Goal: Task Accomplishment & Management: Complete application form

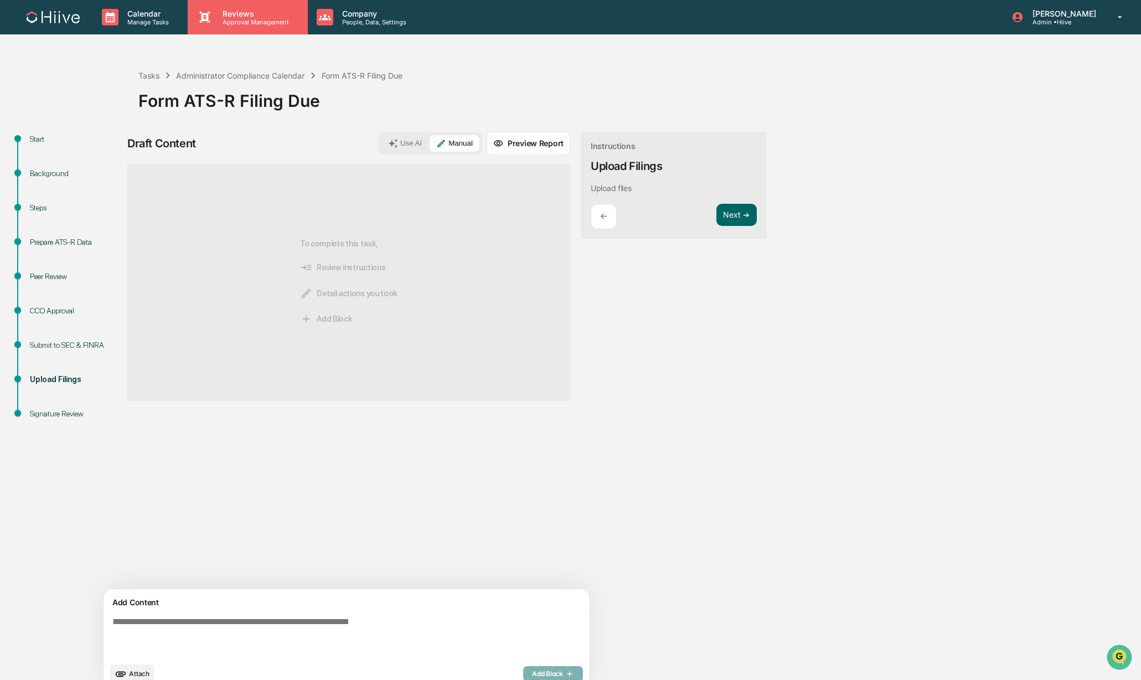
click at [233, 22] on p "Approval Management" at bounding box center [254, 22] width 81 height 8
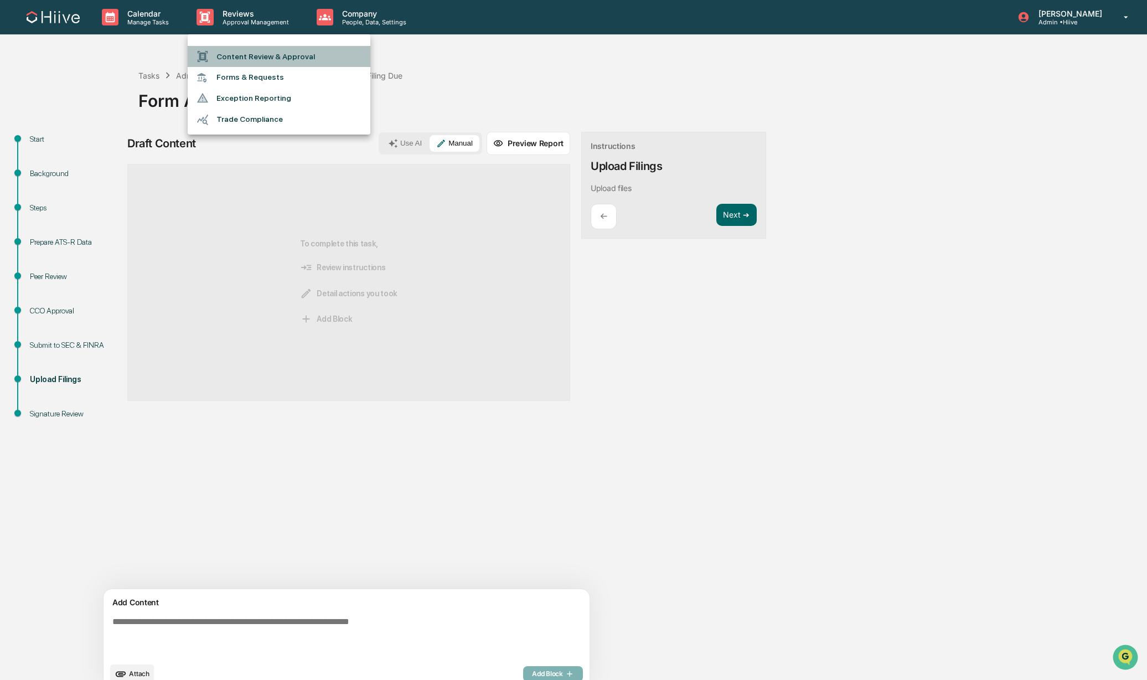
click at [278, 55] on li "Content Review & Approval" at bounding box center [279, 56] width 183 height 21
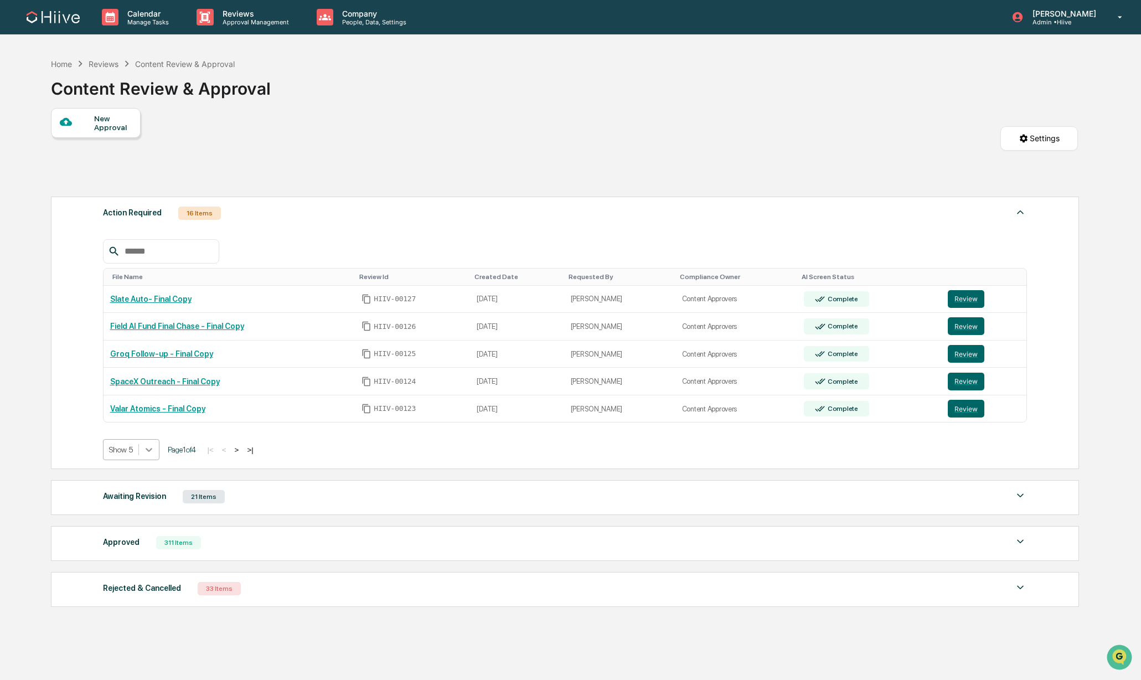
click at [156, 459] on div at bounding box center [149, 449] width 20 height 20
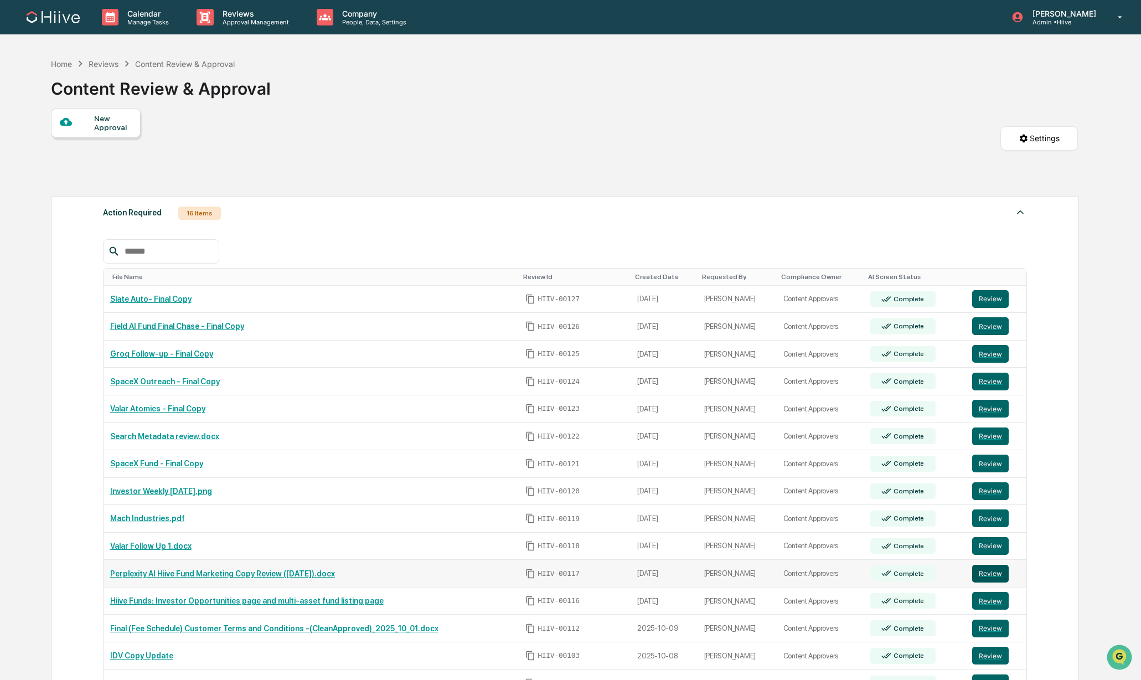
scroll to position [341, 0]
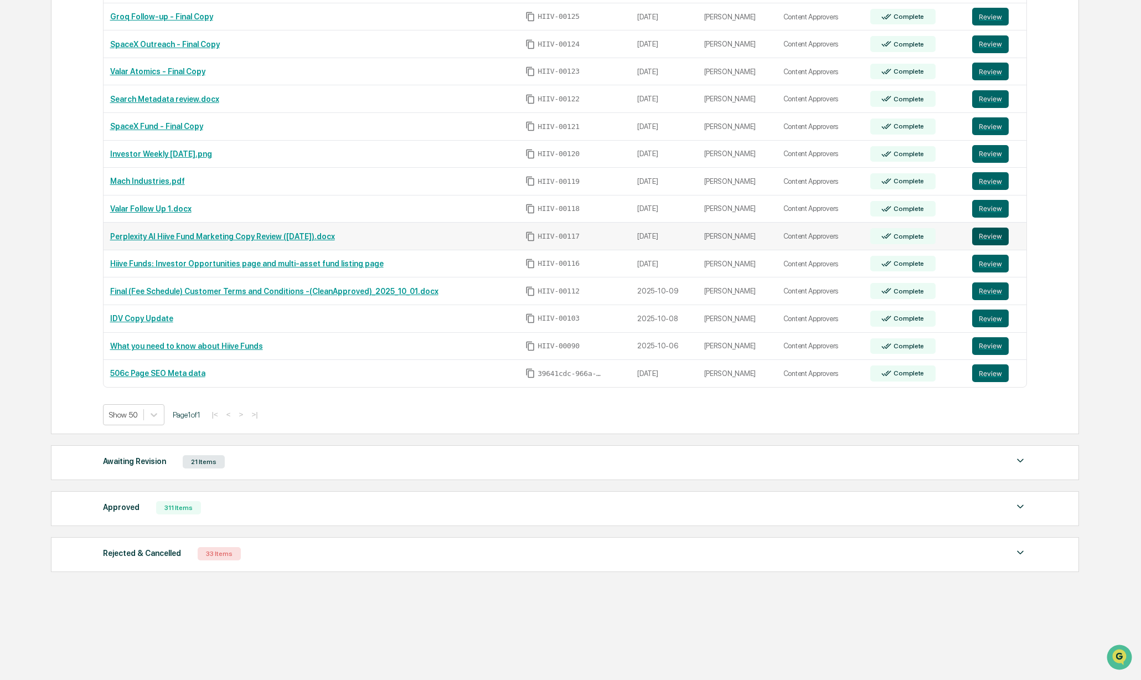
click at [990, 573] on div "Action Required 16 Items File Name Review Id Created Date Requested By Complian…" at bounding box center [564, 215] width 1027 height 723
click at [992, 232] on button "Review" at bounding box center [990, 236] width 37 height 18
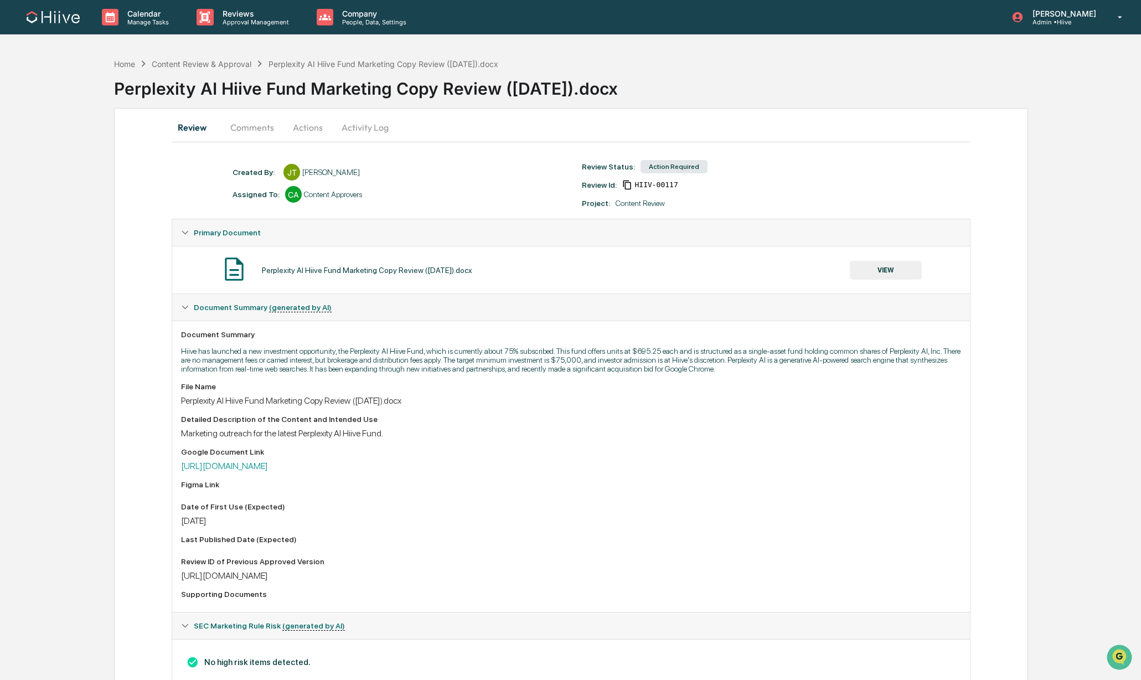
click at [256, 125] on button "Comments" at bounding box center [251, 127] width 61 height 27
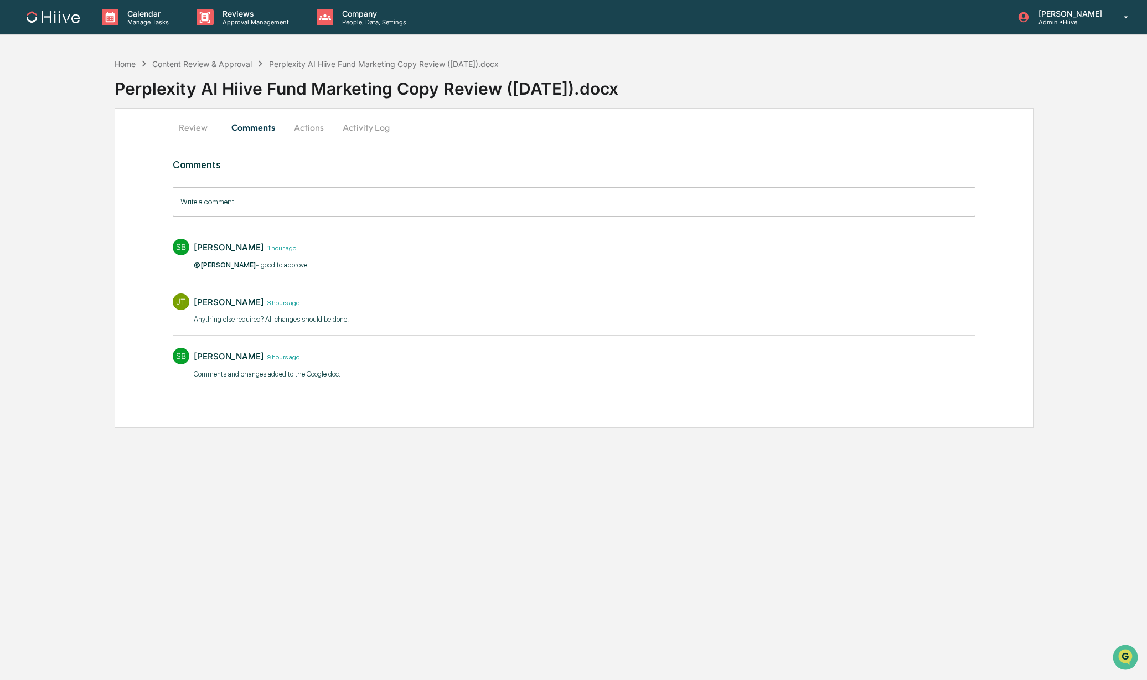
click at [303, 126] on button "Actions" at bounding box center [309, 127] width 50 height 27
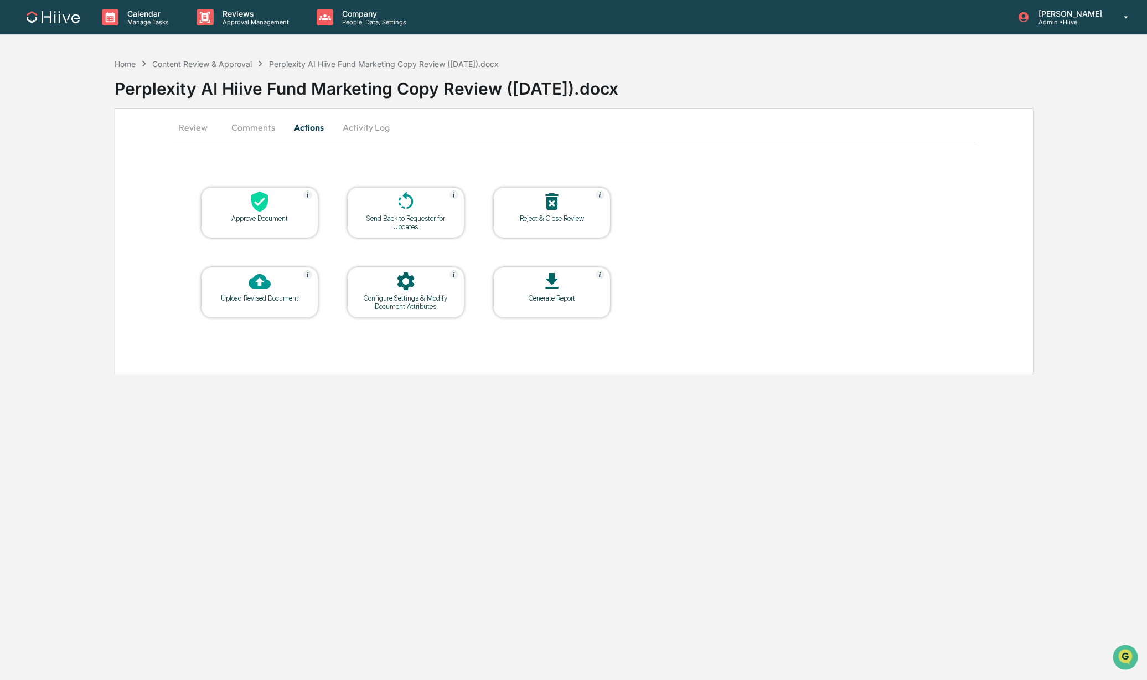
click at [237, 208] on div at bounding box center [259, 202] width 111 height 24
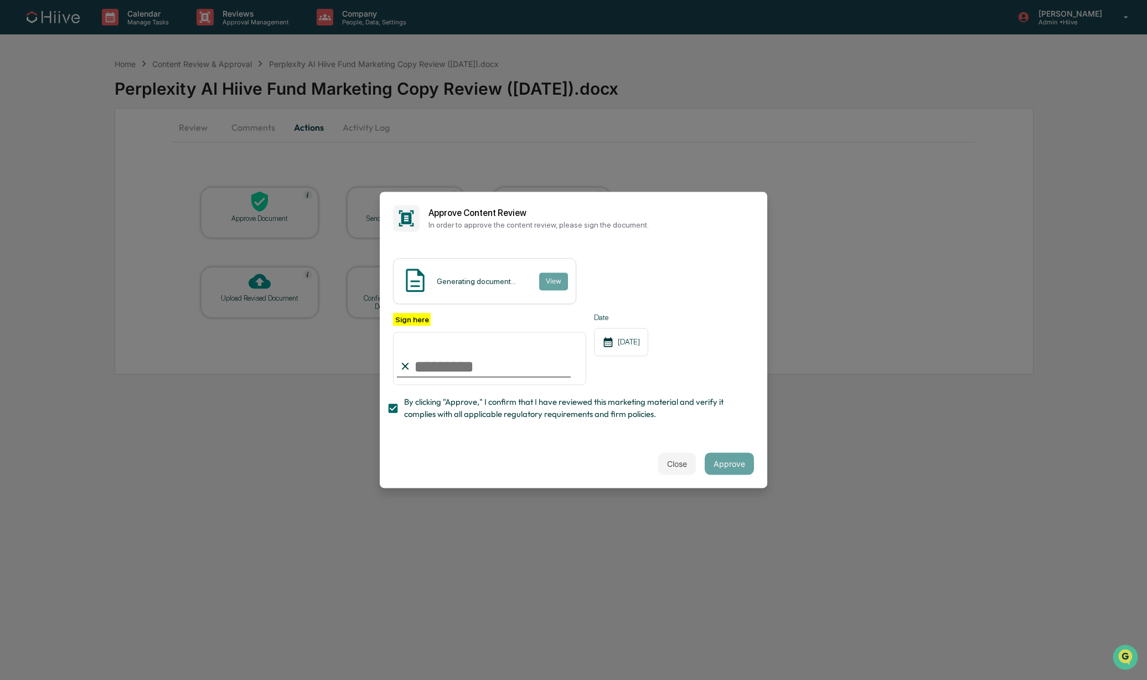
click at [527, 365] on input "Sign here" at bounding box center [489, 358] width 193 height 53
click at [0, 679] on com-1password-button at bounding box center [0, 680] width 0 height 0
type input "**********"
click at [721, 460] on button "Approve" at bounding box center [729, 464] width 49 height 22
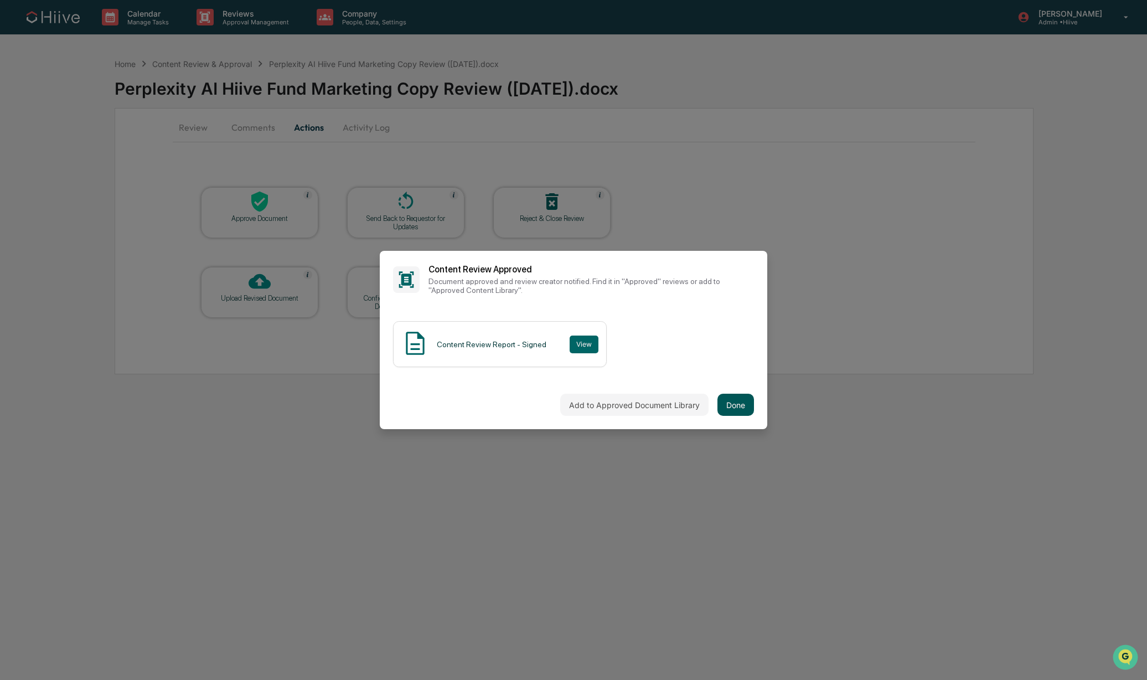
click at [739, 394] on button "Done" at bounding box center [735, 405] width 37 height 22
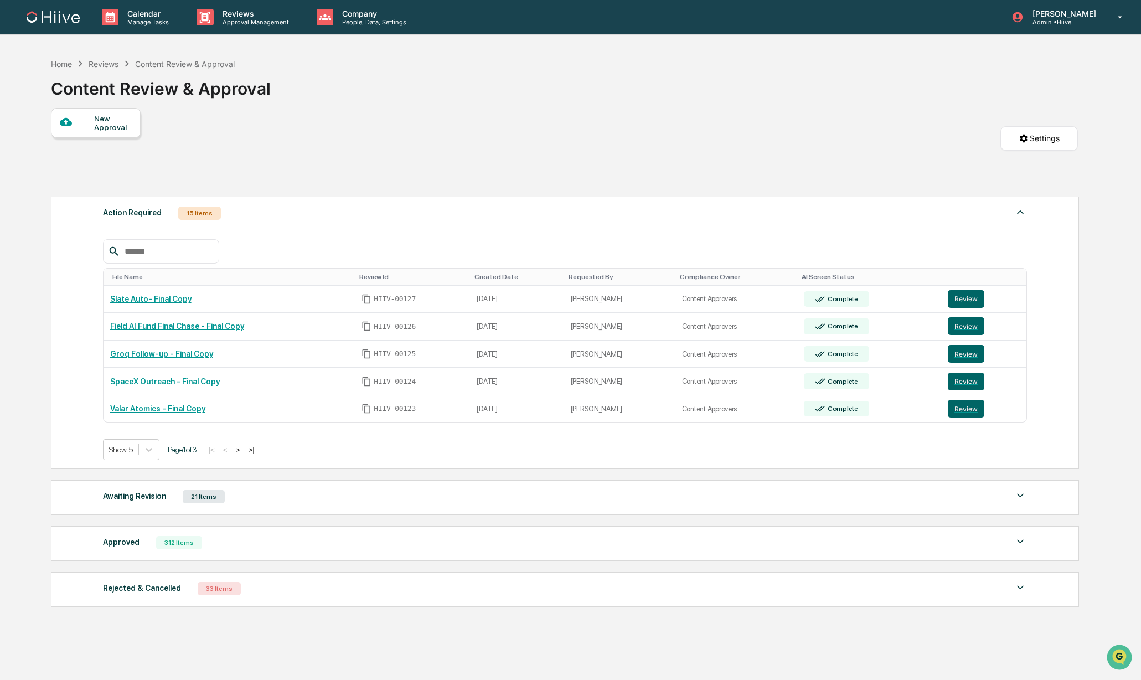
click at [174, 252] on input "text" at bounding box center [167, 251] width 94 height 14
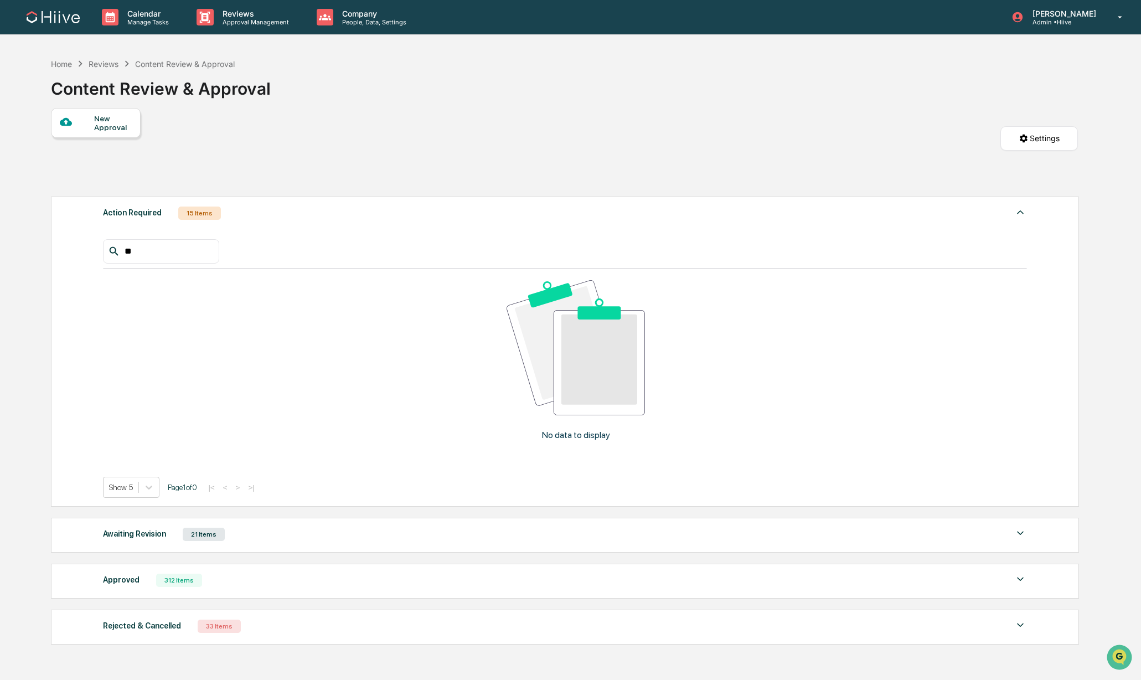
type input "*"
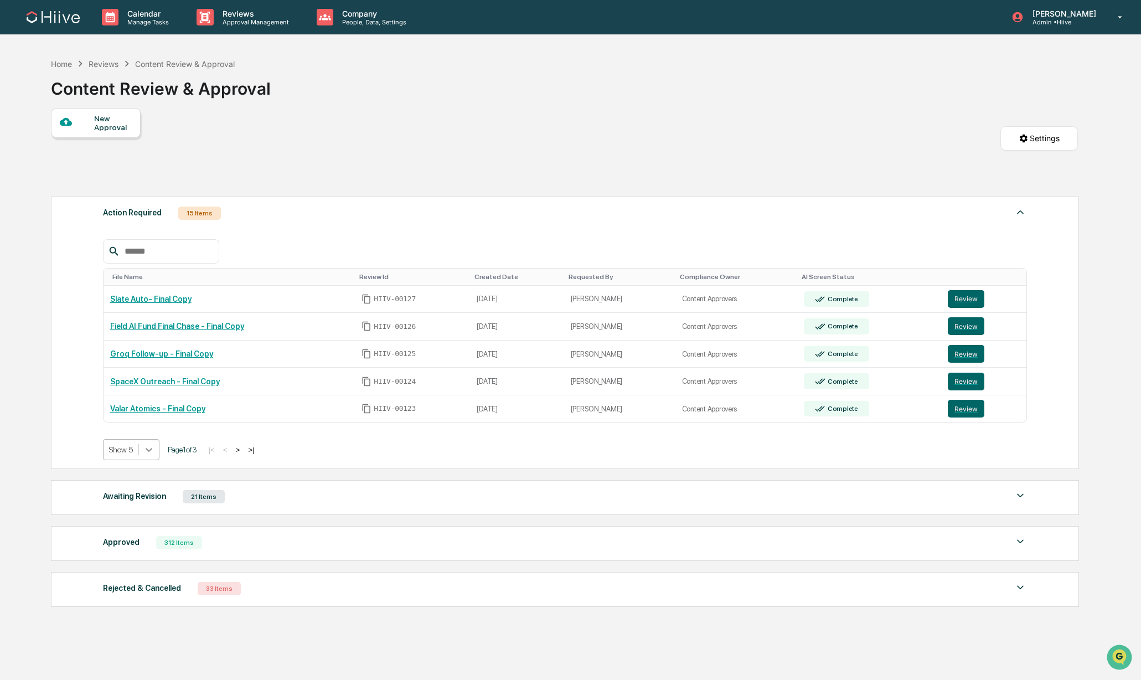
click at [144, 455] on div at bounding box center [149, 449] width 20 height 20
click at [136, 522] on div "Show 20" at bounding box center [132, 513] width 59 height 18
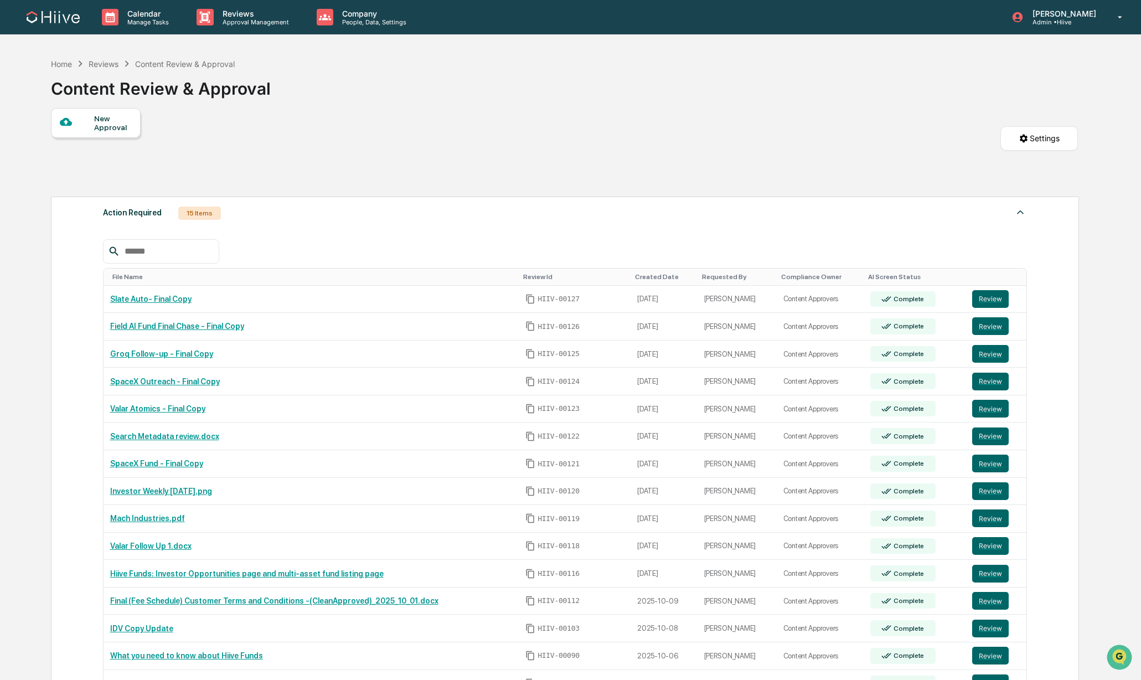
scroll to position [2, 0]
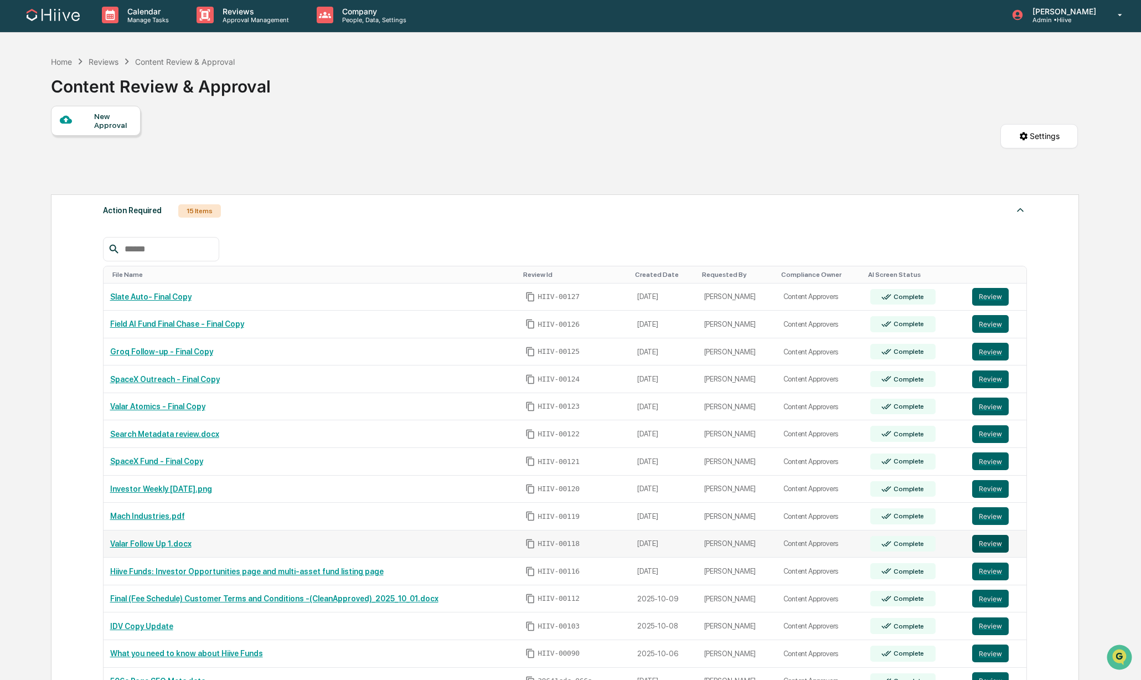
click at [985, 548] on button "Review" at bounding box center [990, 544] width 37 height 18
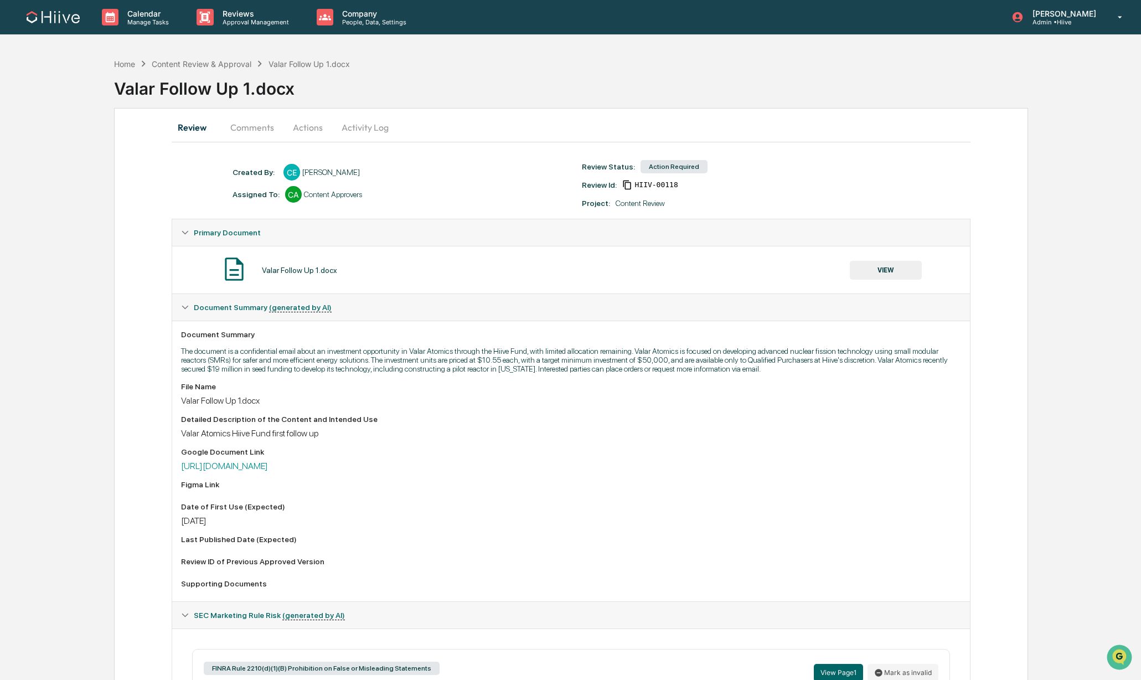
click at [252, 132] on button "Comments" at bounding box center [251, 127] width 61 height 27
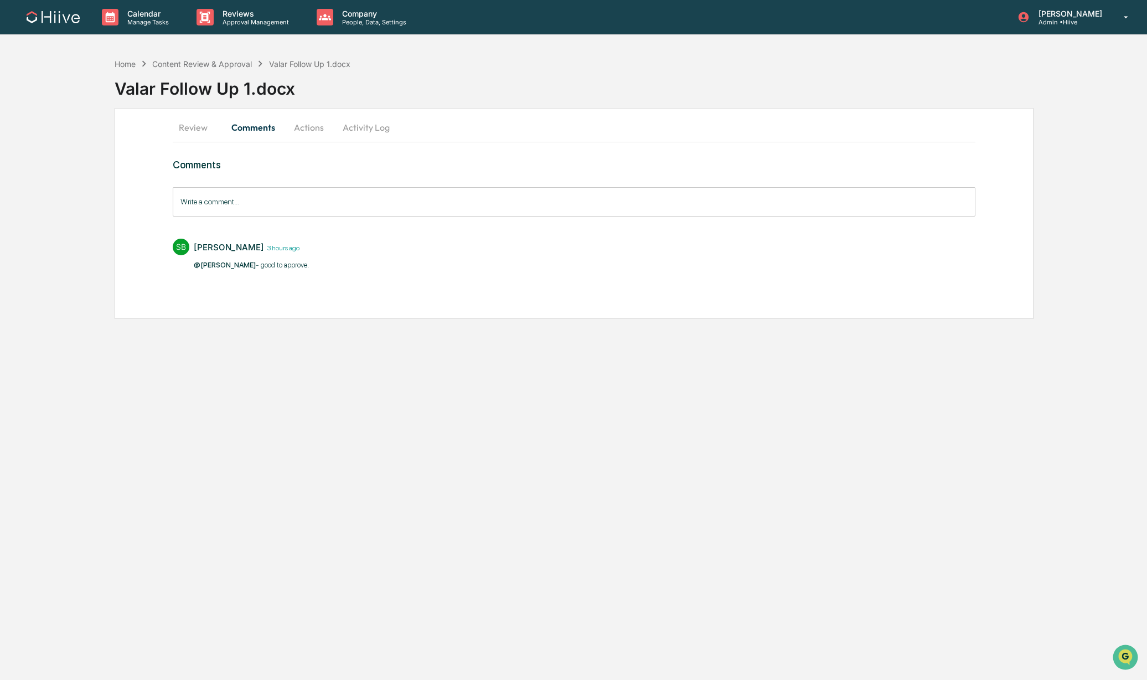
click at [313, 121] on button "Actions" at bounding box center [309, 127] width 50 height 27
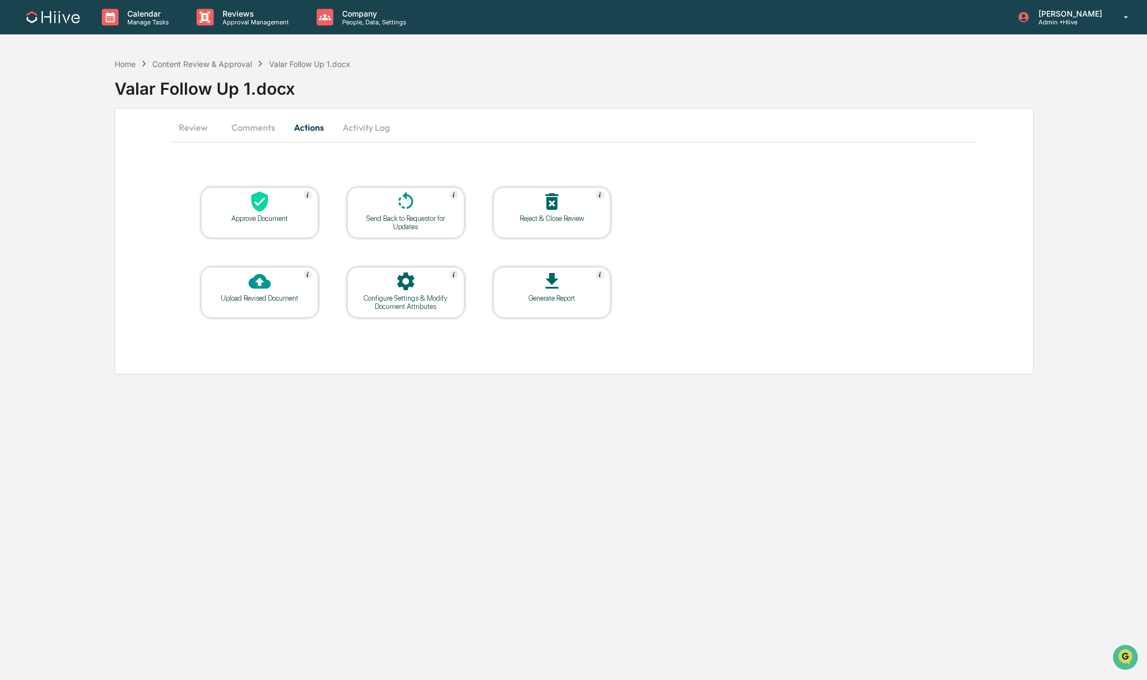
click at [237, 208] on div at bounding box center [259, 202] width 111 height 24
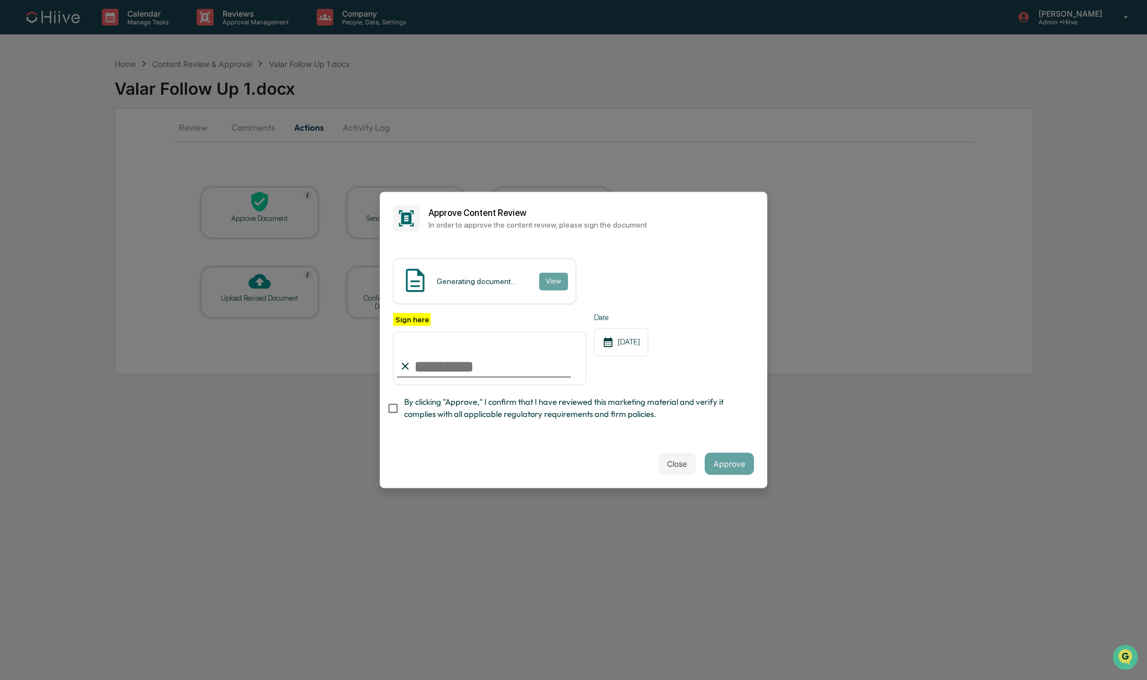
type input "**********"
click at [413, 401] on span "By clicking "Approve," I confirm that I have reviewed this marketing material a…" at bounding box center [574, 408] width 341 height 25
click at [529, 450] on div "Close Approve" at bounding box center [573, 463] width 387 height 49
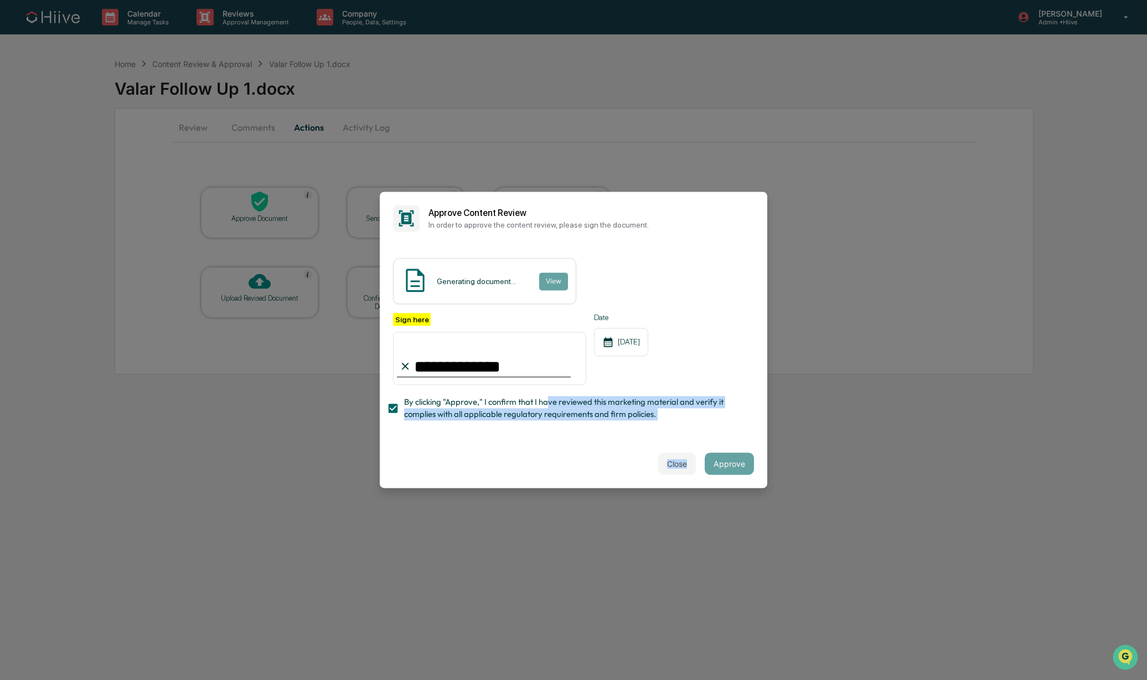
drag, startPoint x: 546, startPoint y: 402, endPoint x: 510, endPoint y: 478, distance: 84.2
click at [510, 478] on div "**********" at bounding box center [573, 340] width 387 height 296
click at [598, 216] on div "Approve Content Review In order to approve the content review, please sign the …" at bounding box center [590, 219] width 325 height 22
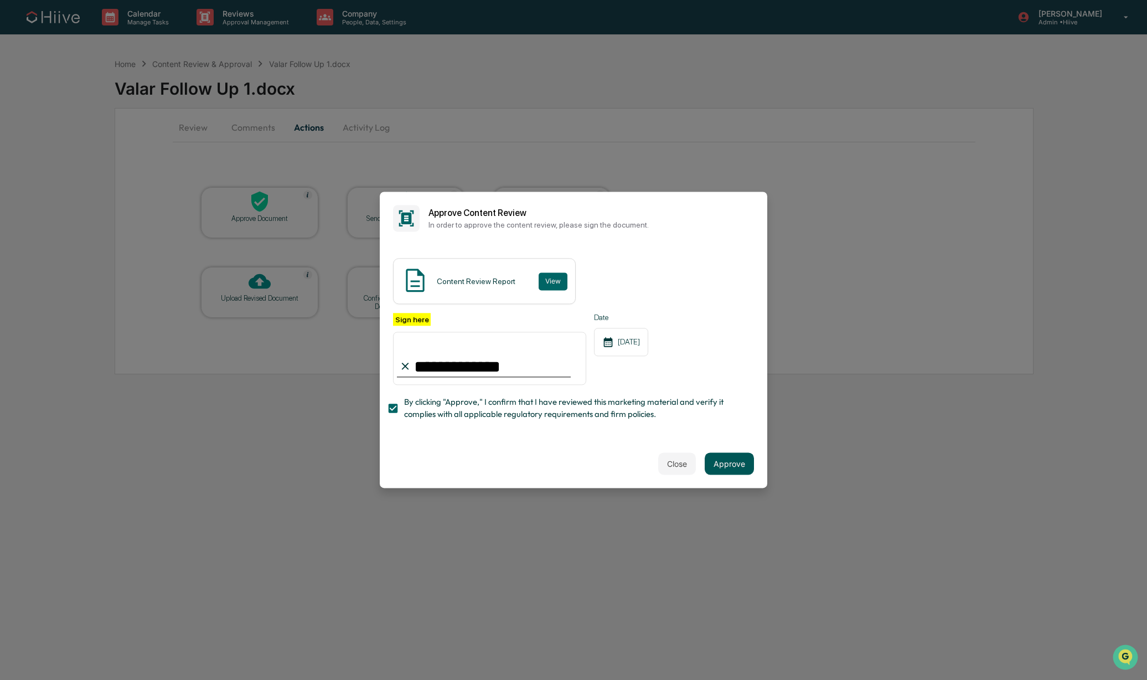
click at [720, 462] on button "Approve" at bounding box center [729, 464] width 49 height 22
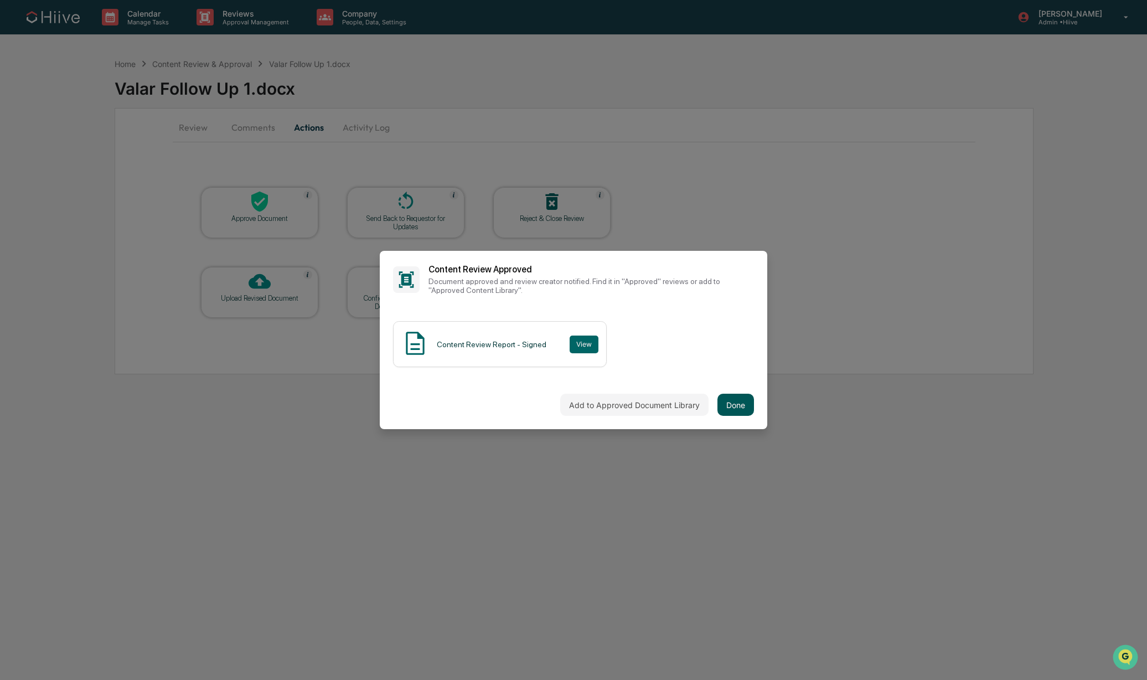
click at [727, 402] on button "Done" at bounding box center [735, 405] width 37 height 22
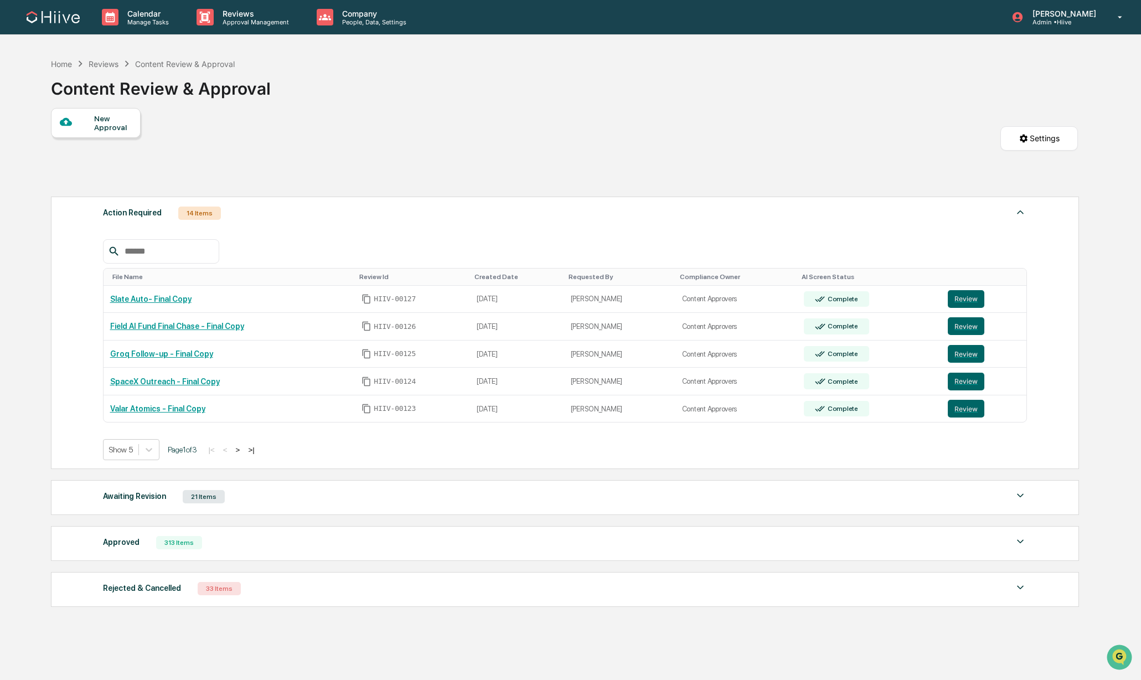
drag, startPoint x: 972, startPoint y: 303, endPoint x: 862, endPoint y: 271, distance: 114.7
click at [972, 303] on button "Review" at bounding box center [966, 299] width 37 height 18
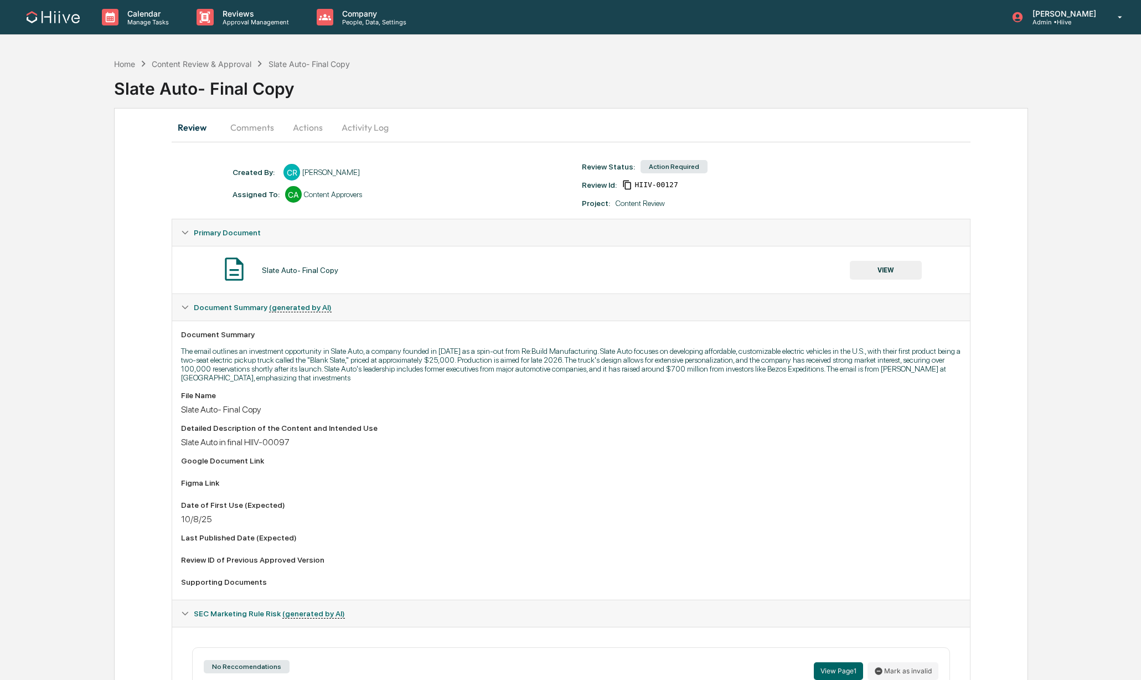
click at [248, 131] on button "Comments" at bounding box center [251, 127] width 61 height 27
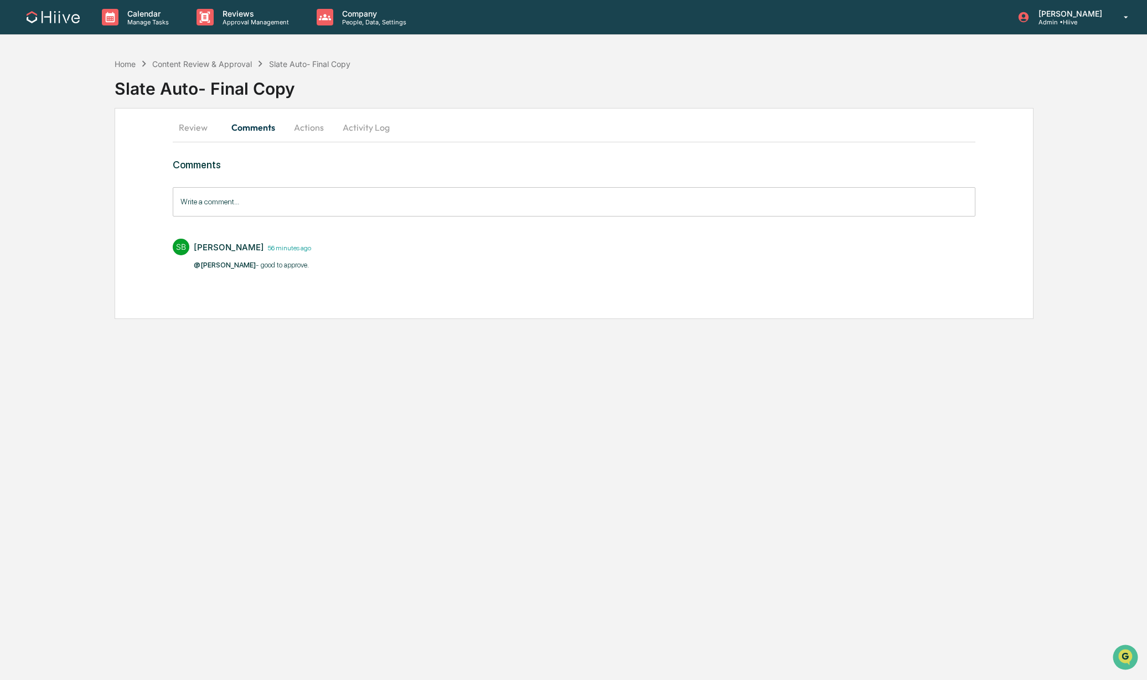
click at [303, 132] on button "Actions" at bounding box center [309, 127] width 50 height 27
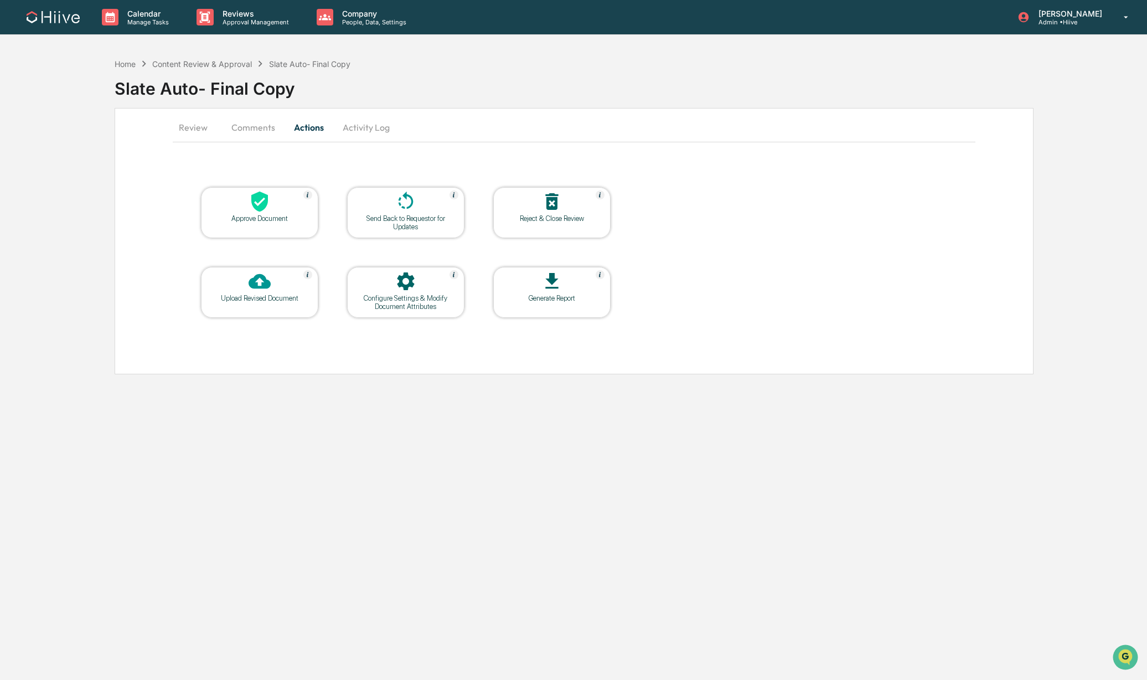
click at [242, 211] on div at bounding box center [259, 202] width 111 height 24
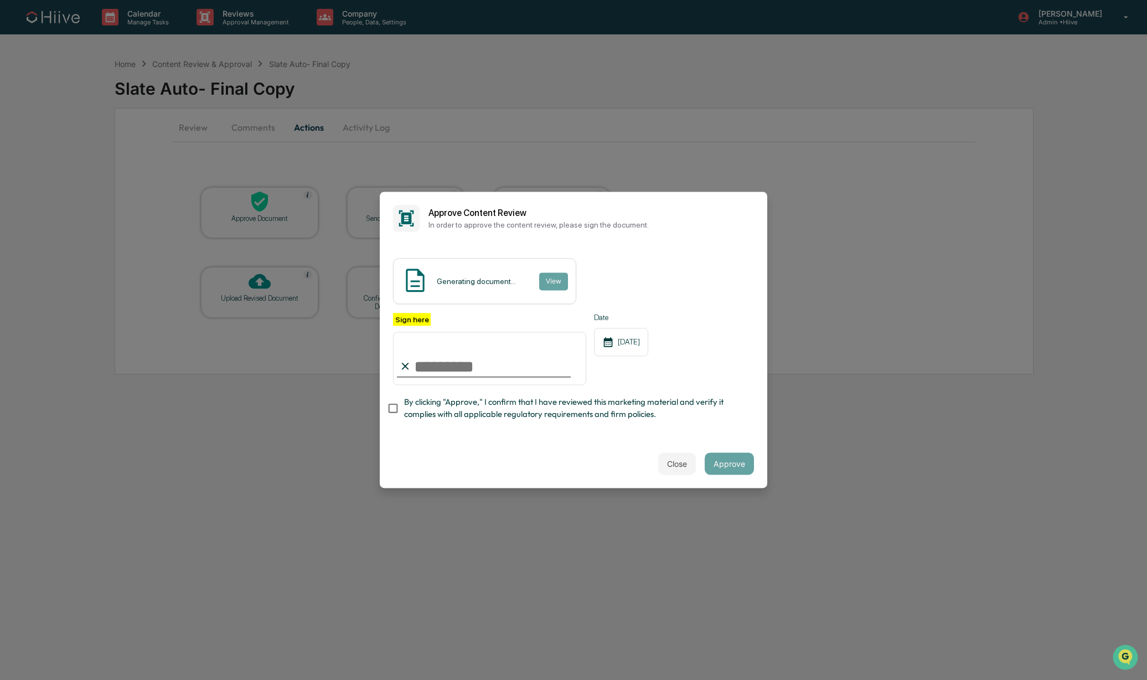
type input "**********"
click at [442, 412] on span "By clicking "Approve," I confirm that I have reviewed this marketing material a…" at bounding box center [574, 408] width 341 height 25
click at [636, 208] on h2 "Approve Content Review" at bounding box center [590, 213] width 325 height 11
click at [715, 463] on button "Approve" at bounding box center [729, 464] width 49 height 22
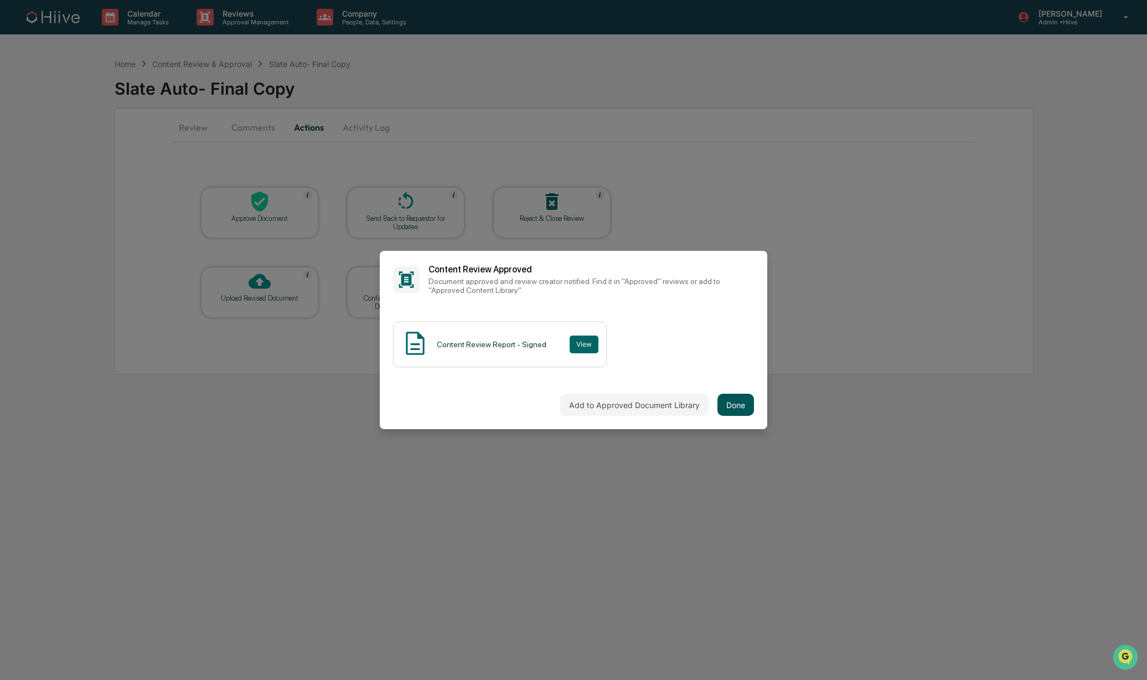
click at [732, 395] on button "Done" at bounding box center [735, 405] width 37 height 22
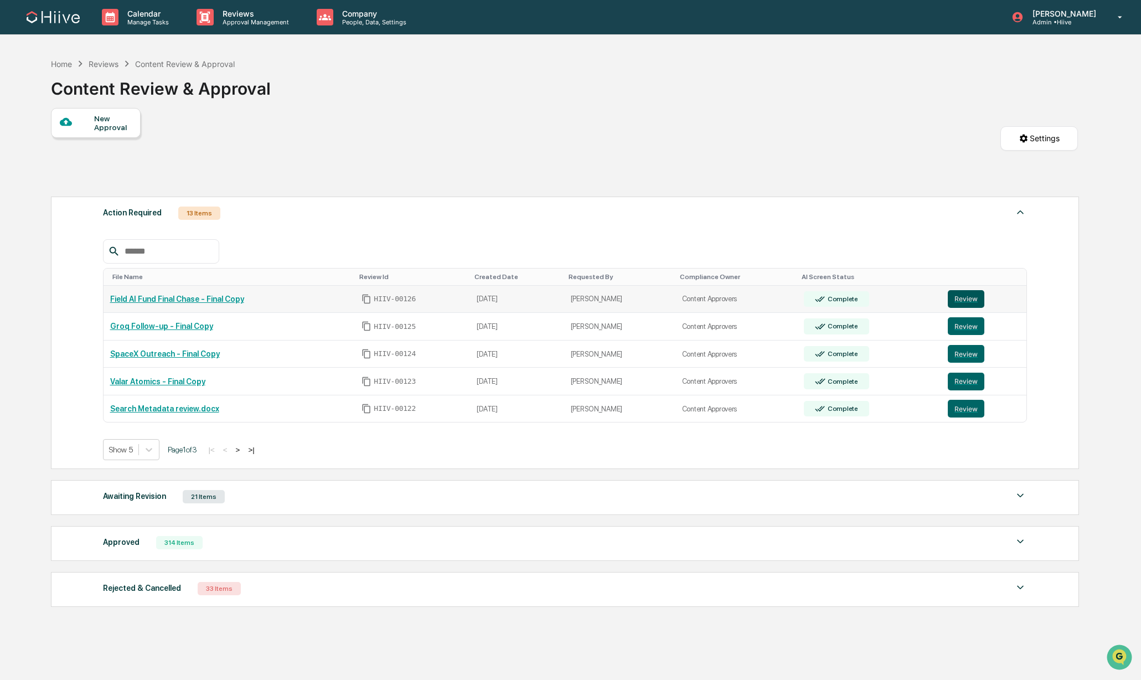
click at [967, 296] on button "Review" at bounding box center [966, 299] width 37 height 18
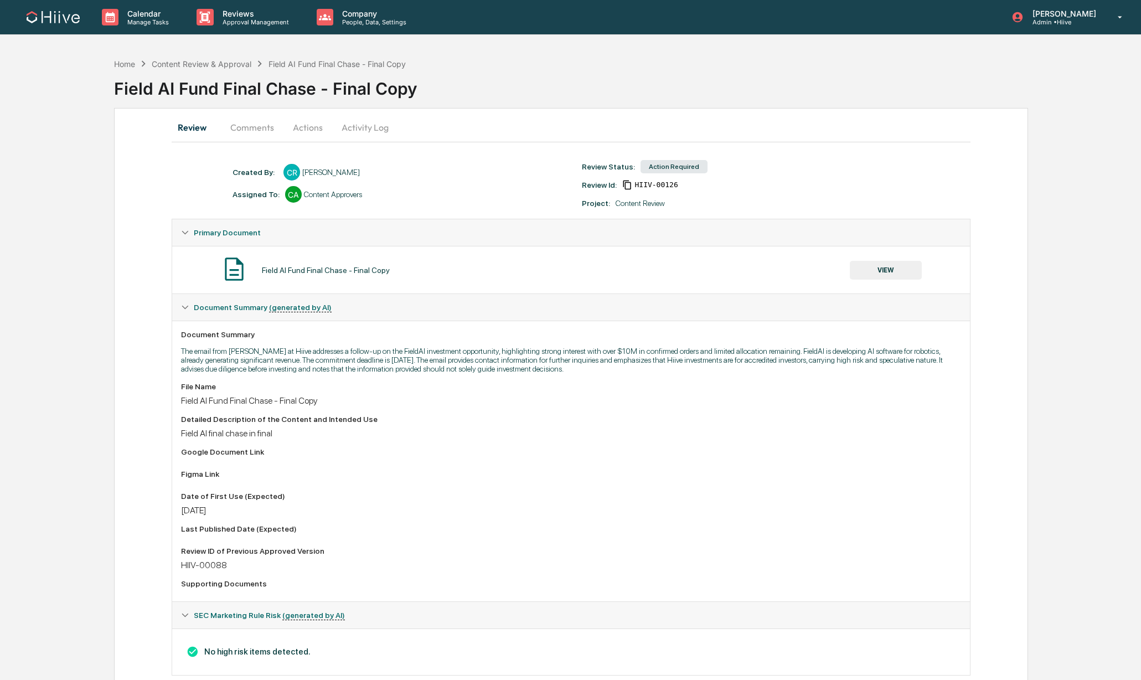
drag, startPoint x: 305, startPoint y: 131, endPoint x: 275, endPoint y: 132, distance: 29.9
click at [301, 132] on button "Actions" at bounding box center [308, 127] width 50 height 27
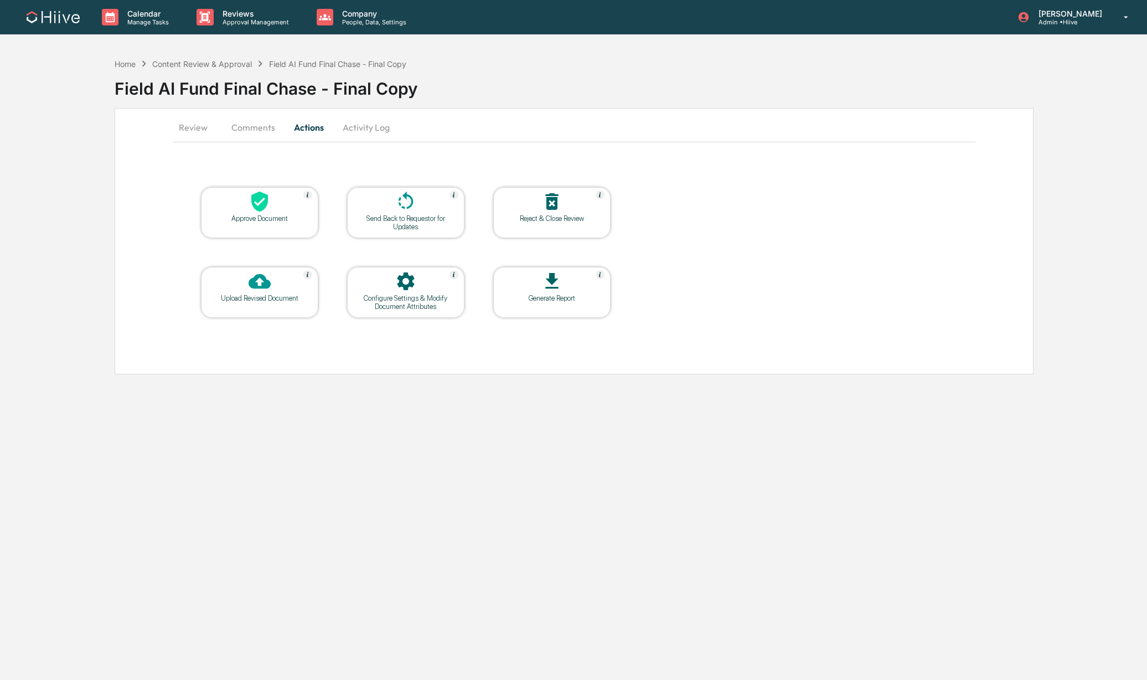
click at [247, 130] on button "Comments" at bounding box center [253, 127] width 61 height 27
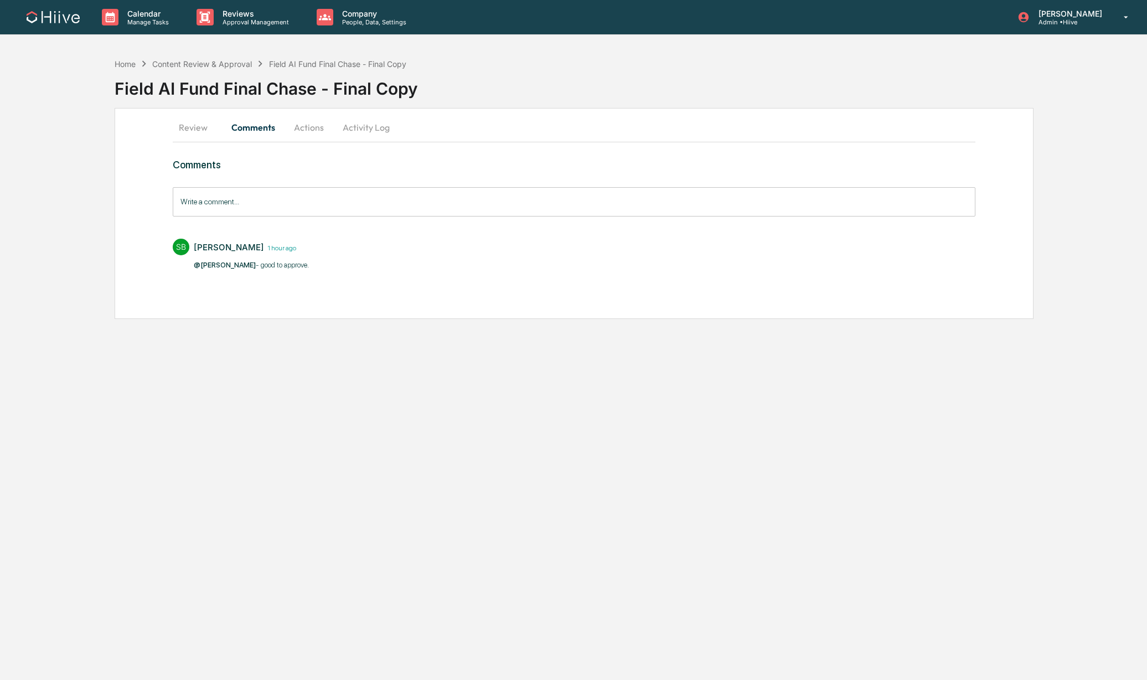
click at [304, 130] on button "Actions" at bounding box center [309, 127] width 50 height 27
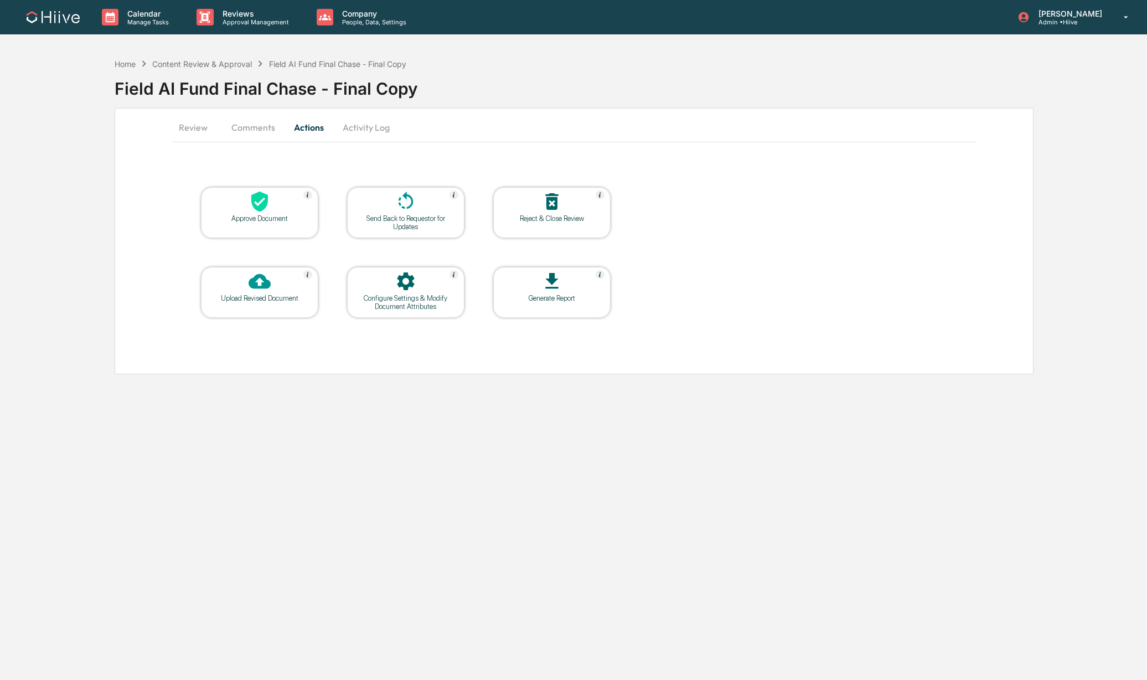
click at [251, 213] on div at bounding box center [259, 202] width 111 height 24
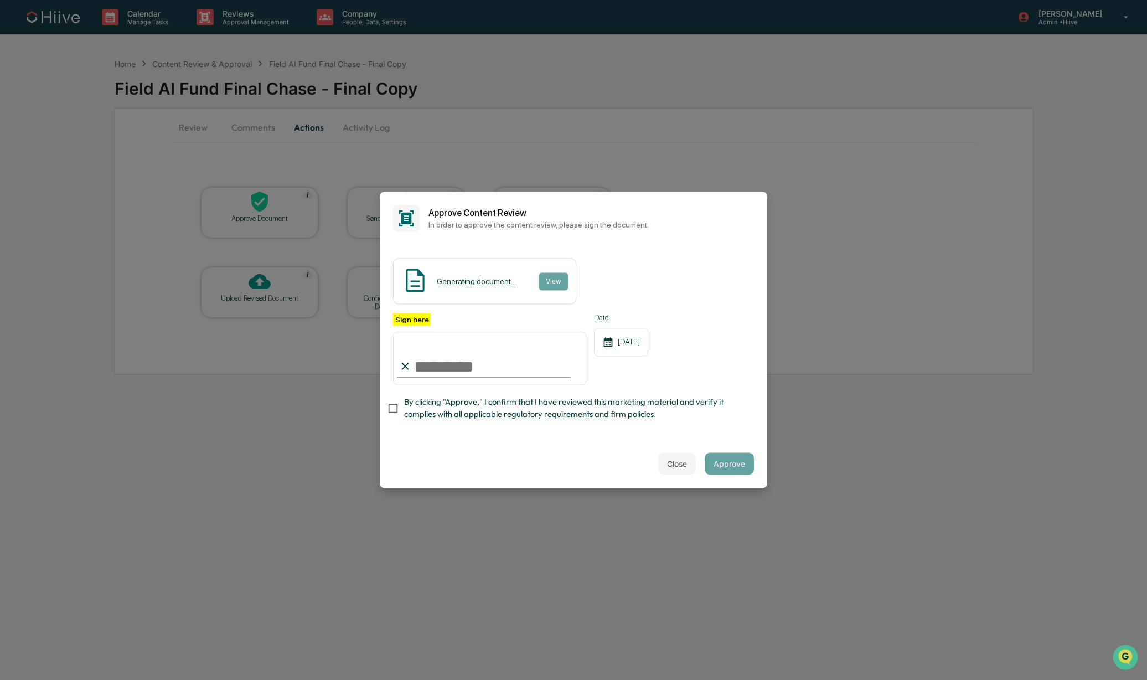
type input "**********"
click at [431, 411] on span "By clicking "Approve," I confirm that I have reviewed this marketing material a…" at bounding box center [574, 408] width 341 height 25
click at [718, 461] on button "Approve" at bounding box center [729, 464] width 49 height 22
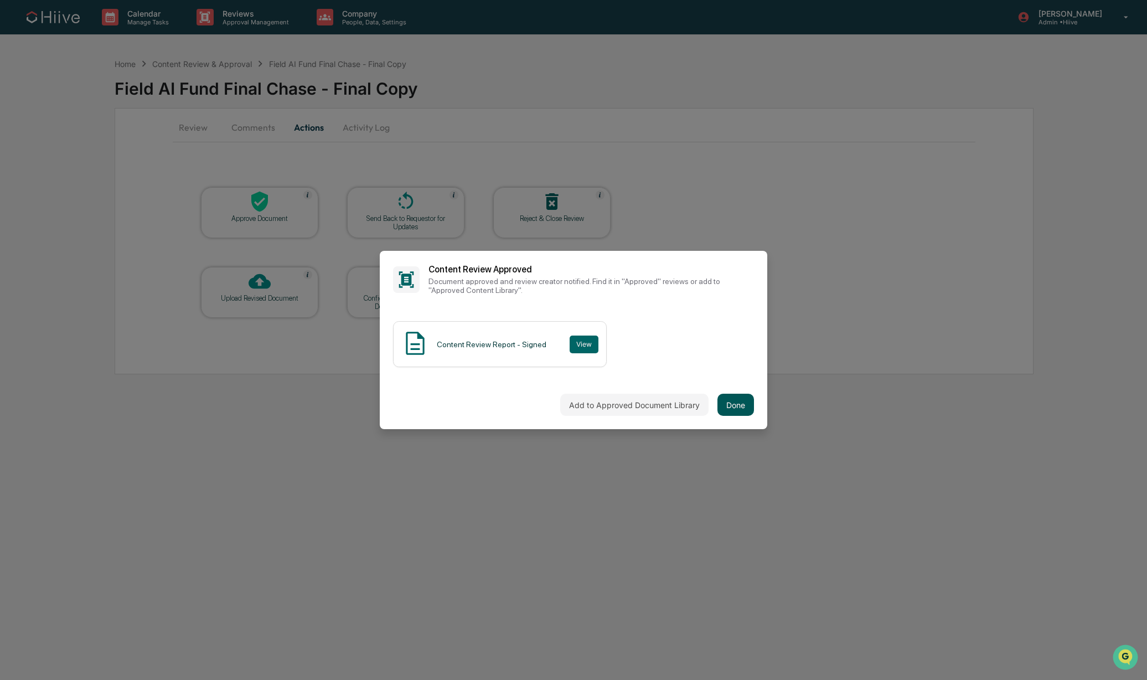
click at [725, 405] on button "Done" at bounding box center [735, 405] width 37 height 22
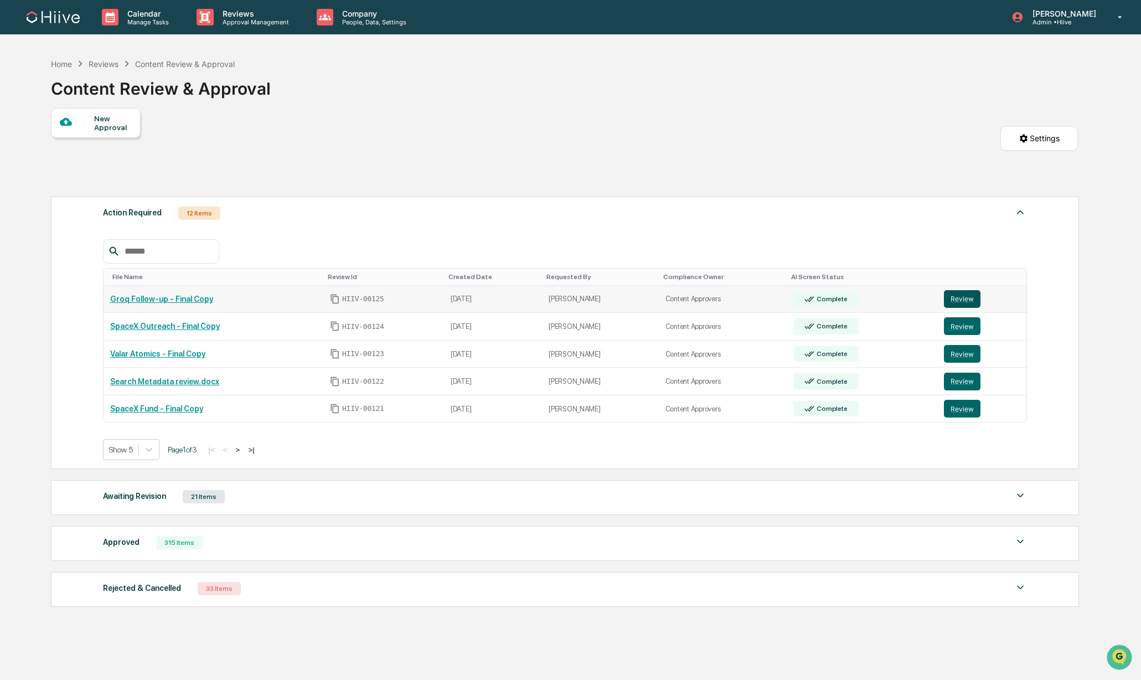
click at [955, 294] on button "Review" at bounding box center [962, 299] width 37 height 18
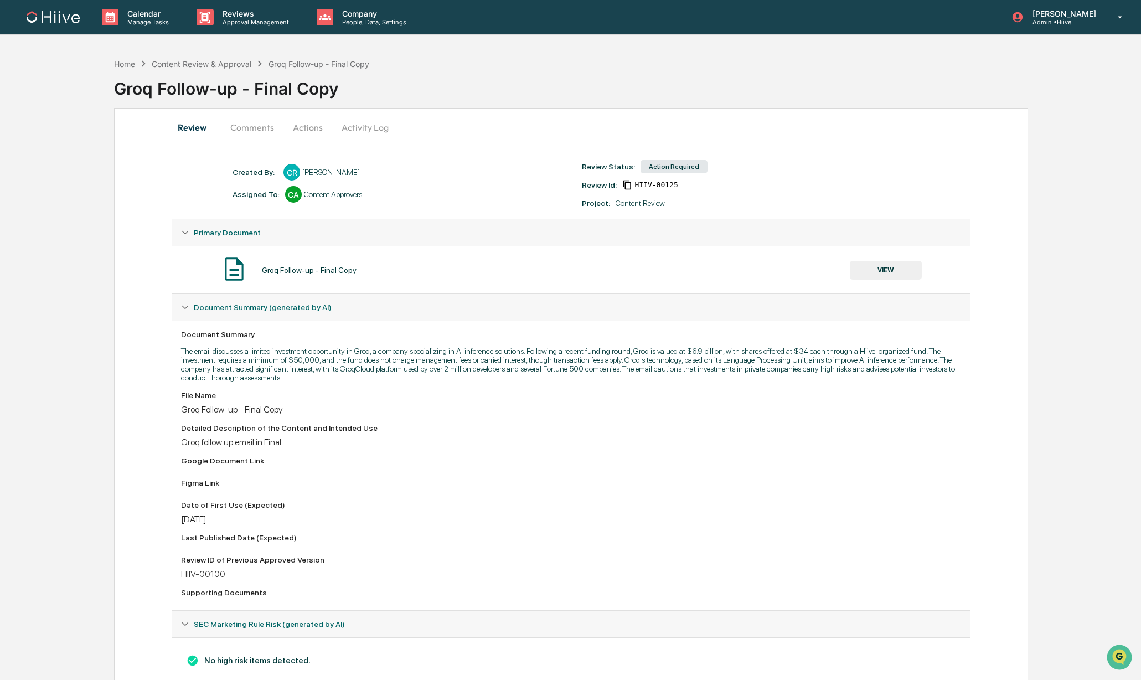
click at [235, 130] on button "Comments" at bounding box center [251, 127] width 61 height 27
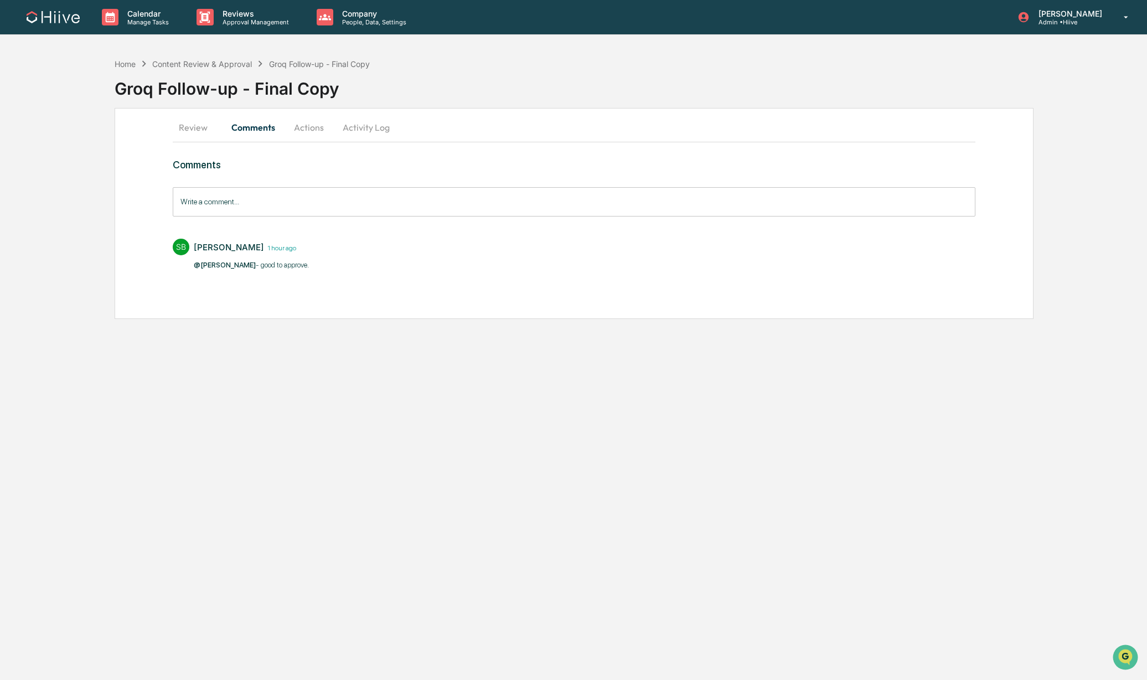
click at [306, 125] on button "Actions" at bounding box center [309, 127] width 50 height 27
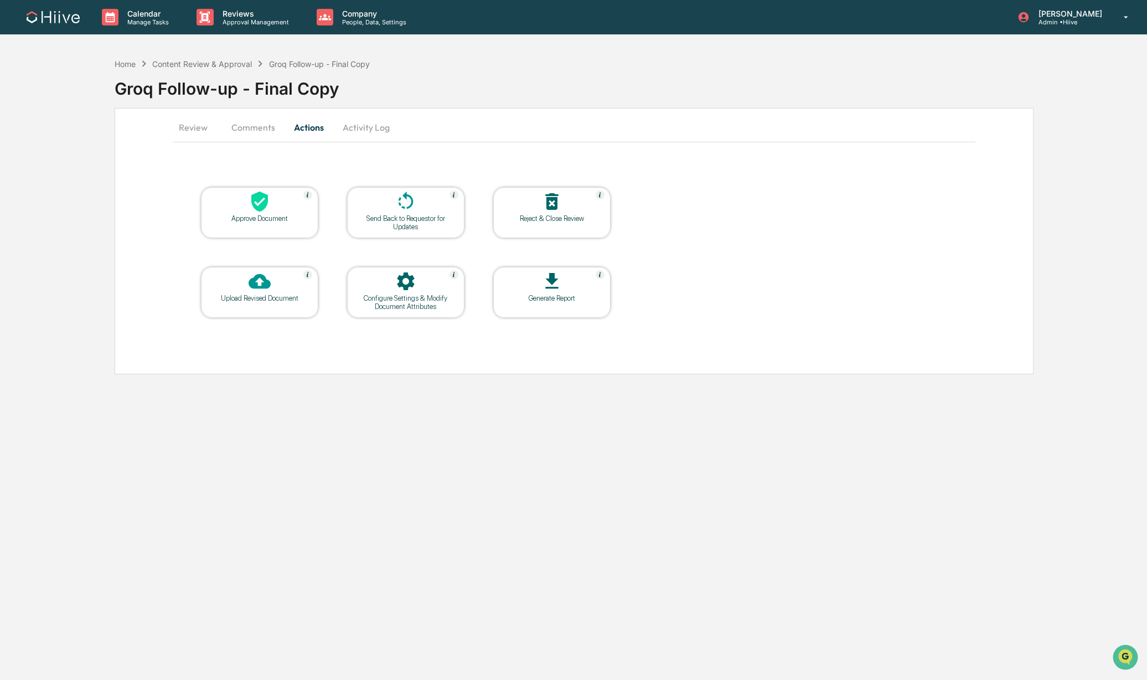
click at [250, 206] on icon at bounding box center [260, 201] width 22 height 22
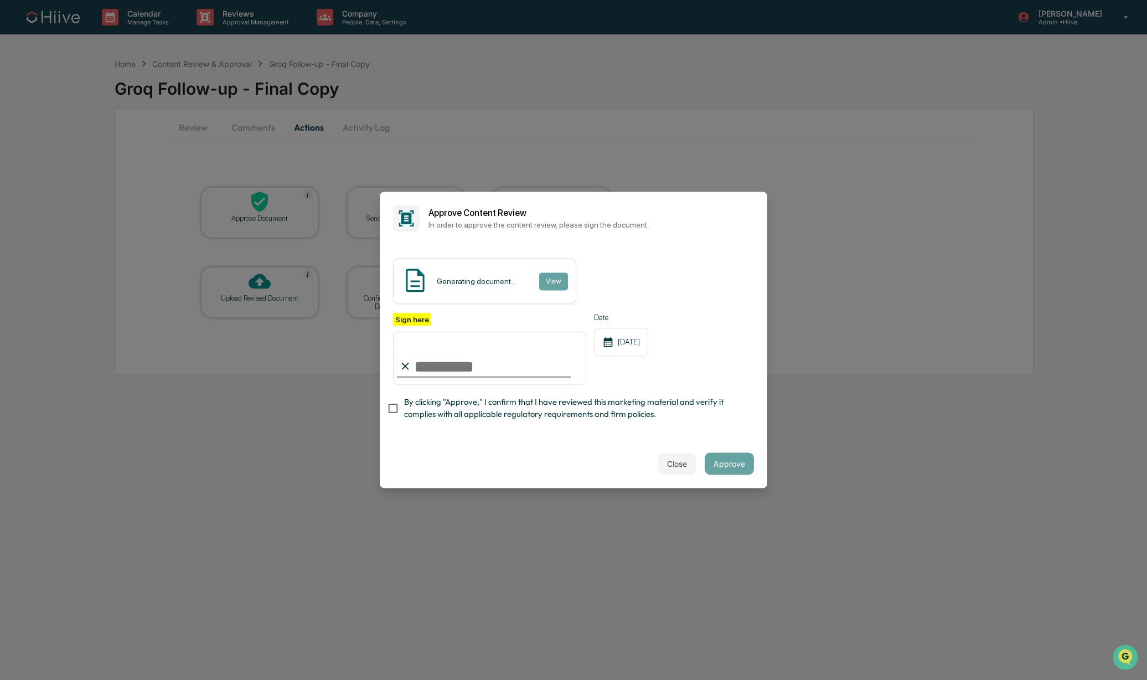
type input "**********"
click at [448, 406] on span "By clicking "Approve," I confirm that I have reviewed this marketing material a…" at bounding box center [574, 408] width 341 height 25
click at [723, 463] on button "Approve" at bounding box center [729, 464] width 49 height 22
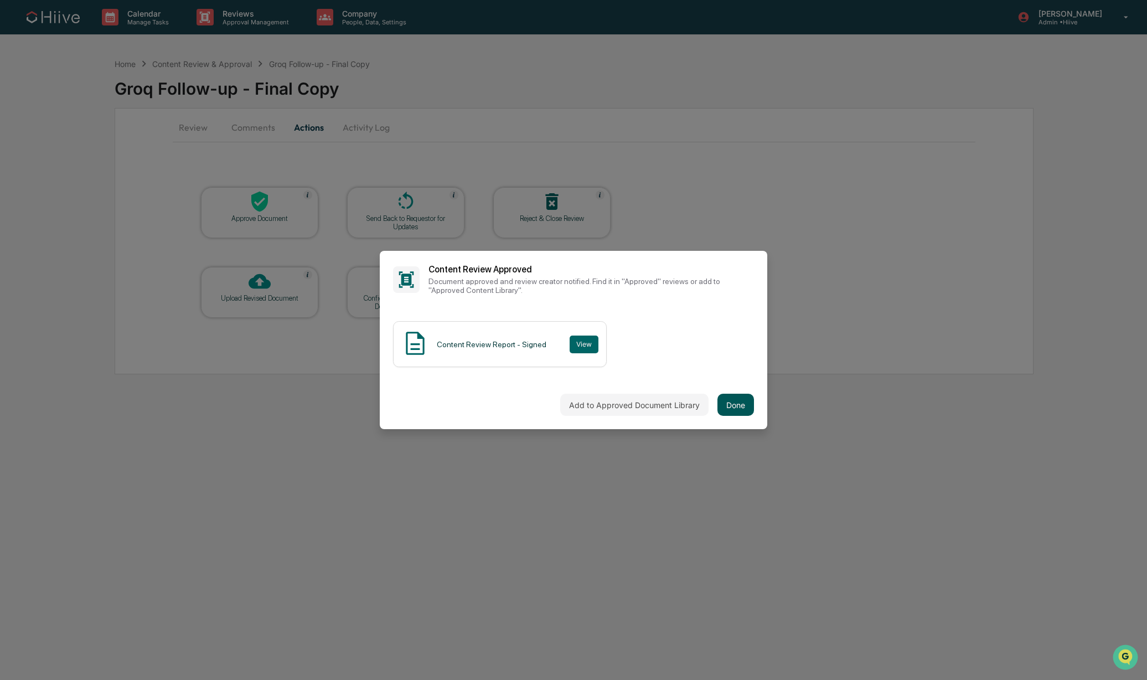
click at [736, 402] on button "Done" at bounding box center [735, 405] width 37 height 22
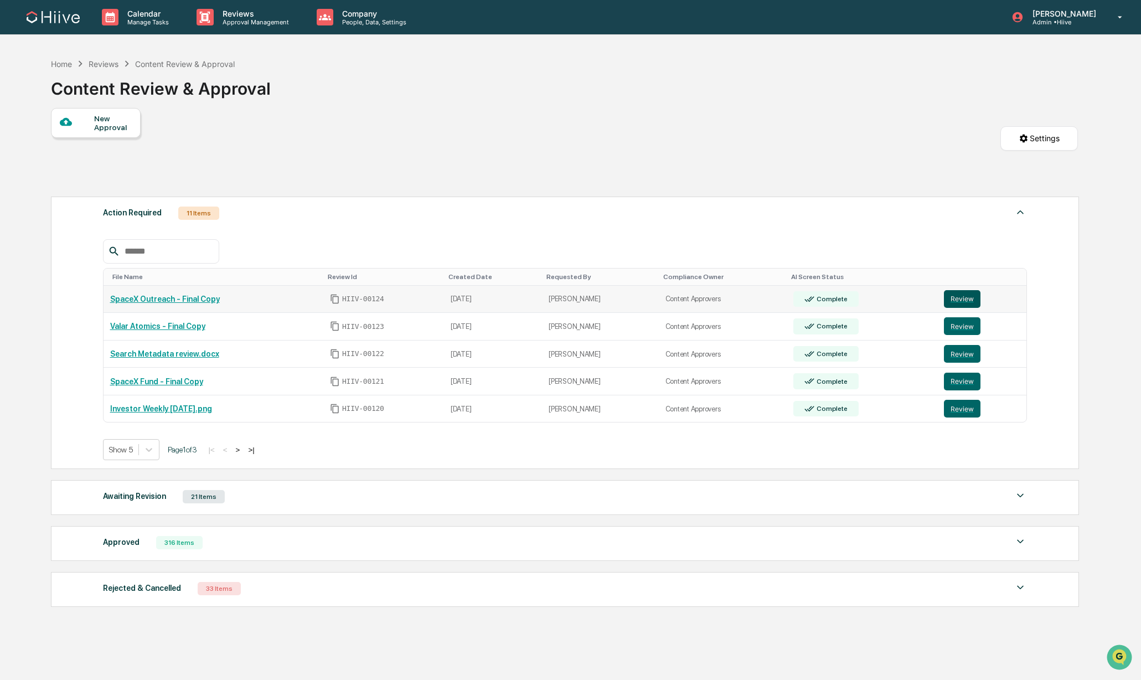
click at [978, 302] on button "Review" at bounding box center [962, 299] width 37 height 18
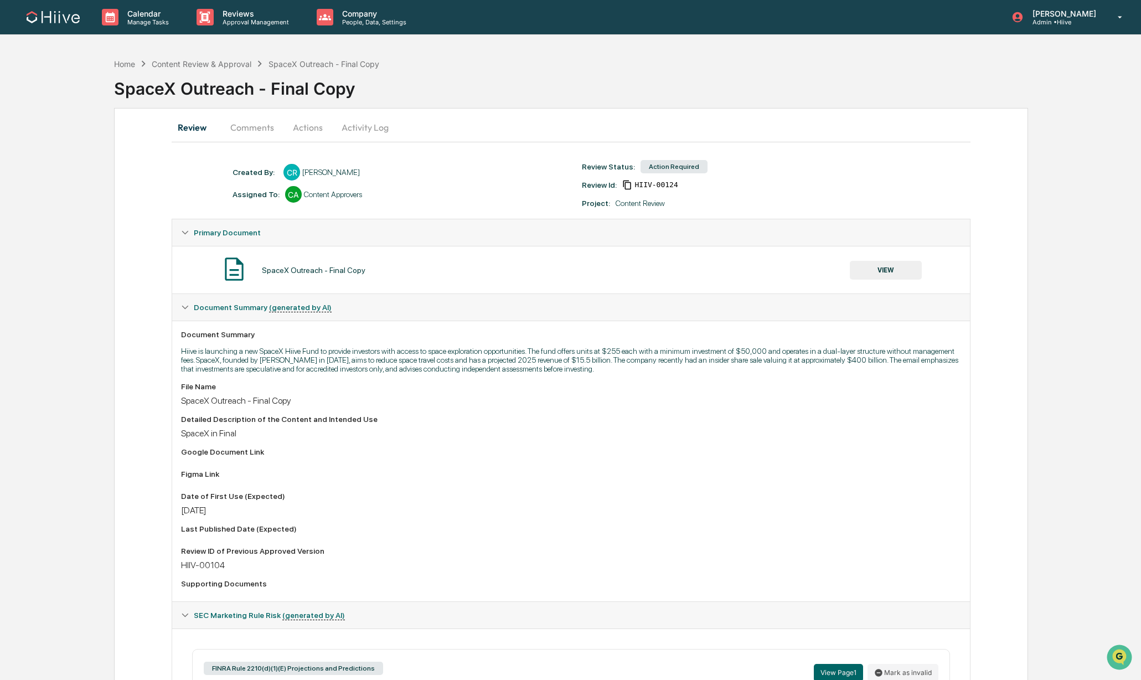
click at [248, 128] on button "Comments" at bounding box center [251, 127] width 61 height 27
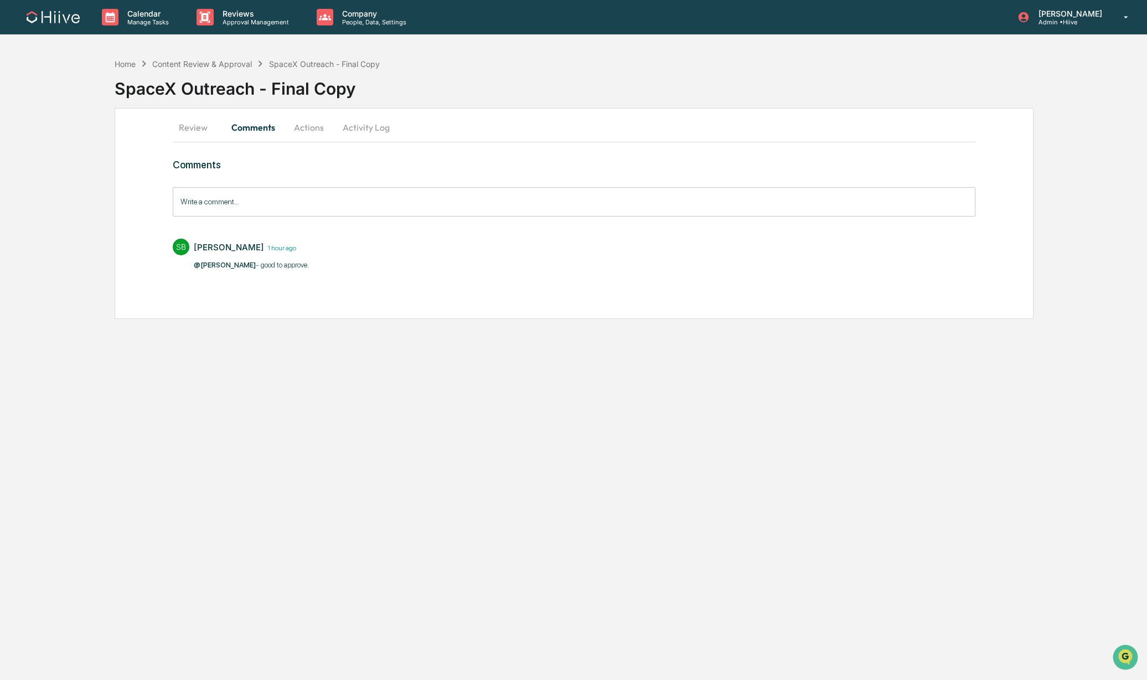
click at [314, 126] on button "Actions" at bounding box center [309, 127] width 50 height 27
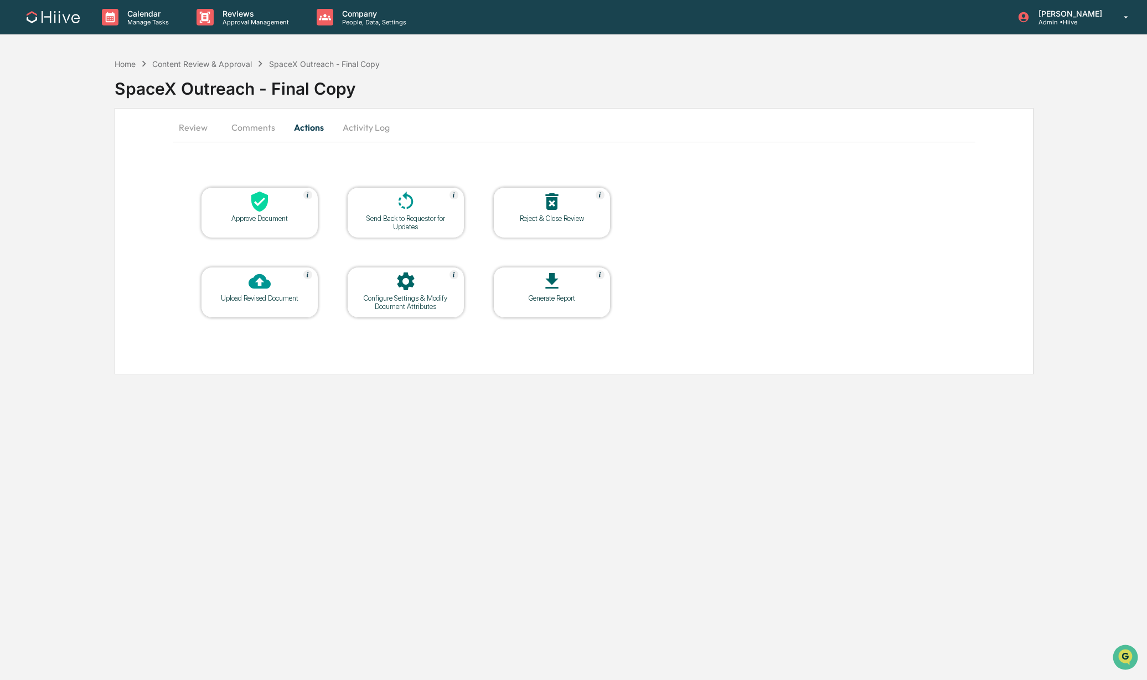
click at [281, 205] on div at bounding box center [259, 202] width 111 height 24
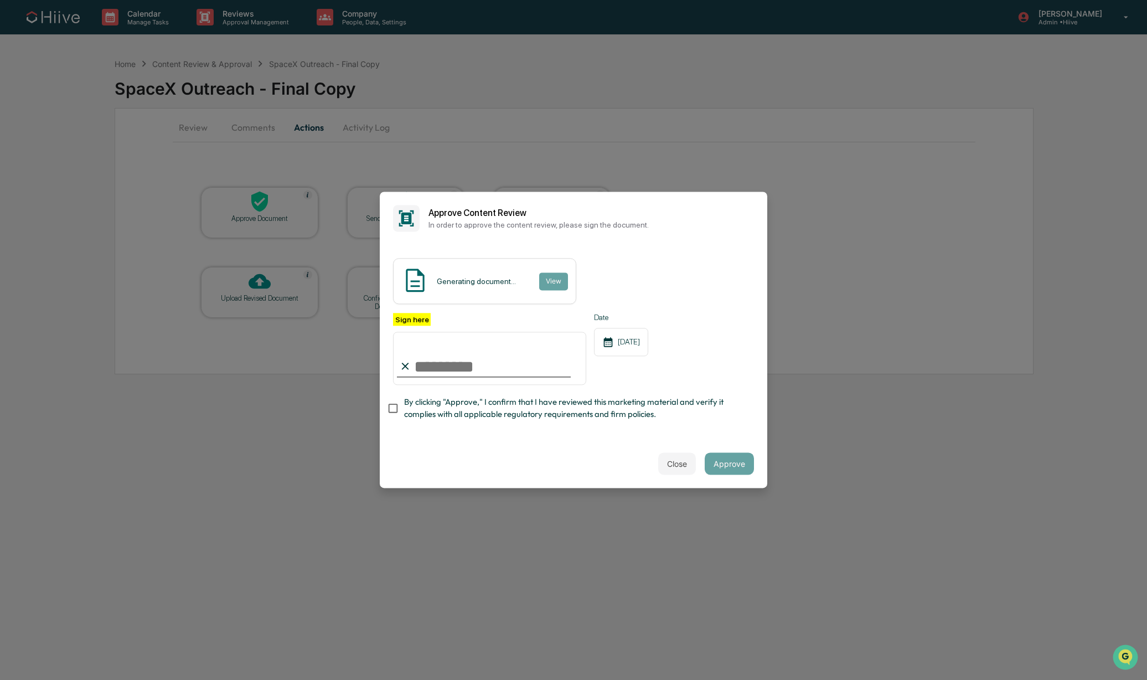
type input "**********"
click at [717, 459] on button "Approve" at bounding box center [729, 464] width 49 height 22
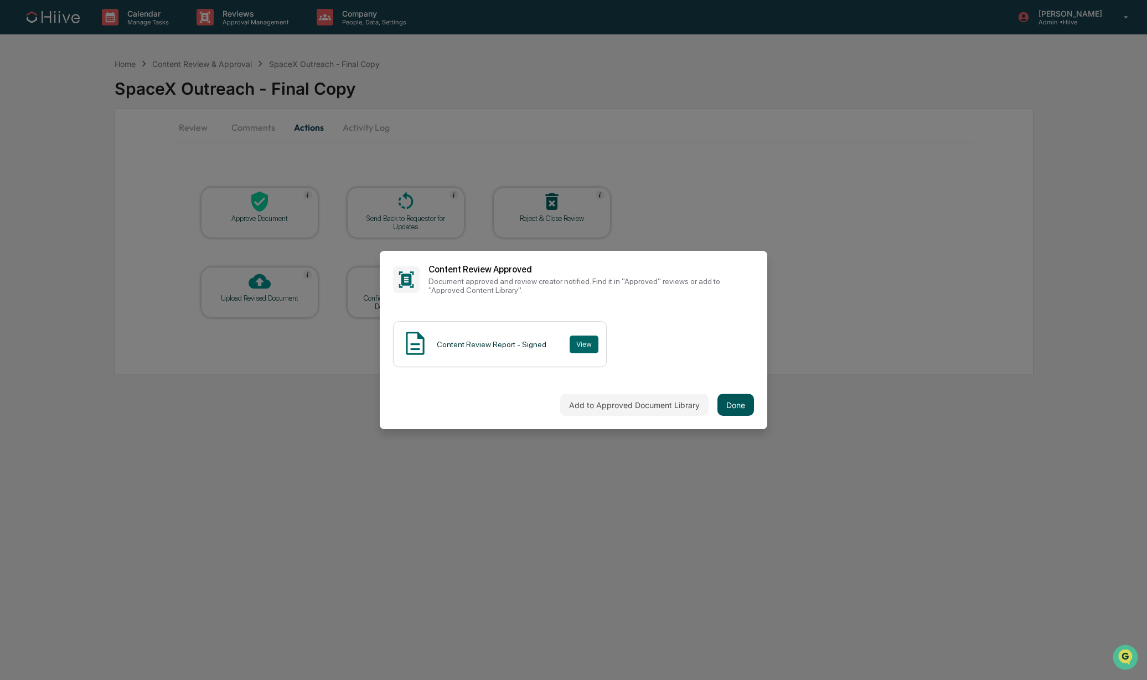
click at [734, 407] on button "Done" at bounding box center [735, 405] width 37 height 22
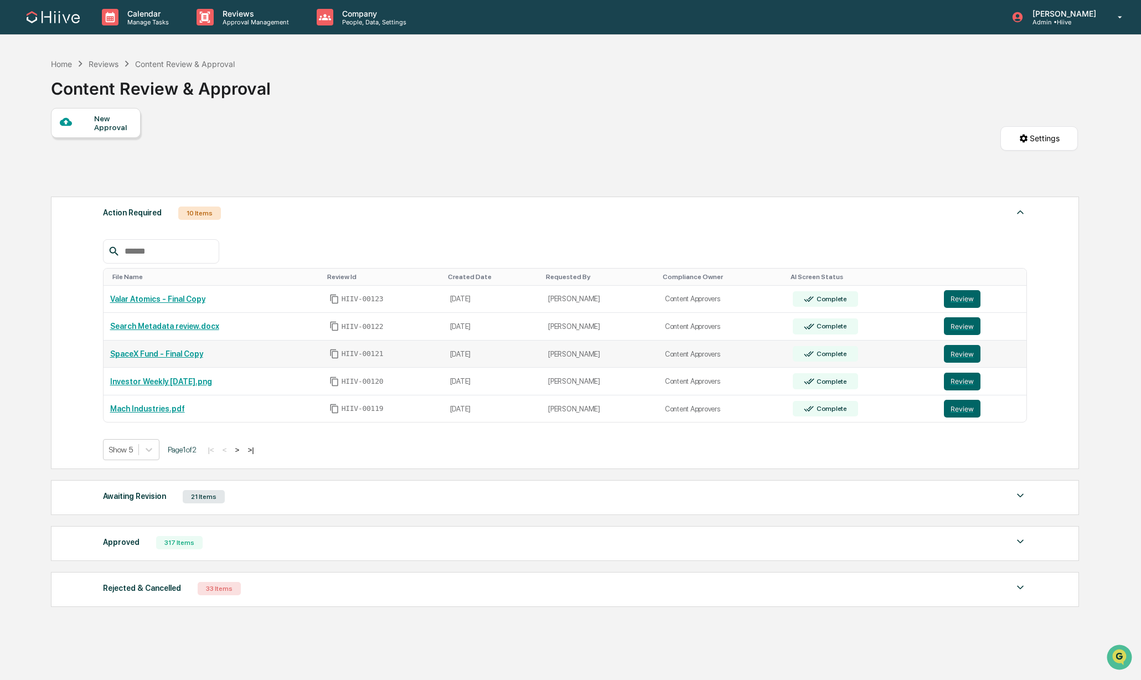
drag, startPoint x: 960, startPoint y: 356, endPoint x: 916, endPoint y: 348, distance: 44.6
click at [959, 356] on button "Review" at bounding box center [962, 354] width 37 height 18
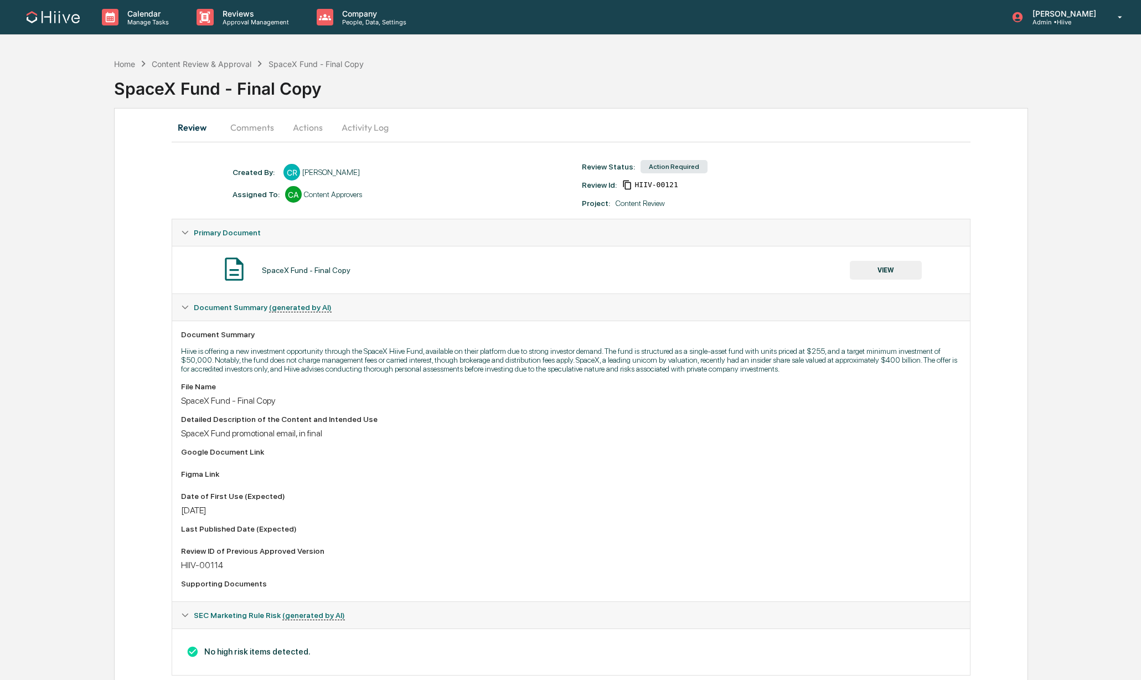
click at [240, 126] on button "Comments" at bounding box center [251, 127] width 61 height 27
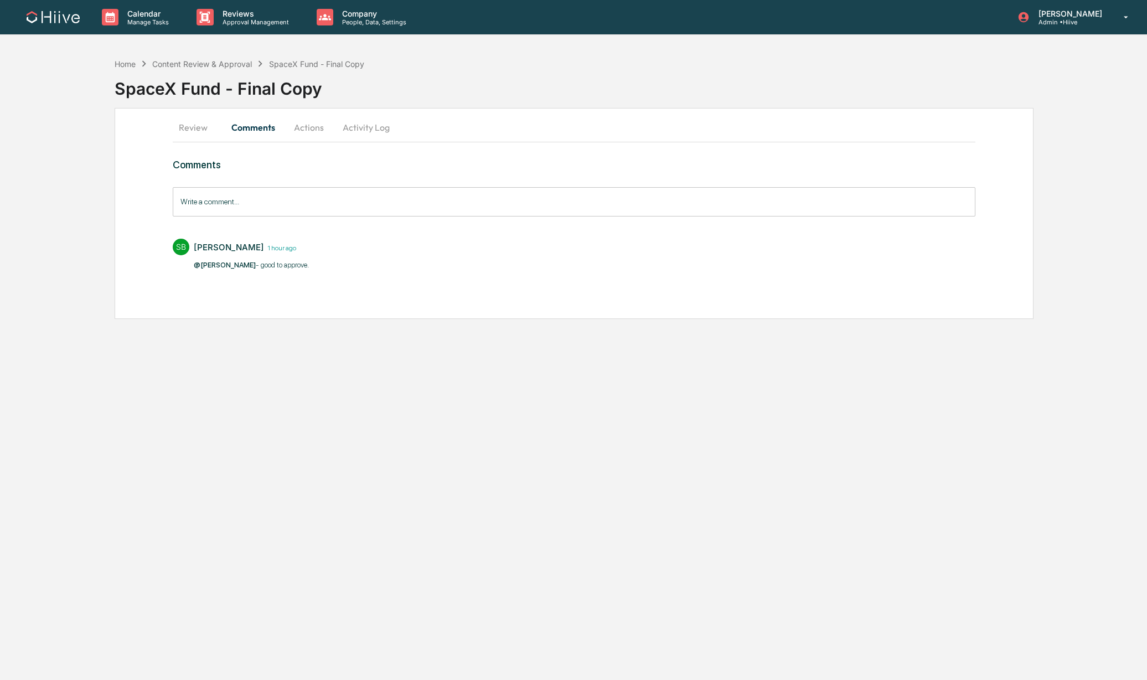
click at [317, 131] on button "Actions" at bounding box center [309, 127] width 50 height 27
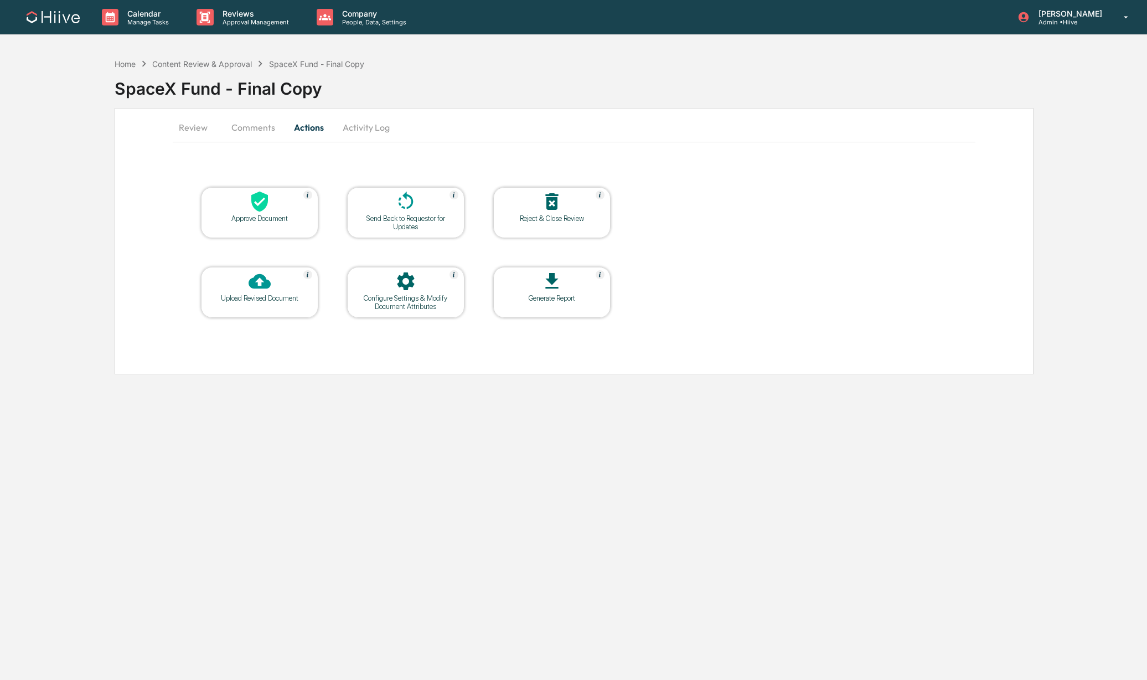
click at [261, 206] on icon at bounding box center [259, 202] width 17 height 20
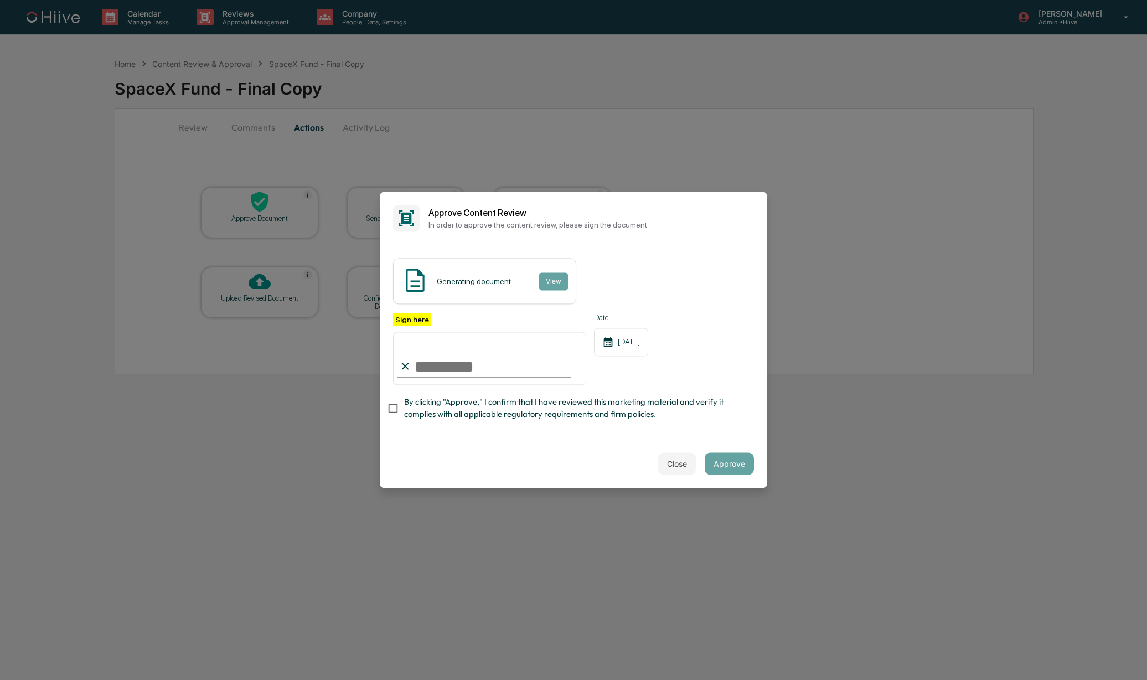
type input "**********"
click at [456, 415] on div "**********" at bounding box center [573, 369] width 361 height 113
click at [562, 459] on div "Close Approve" at bounding box center [573, 463] width 387 height 49
click at [730, 459] on button "Approve" at bounding box center [729, 464] width 49 height 22
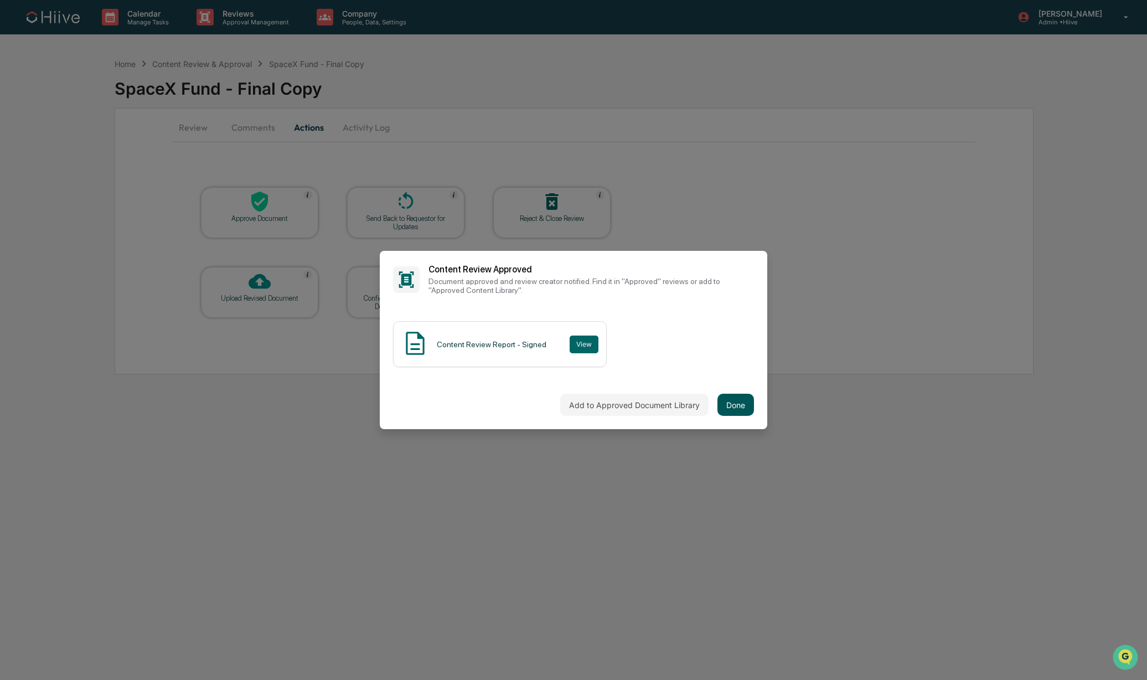
click at [738, 397] on button "Done" at bounding box center [735, 405] width 37 height 22
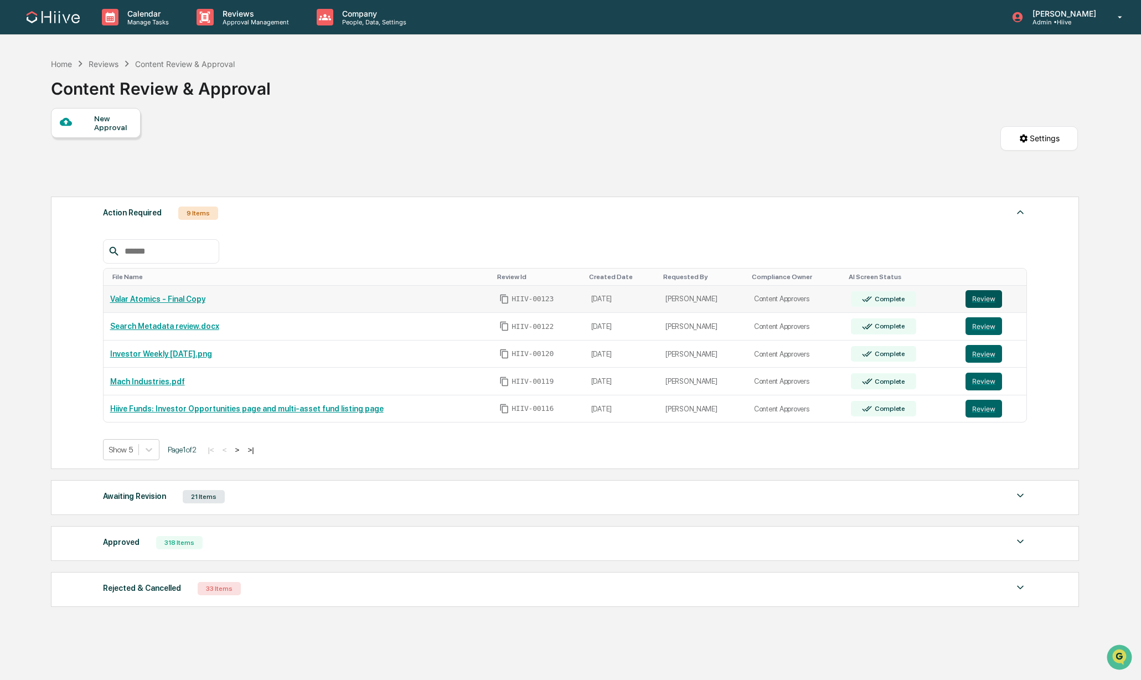
click at [984, 302] on button "Review" at bounding box center [983, 299] width 37 height 18
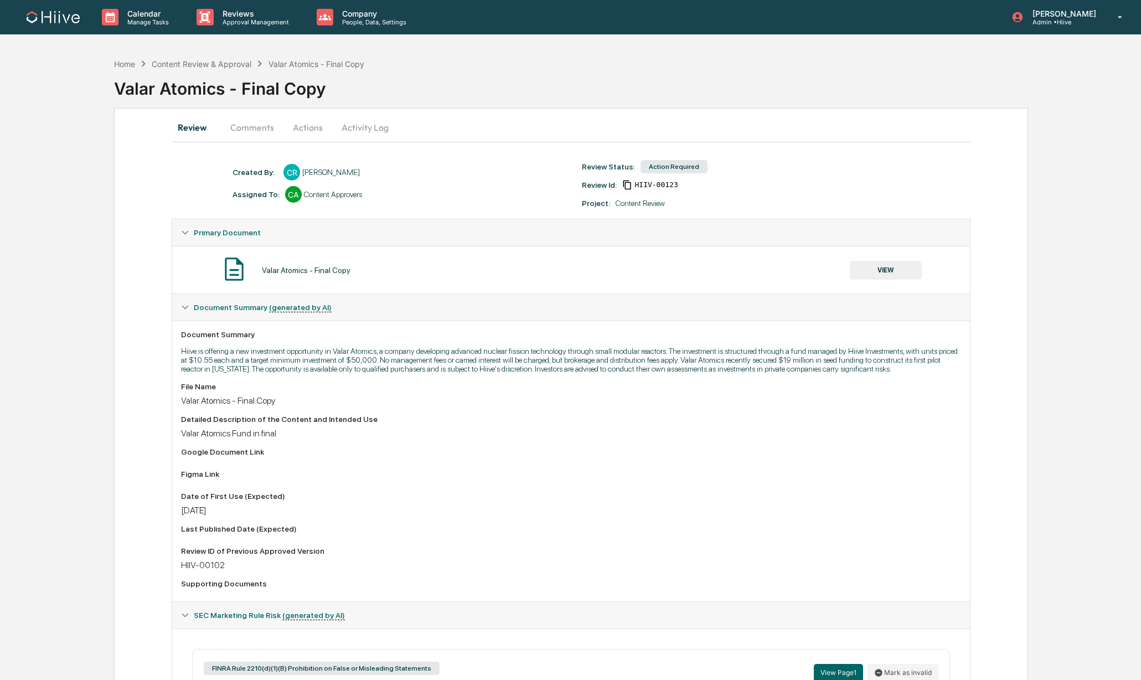
click at [234, 119] on button "Comments" at bounding box center [251, 127] width 61 height 27
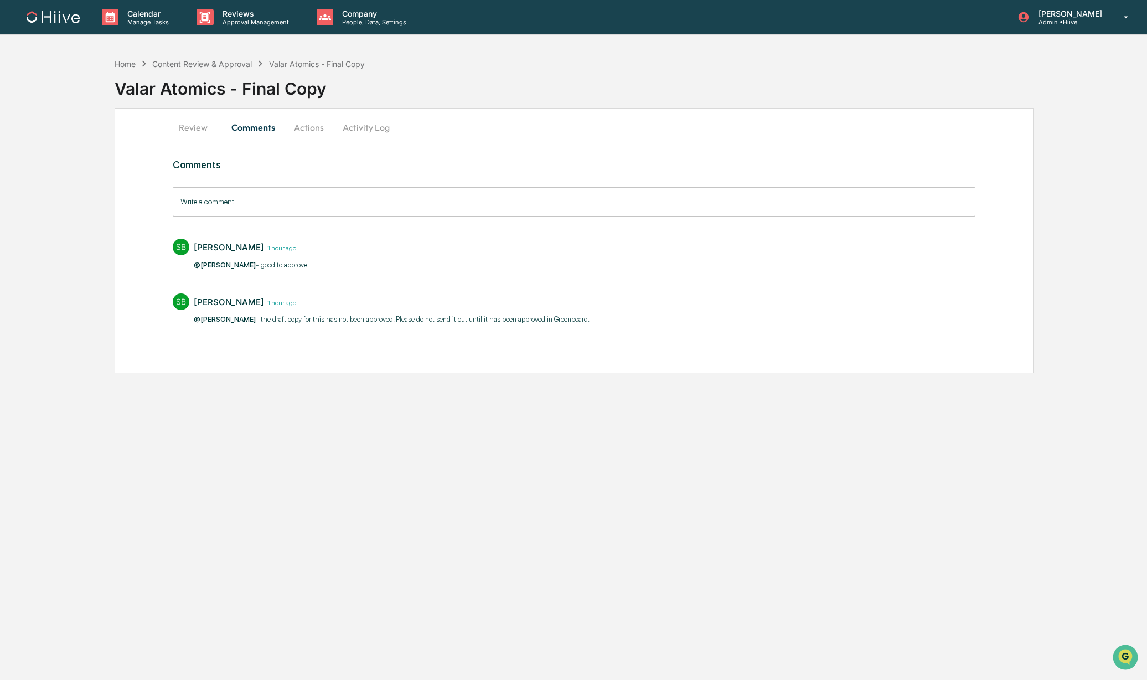
click at [312, 133] on button "Actions" at bounding box center [309, 127] width 50 height 27
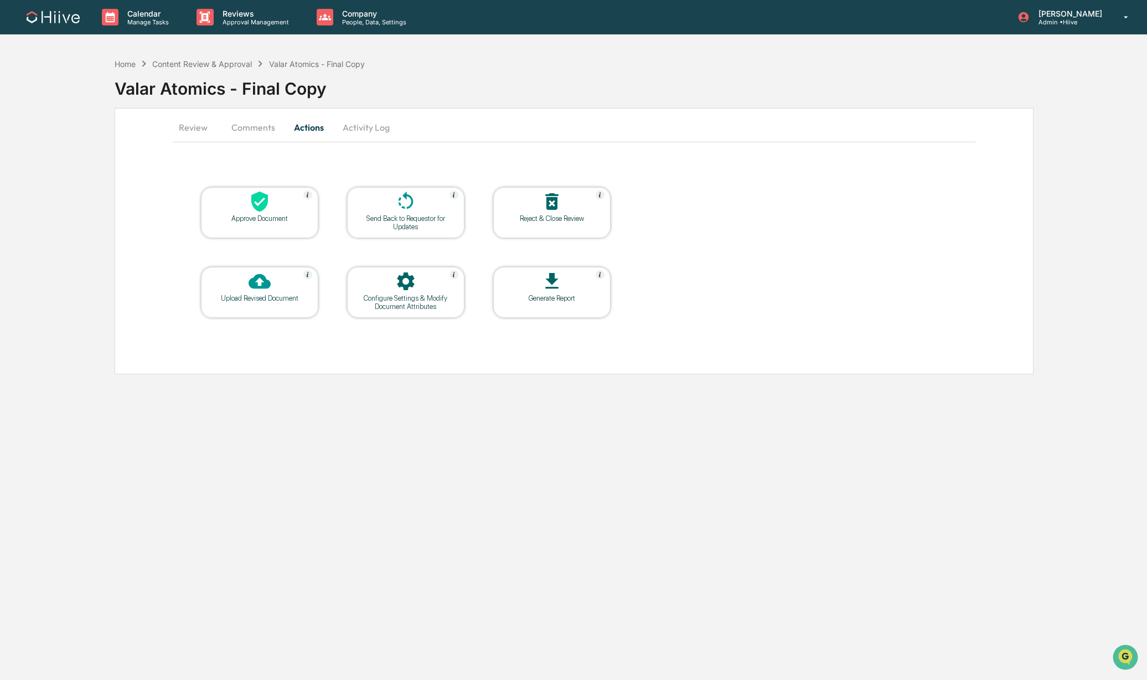
click at [276, 198] on div at bounding box center [259, 202] width 111 height 24
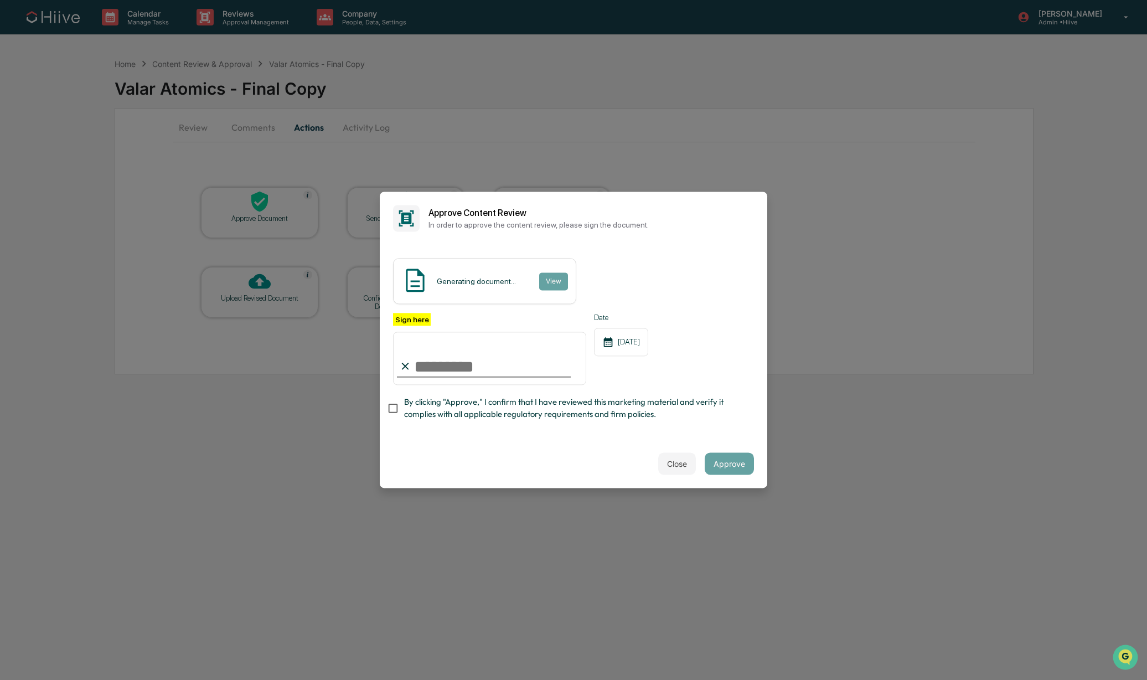
type input "**********"
click at [415, 408] on span "By clicking "Approve," I confirm that I have reviewed this marketing material a…" at bounding box center [574, 408] width 341 height 25
click at [723, 460] on button "Approve" at bounding box center [729, 464] width 49 height 22
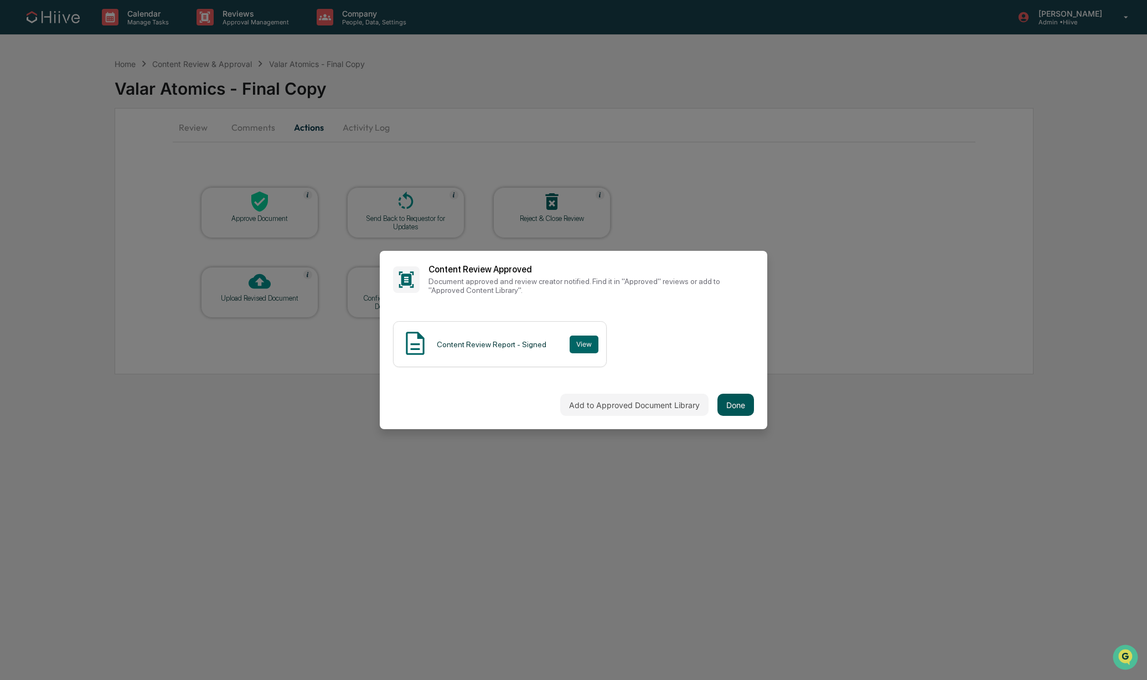
click at [734, 405] on button "Done" at bounding box center [735, 405] width 37 height 22
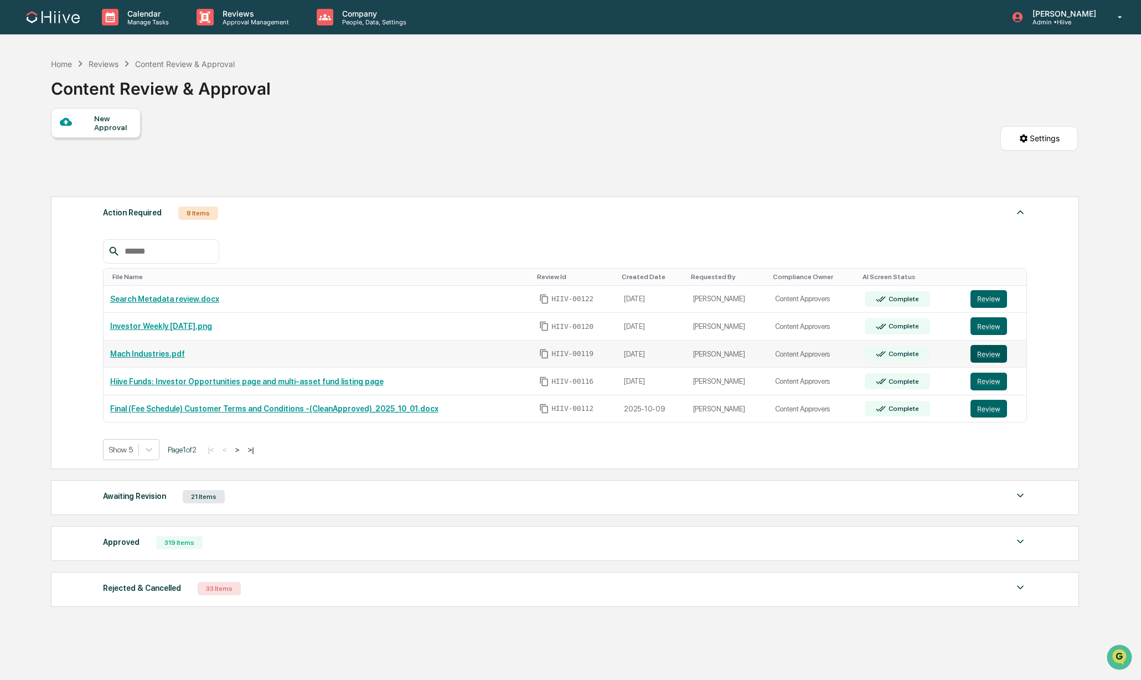
click at [993, 358] on button "Review" at bounding box center [988, 354] width 37 height 18
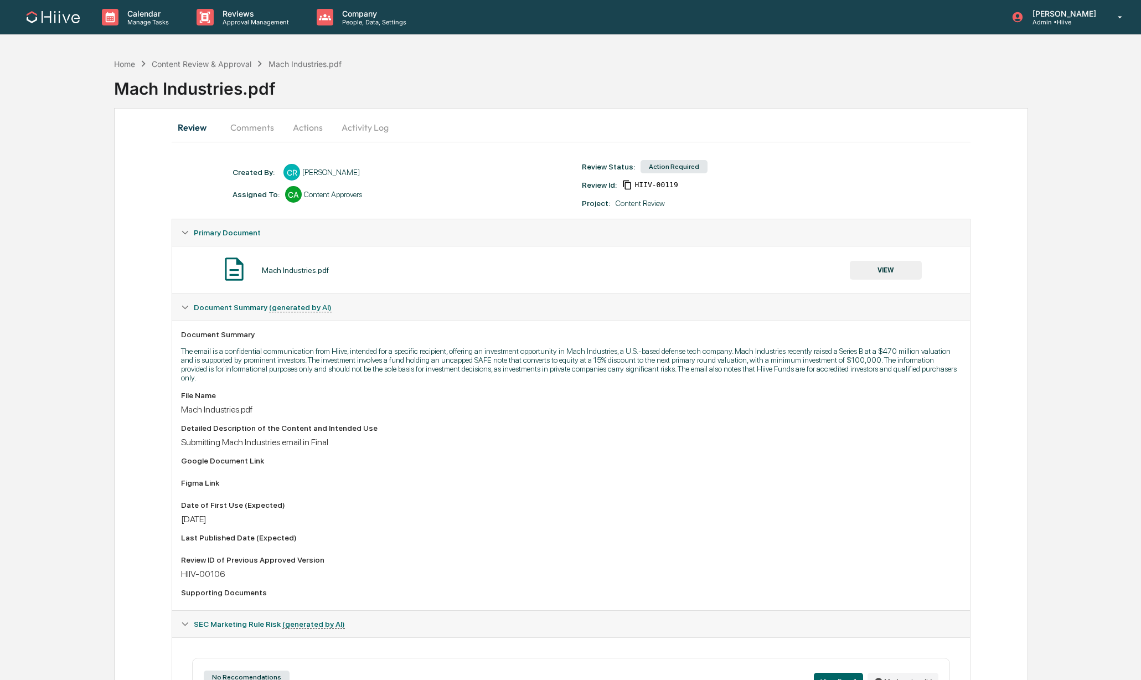
click at [231, 127] on button "Comments" at bounding box center [251, 127] width 61 height 27
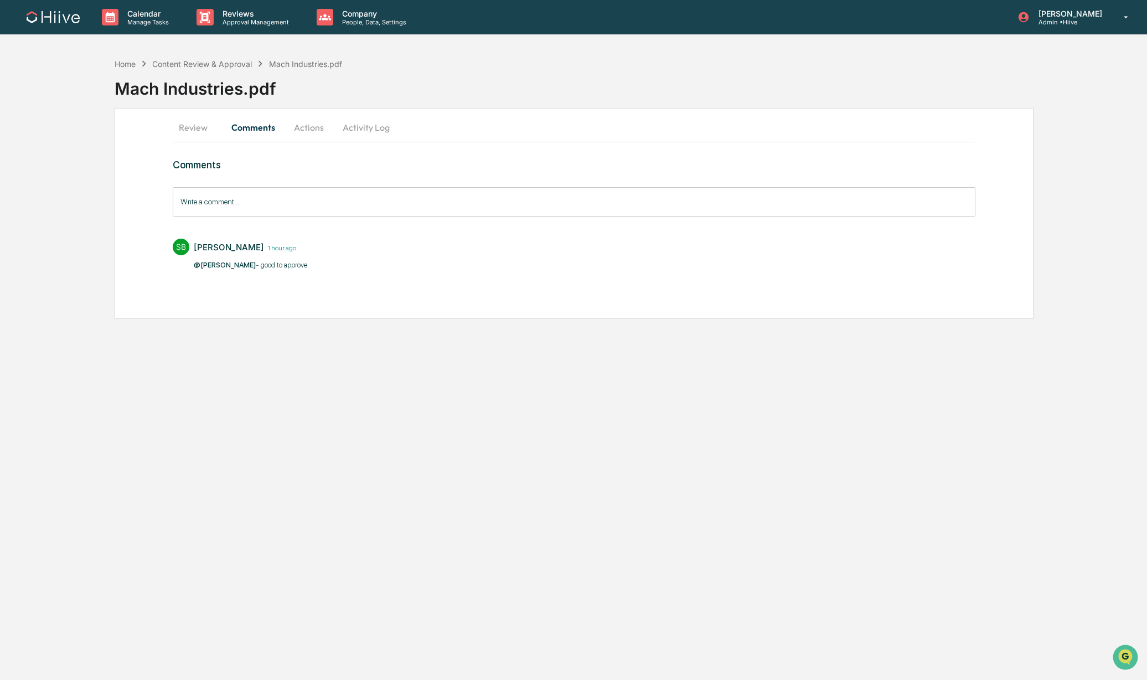
click at [182, 126] on button "Review" at bounding box center [198, 127] width 50 height 27
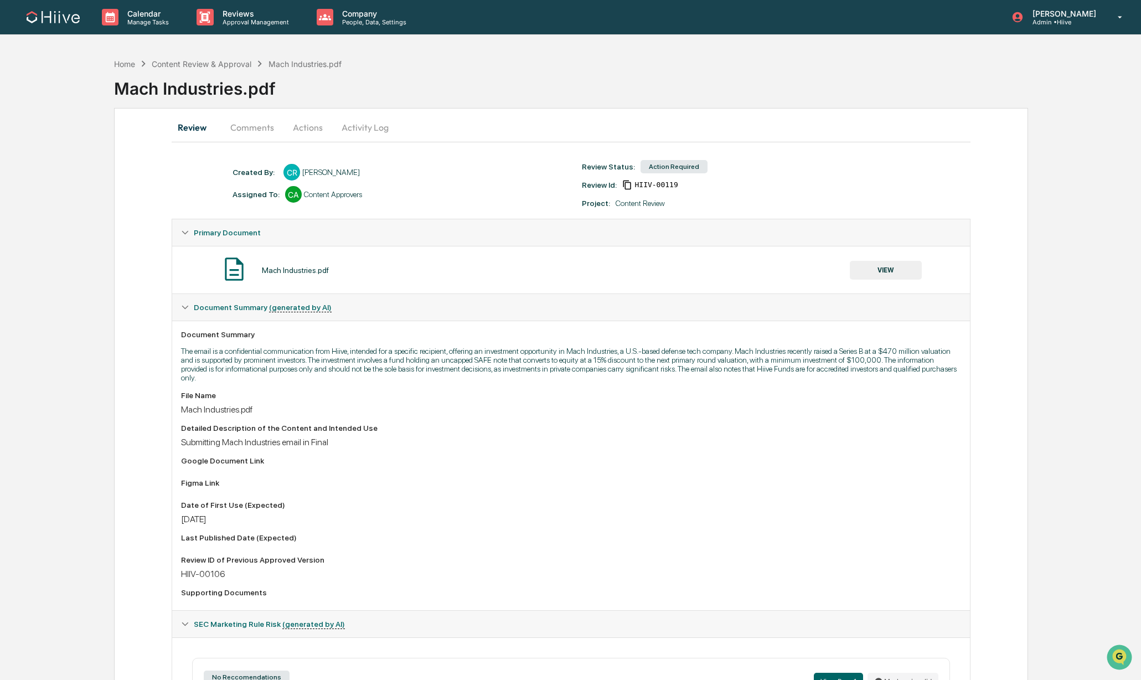
click at [297, 136] on button "Actions" at bounding box center [308, 127] width 50 height 27
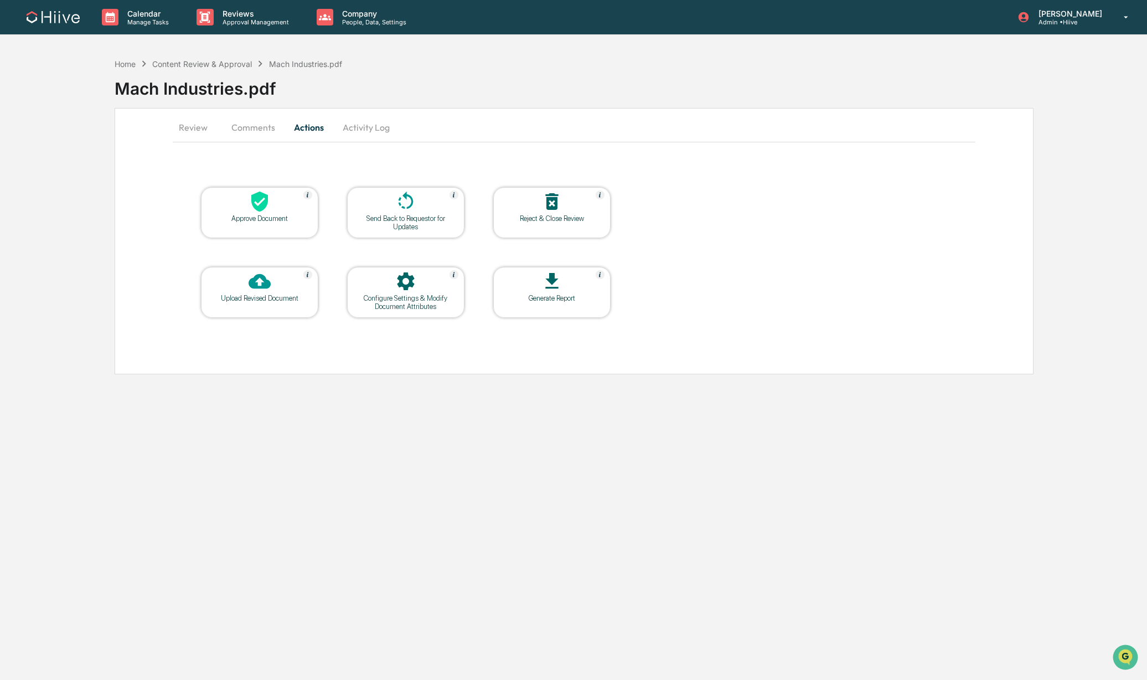
click at [269, 192] on icon at bounding box center [260, 201] width 22 height 22
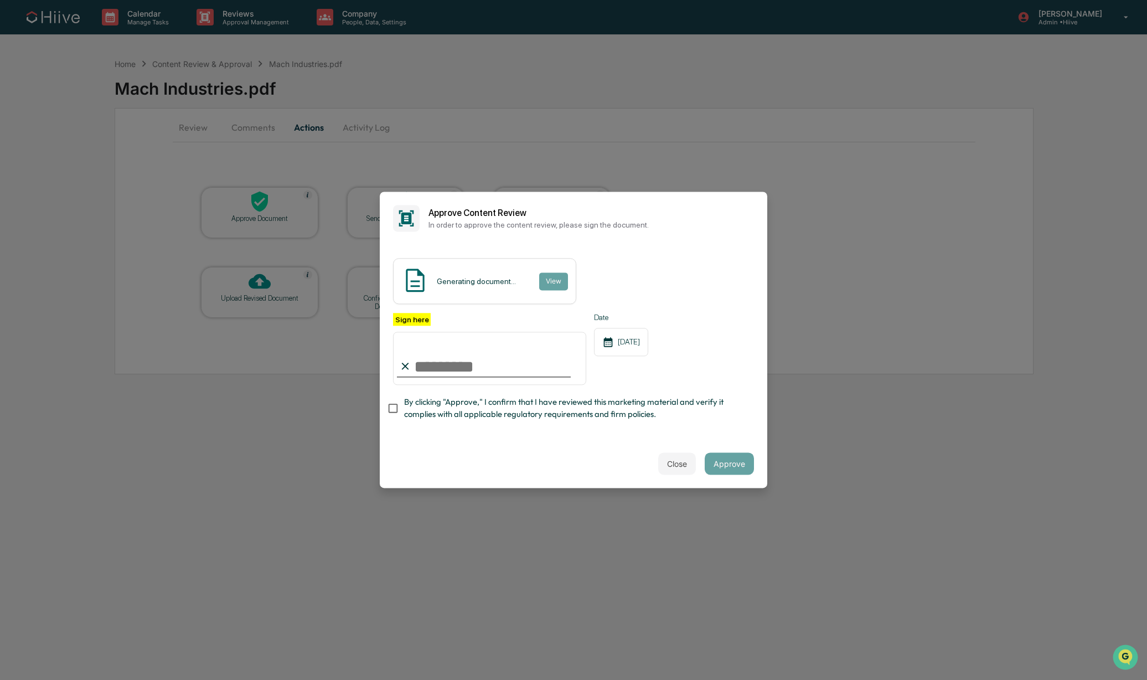
type input "**********"
click at [720, 459] on button "Approve" at bounding box center [729, 464] width 49 height 22
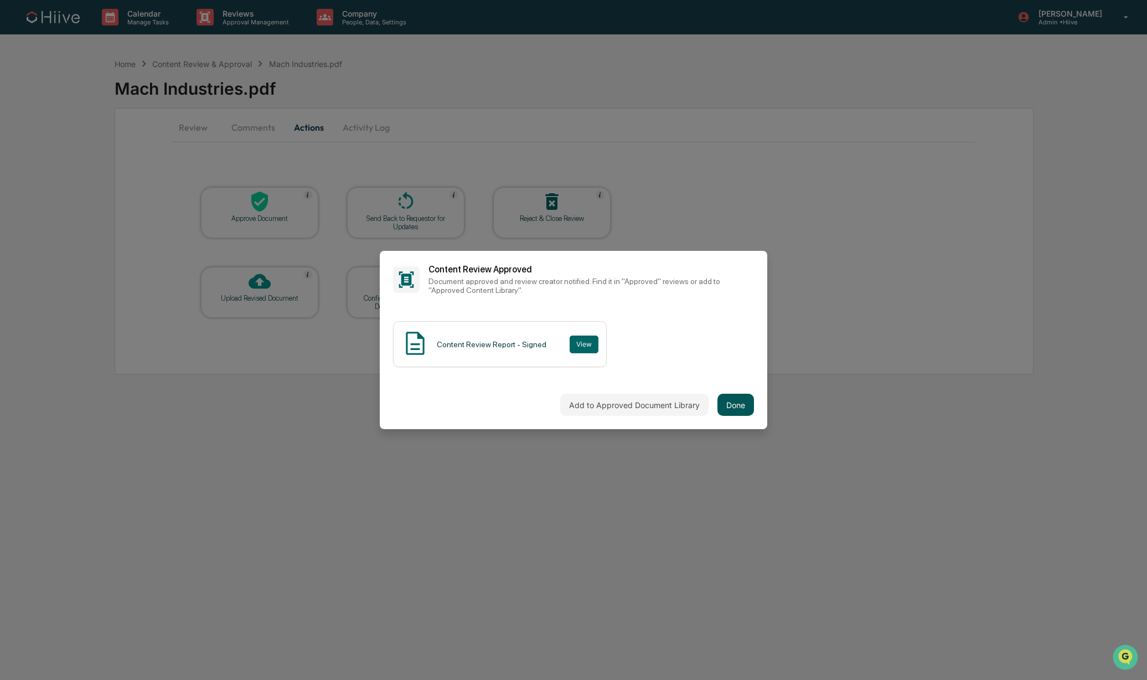
click at [731, 409] on button "Done" at bounding box center [735, 405] width 37 height 22
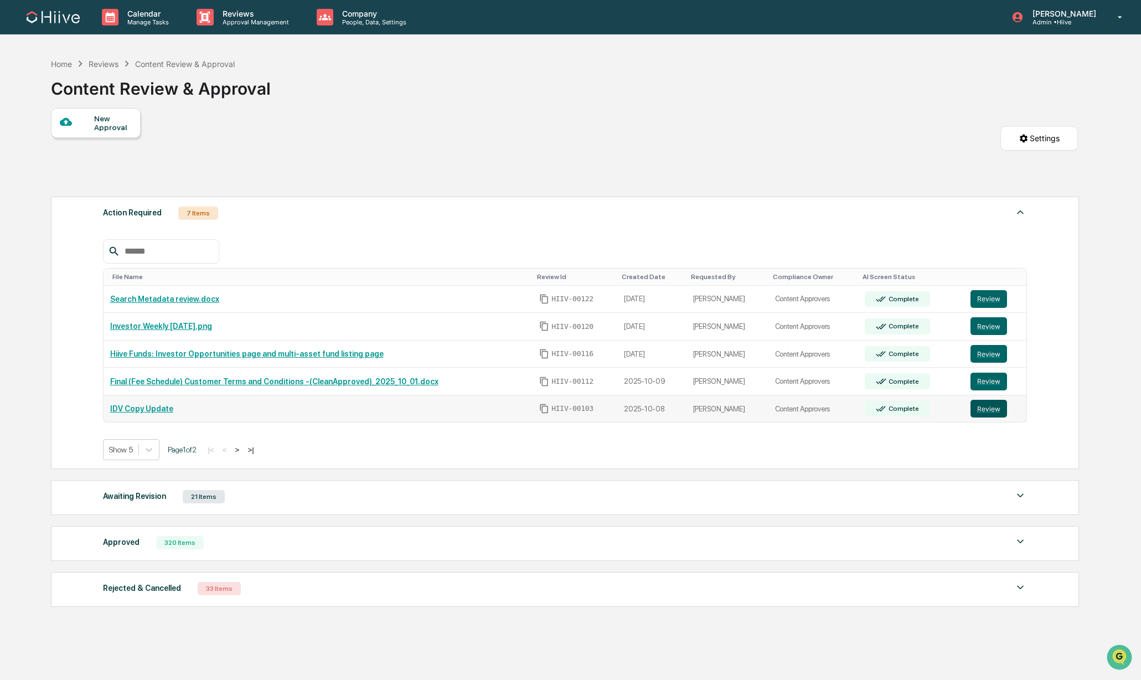
click at [984, 407] on button "Review" at bounding box center [988, 409] width 37 height 18
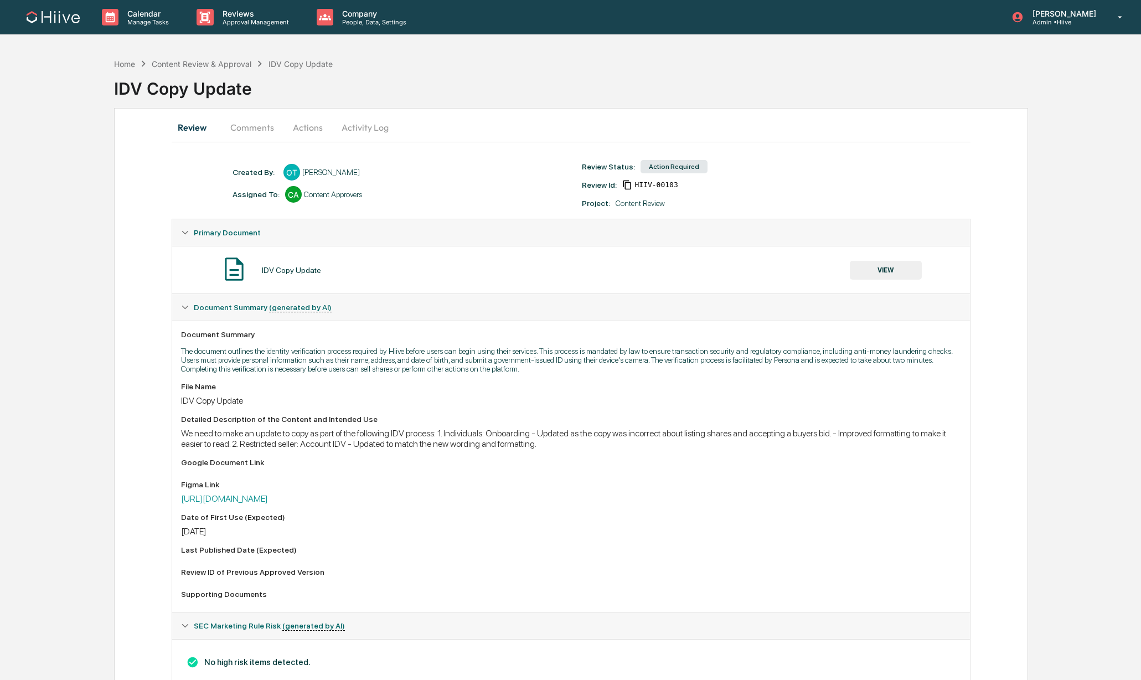
click at [240, 123] on button "Comments" at bounding box center [251, 127] width 61 height 27
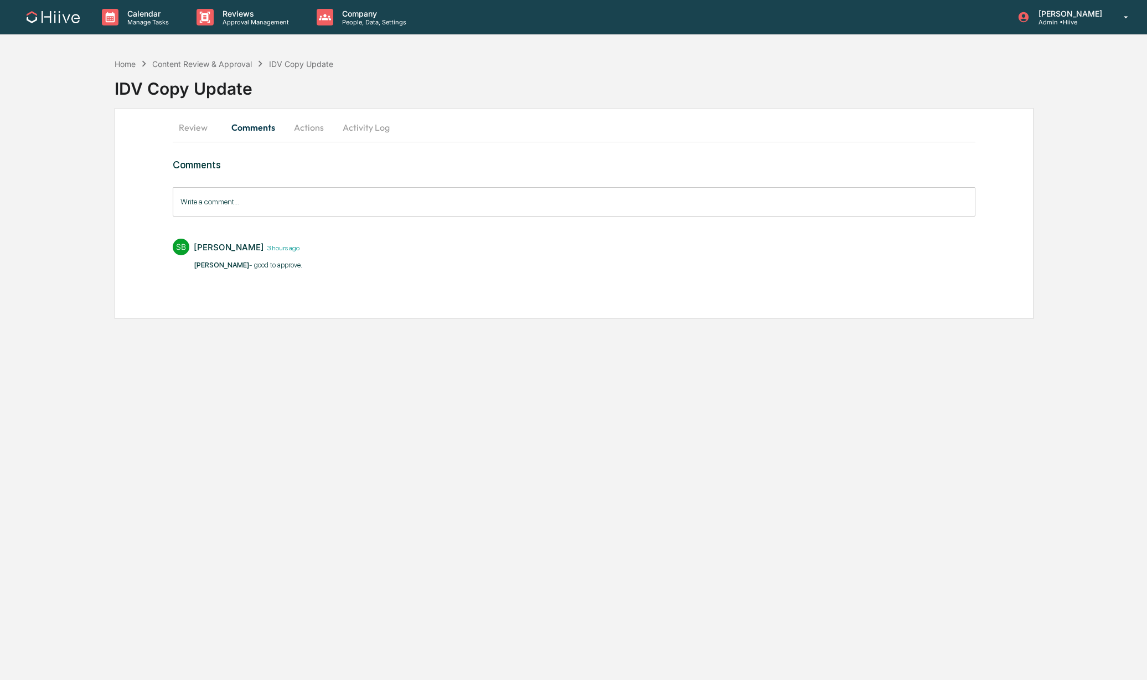
click at [218, 133] on button "Review" at bounding box center [198, 127] width 50 height 27
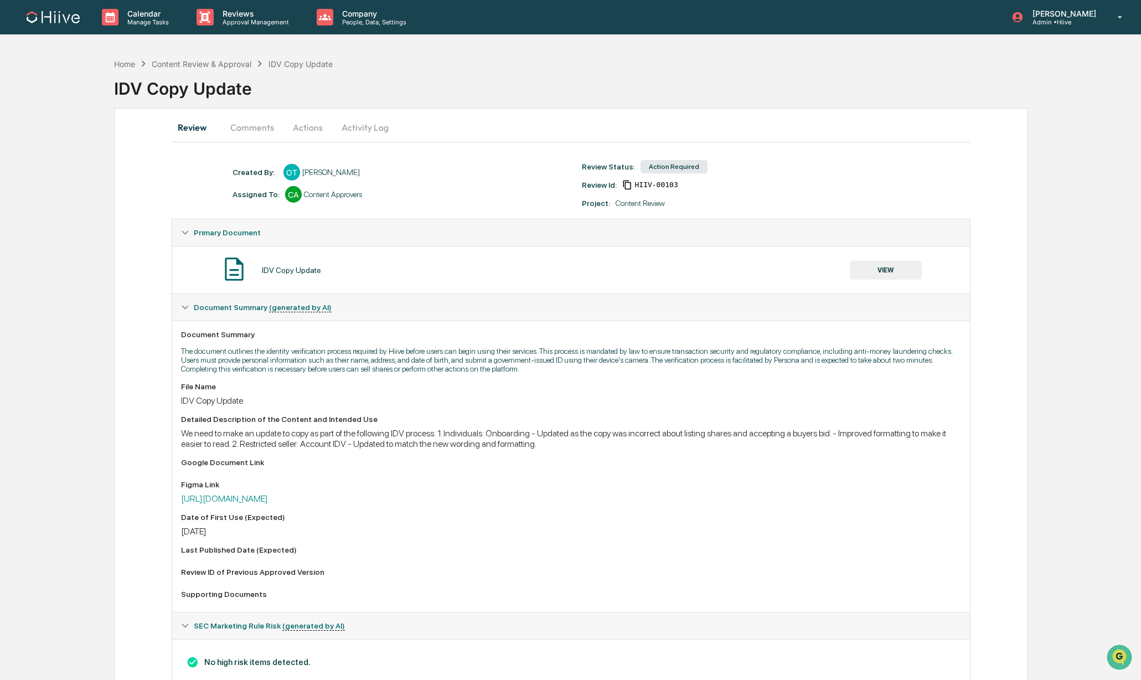
click at [873, 273] on button "VIEW" at bounding box center [886, 270] width 72 height 19
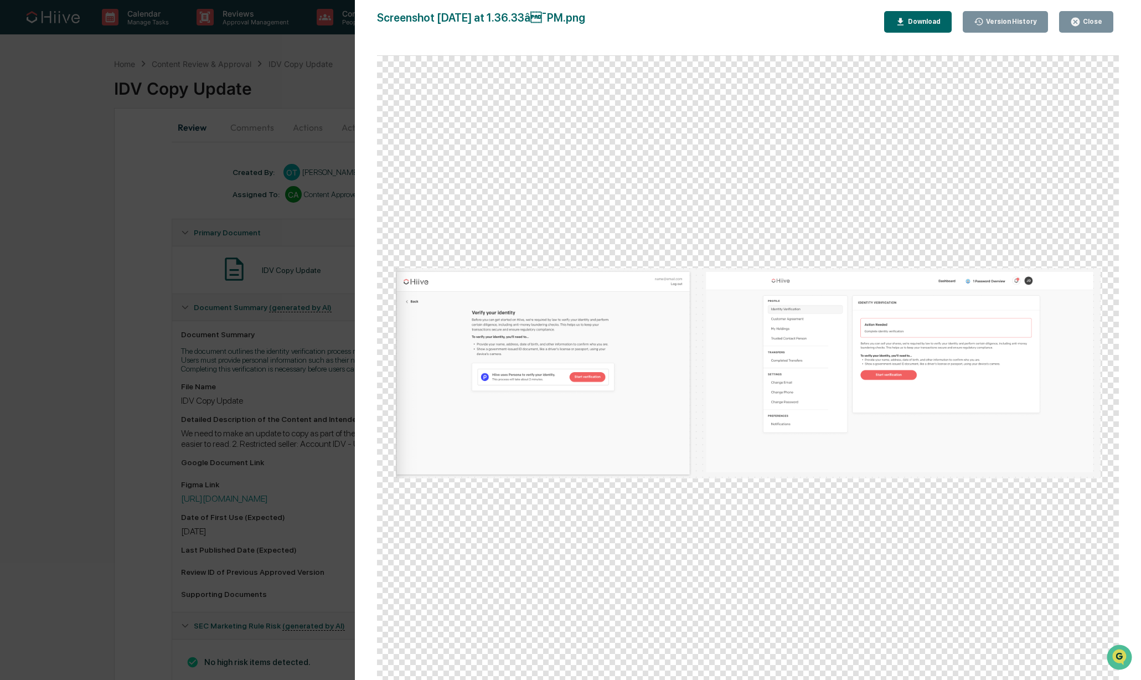
click at [292, 428] on div "Version History 1[DATE]3:44 PM[PERSON_NAME] 1[DATE]8:40 PM[PERSON_NAME] Screens…" at bounding box center [570, 340] width 1141 height 680
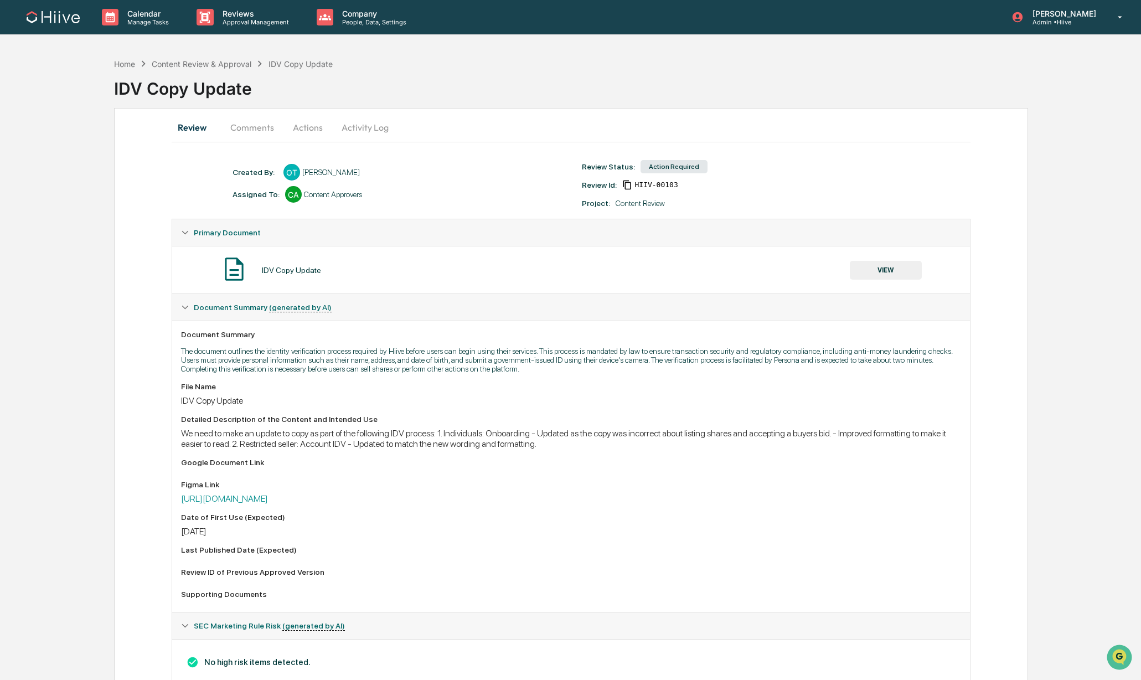
click at [297, 128] on button "Actions" at bounding box center [308, 127] width 50 height 27
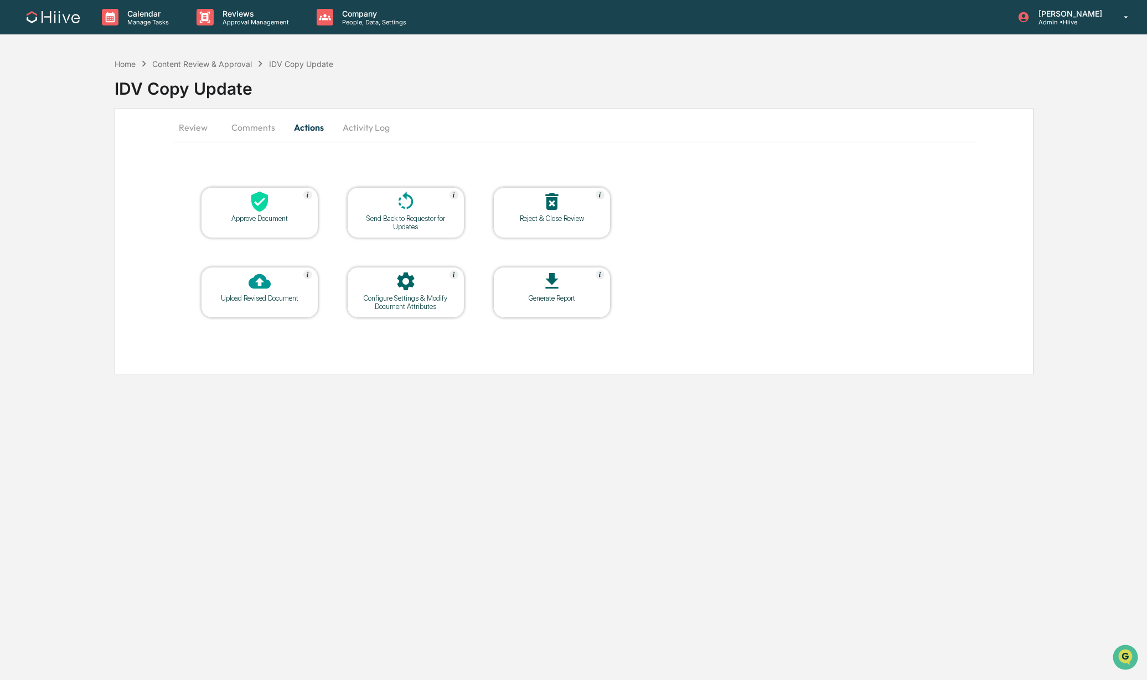
click at [266, 216] on div "Approve Document" at bounding box center [260, 218] width 100 height 8
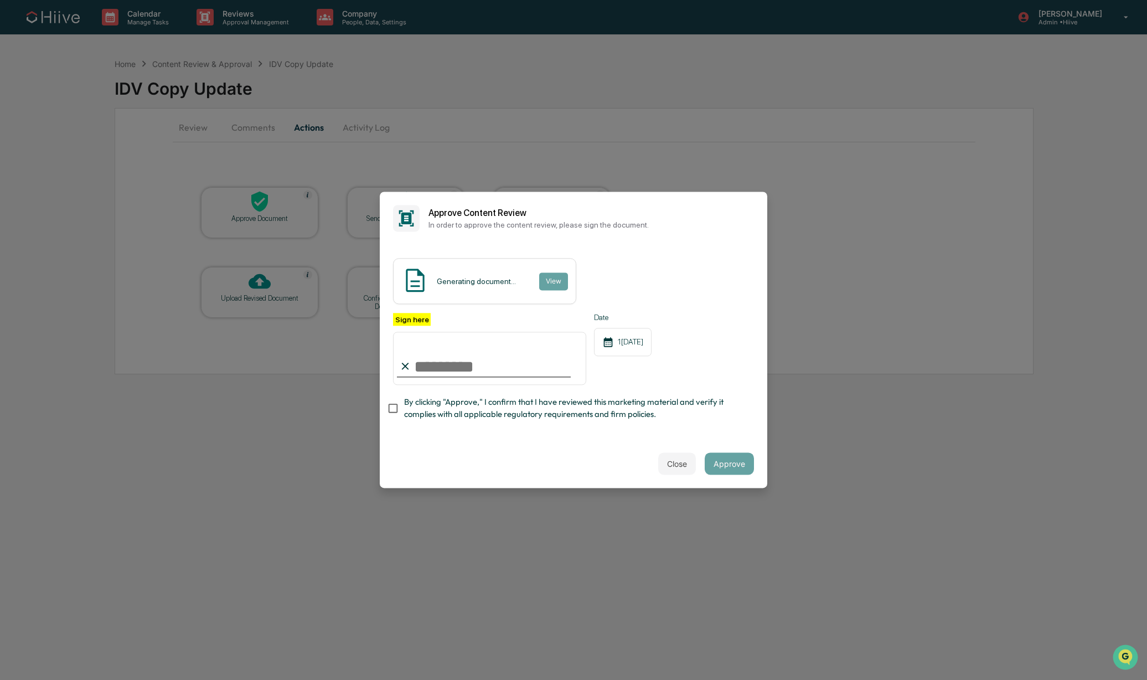
type input "**********"
click at [458, 403] on span "By clicking "Approve," I confirm that I have reviewed this marketing material a…" at bounding box center [574, 408] width 341 height 25
click at [725, 457] on button "Approve" at bounding box center [729, 464] width 49 height 22
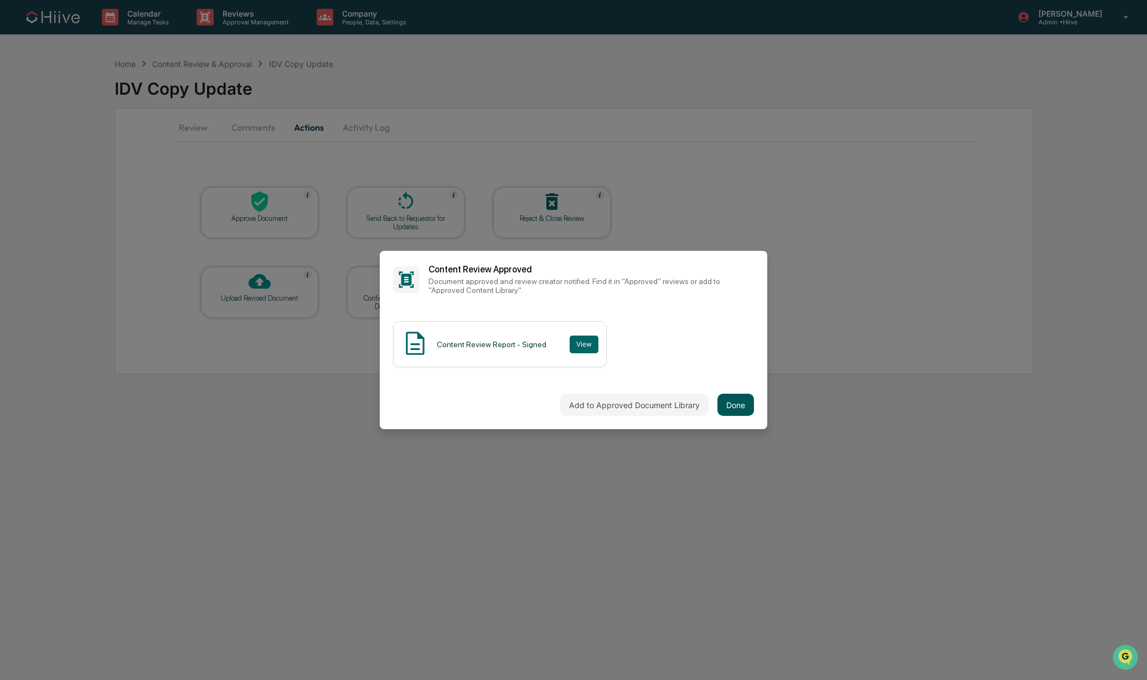
click at [735, 394] on button "Done" at bounding box center [735, 405] width 37 height 22
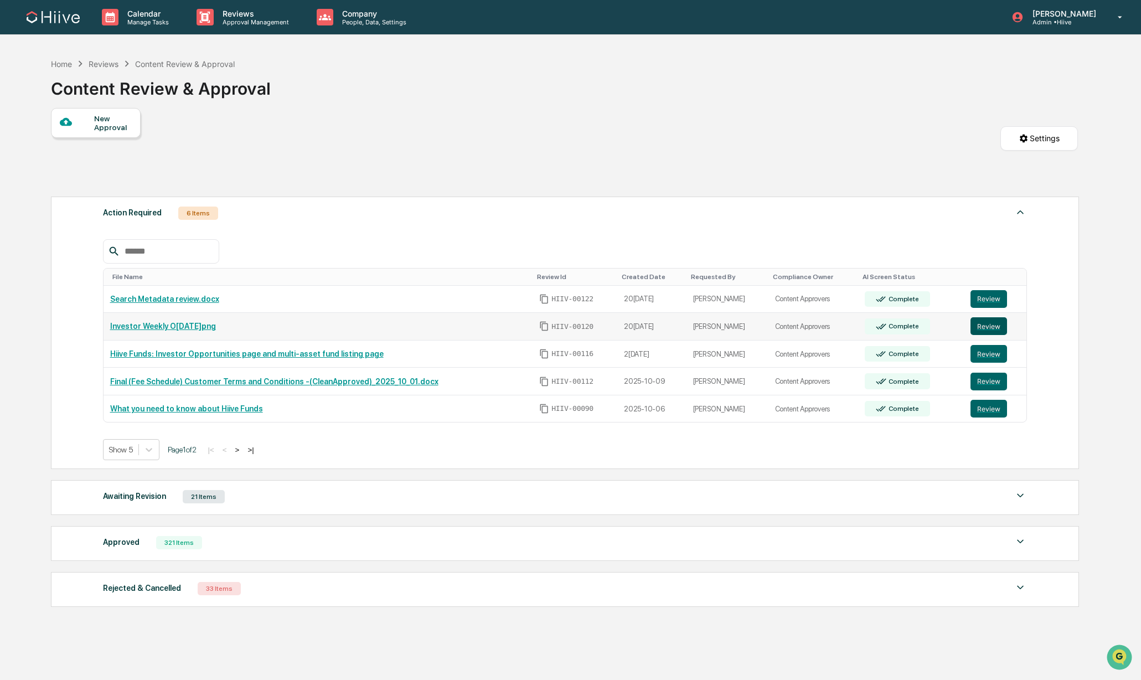
click at [981, 324] on button "Review" at bounding box center [988, 326] width 37 height 18
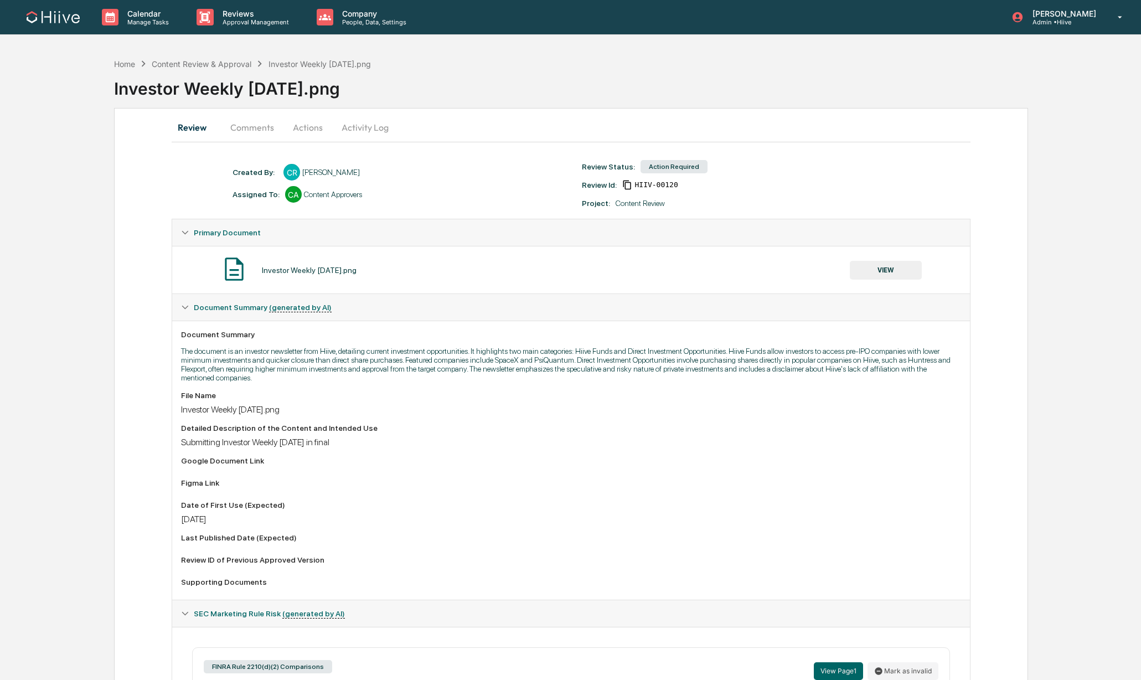
click at [238, 124] on button "Comments" at bounding box center [251, 127] width 61 height 27
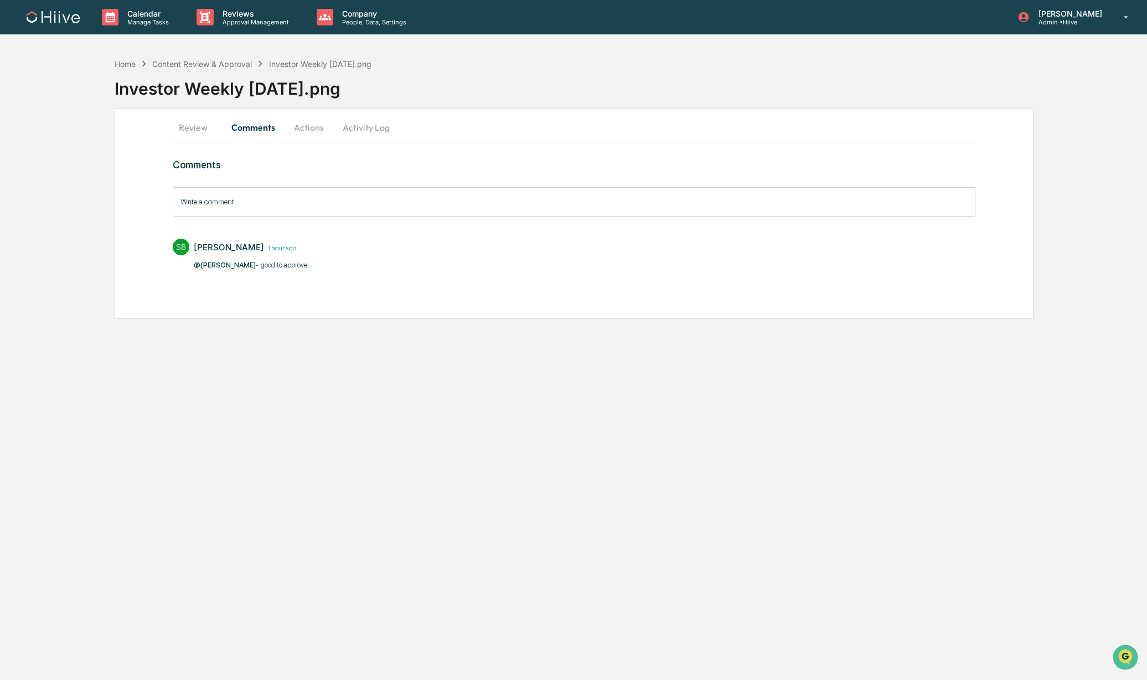
click at [313, 132] on button "Actions" at bounding box center [309, 127] width 50 height 27
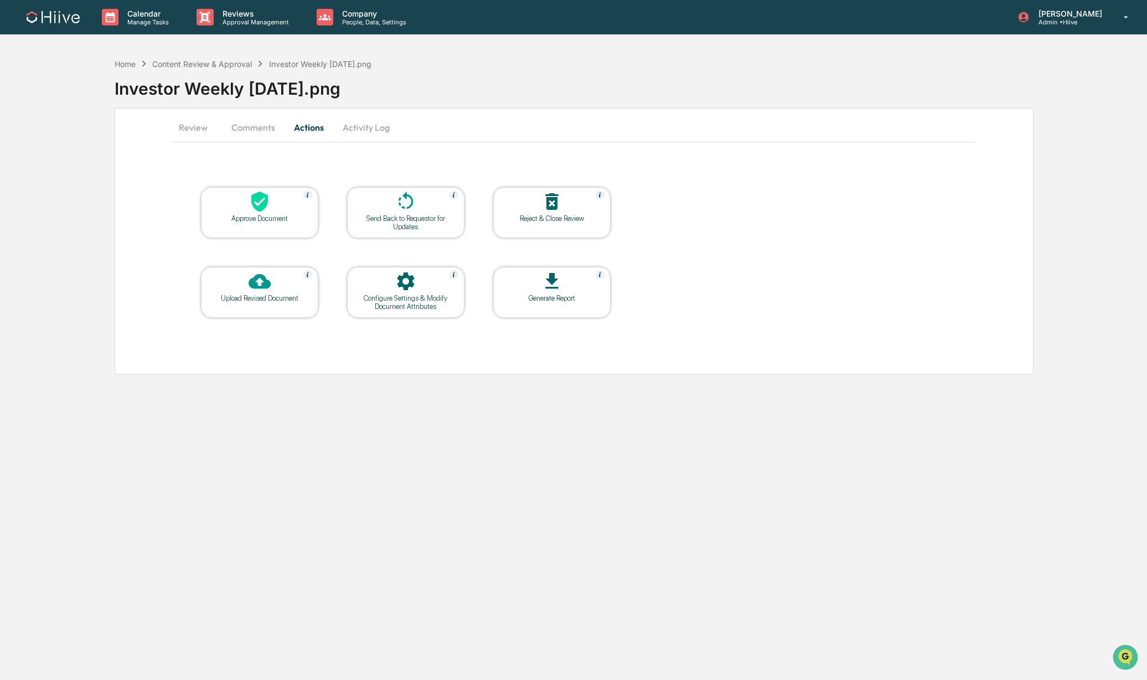
click at [263, 194] on icon at bounding box center [259, 202] width 17 height 20
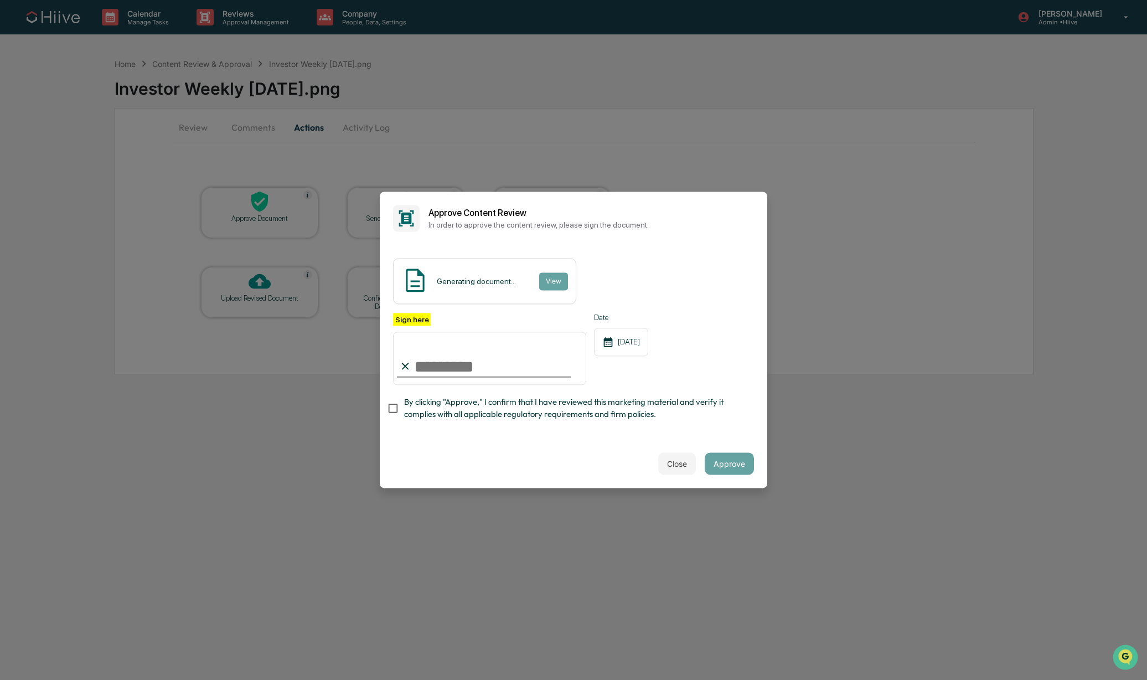
type input "**********"
click at [407, 405] on span "By clicking "Approve," I confirm that I have reviewed this marketing material a…" at bounding box center [574, 408] width 341 height 25
click at [634, 213] on h2 "Approve Content Review" at bounding box center [590, 213] width 325 height 11
click at [727, 456] on button "Approve" at bounding box center [729, 464] width 49 height 22
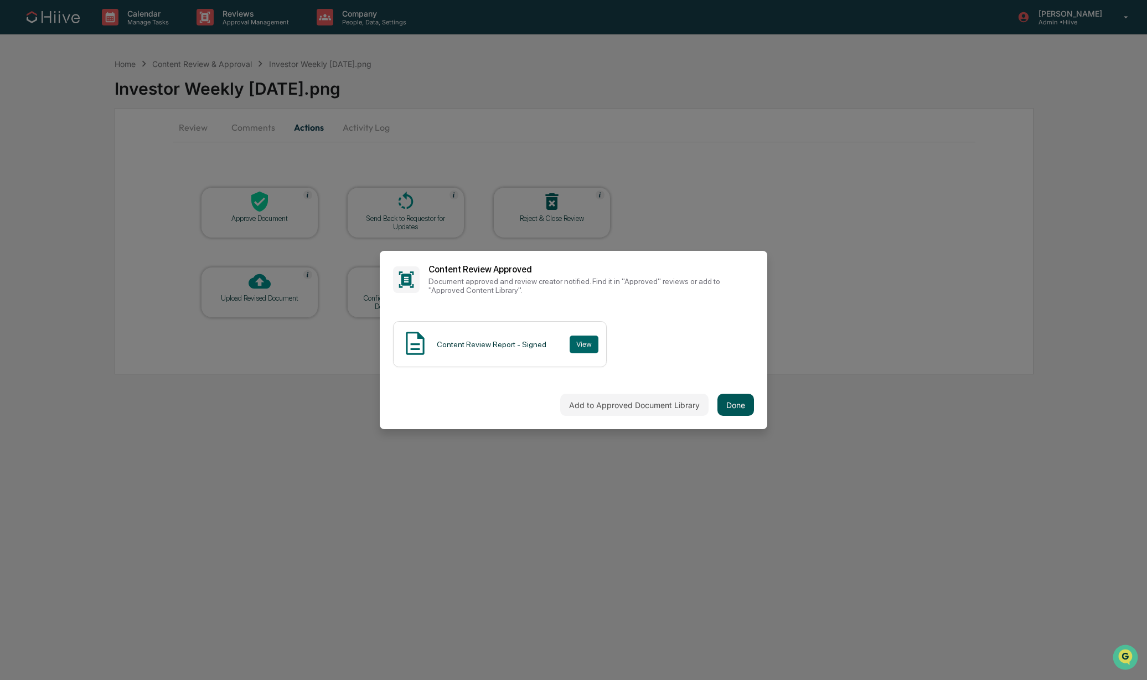
click at [720, 407] on button "Done" at bounding box center [735, 405] width 37 height 22
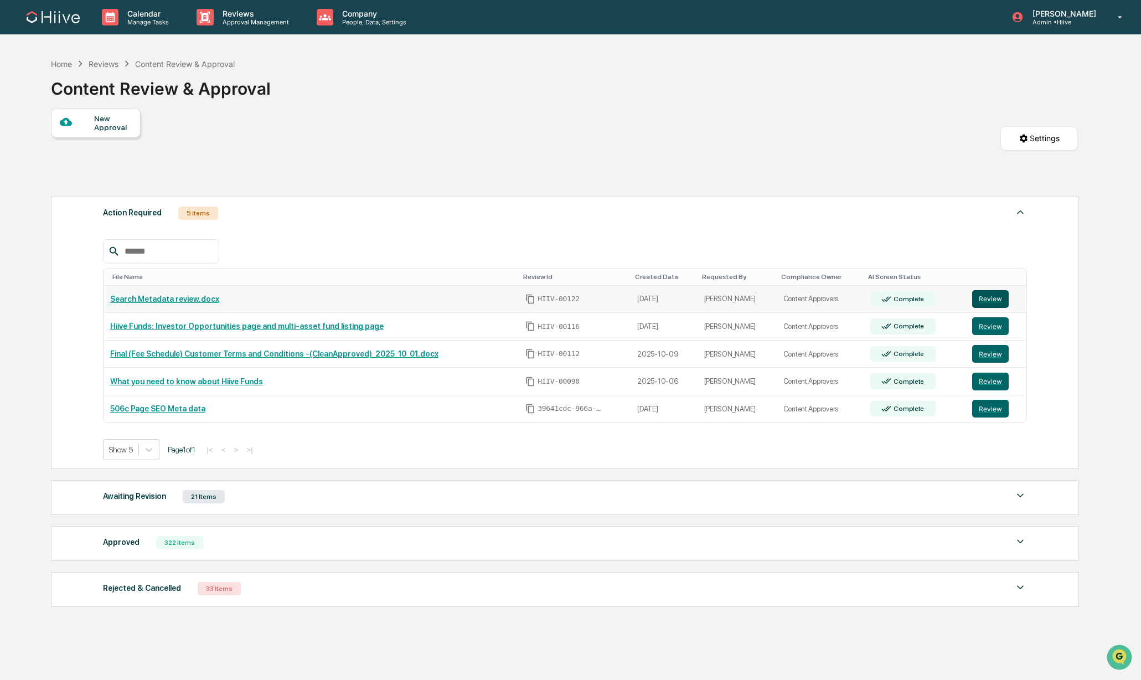
click at [999, 301] on button "Review" at bounding box center [990, 299] width 37 height 18
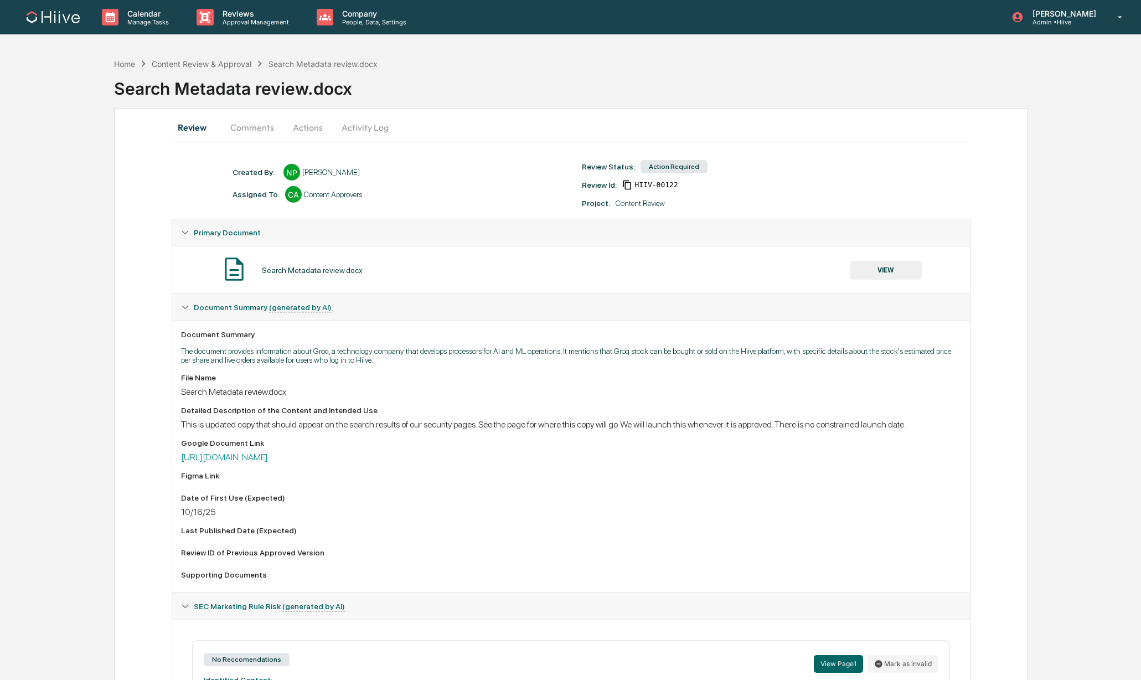
click at [244, 128] on button "Comments" at bounding box center [251, 127] width 61 height 27
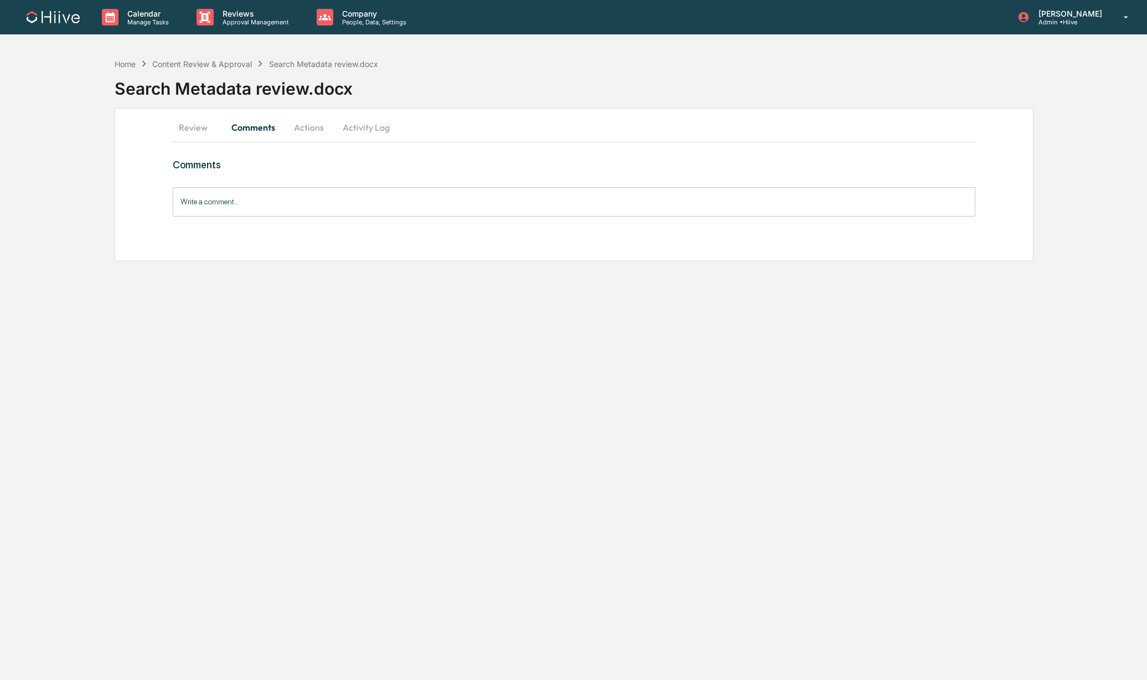
click at [165, 54] on div "Home Content Review & Approval Search Metadata review.docx Search Metadata revi…" at bounding box center [631, 80] width 1032 height 55
click at [169, 61] on div "Content Review & Approval" at bounding box center [202, 63] width 100 height 9
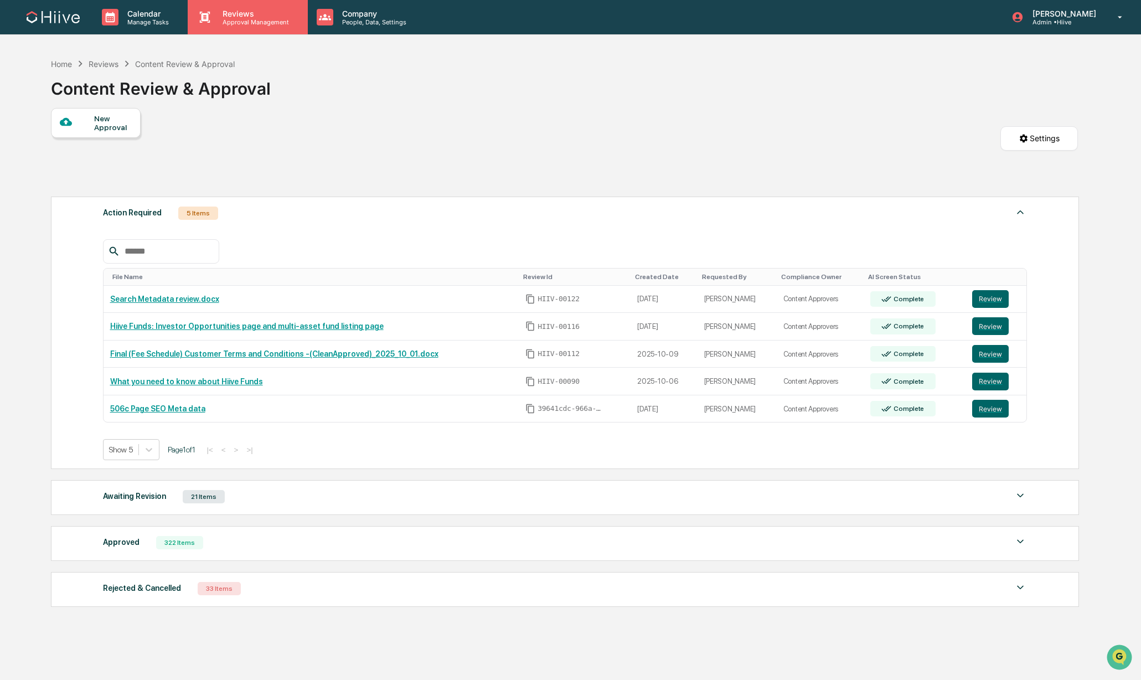
click at [233, 11] on p "Reviews" at bounding box center [254, 13] width 81 height 9
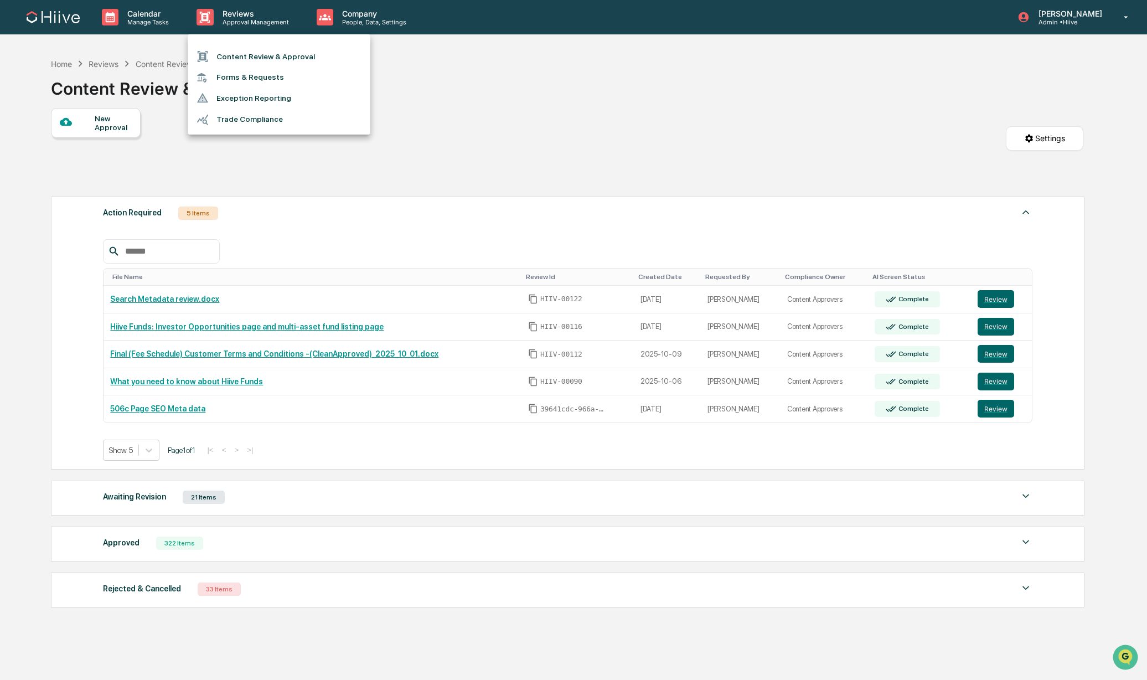
click at [235, 77] on li "Forms & Requests" at bounding box center [279, 77] width 183 height 20
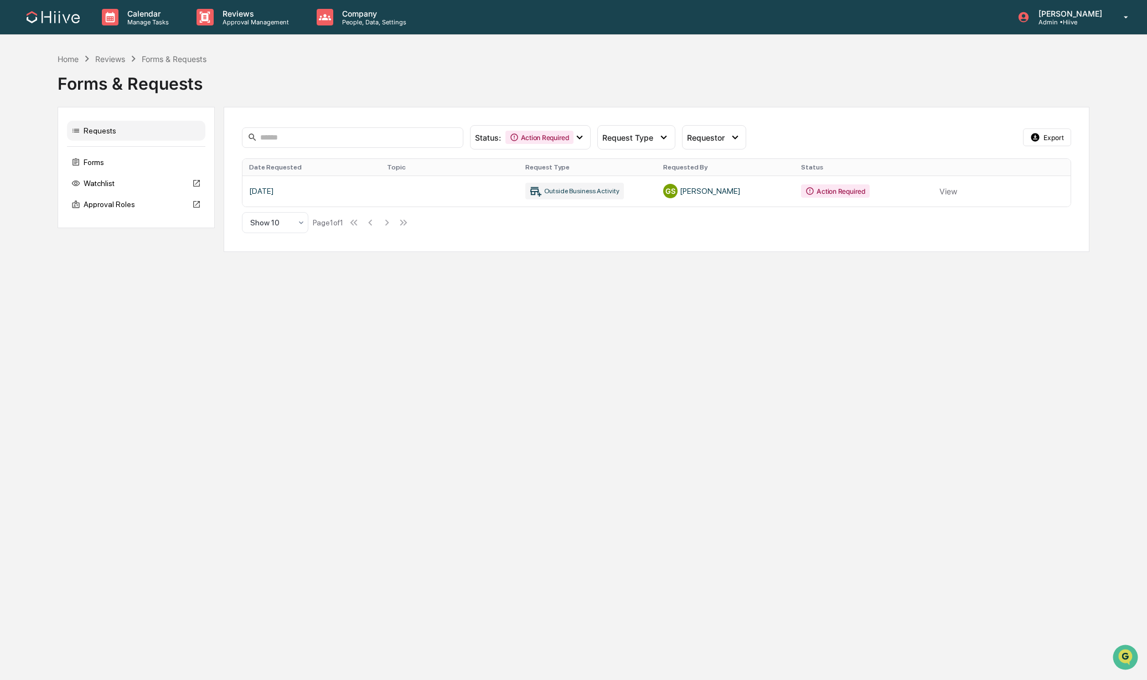
click at [49, 14] on img at bounding box center [53, 17] width 53 height 12
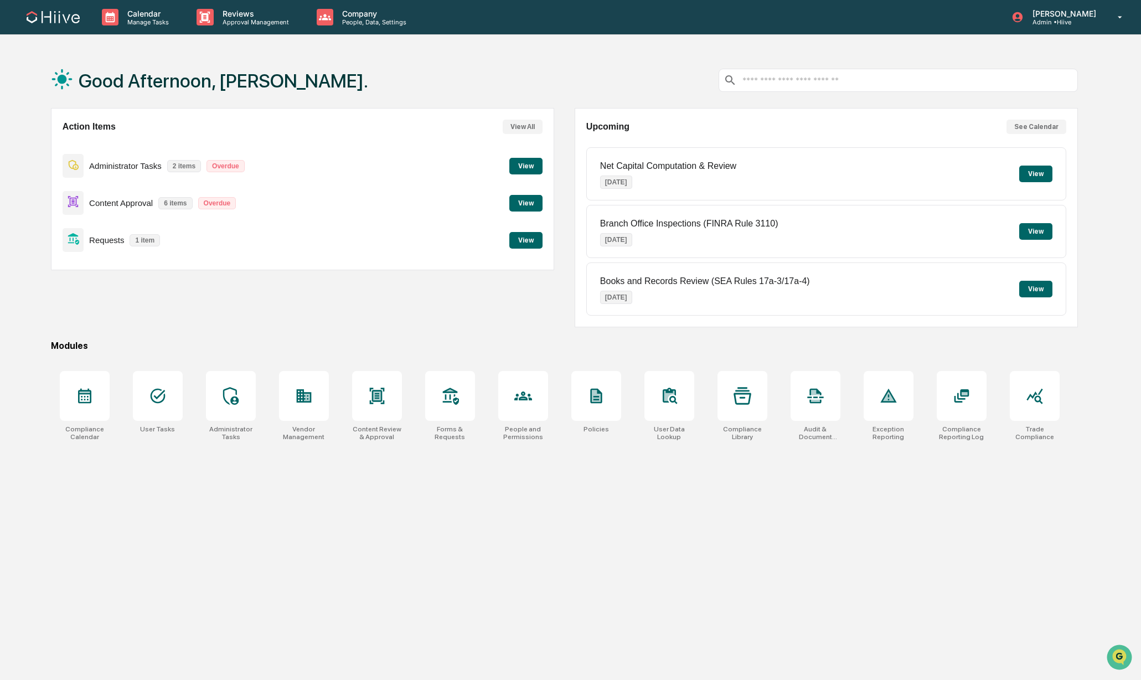
click at [529, 239] on button "View" at bounding box center [525, 240] width 33 height 17
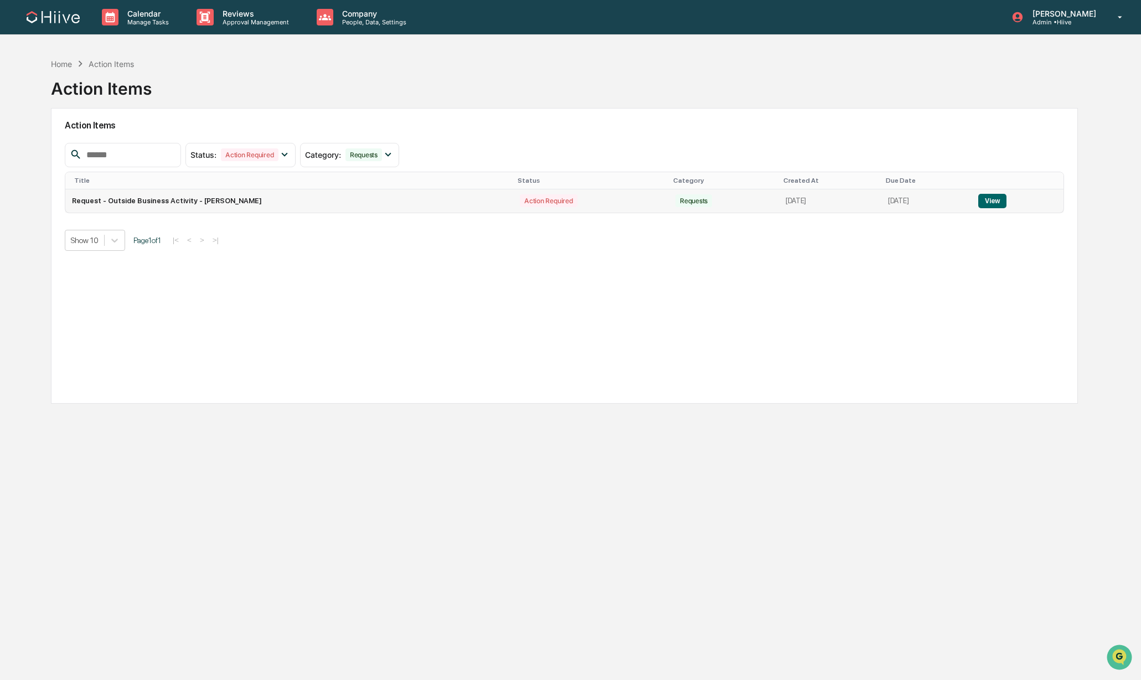
click at [294, 209] on td "Request - Outside Business Activity - Gavin Shoker" at bounding box center [289, 200] width 448 height 23
click at [991, 201] on button "View" at bounding box center [992, 201] width 28 height 14
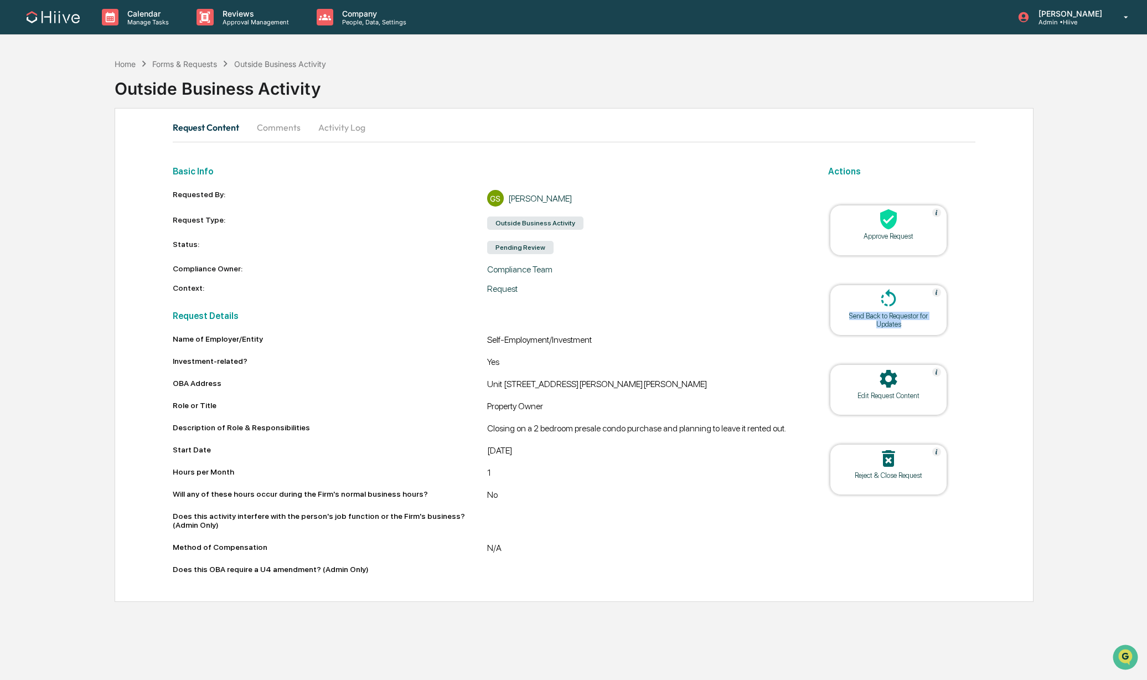
drag, startPoint x: 866, startPoint y: 310, endPoint x: 847, endPoint y: 332, distance: 28.3
click at [847, 332] on div "Send Back to Requestor for Updates" at bounding box center [888, 309] width 117 height 51
click at [854, 397] on div "Edit Request Content" at bounding box center [888, 389] width 117 height 51
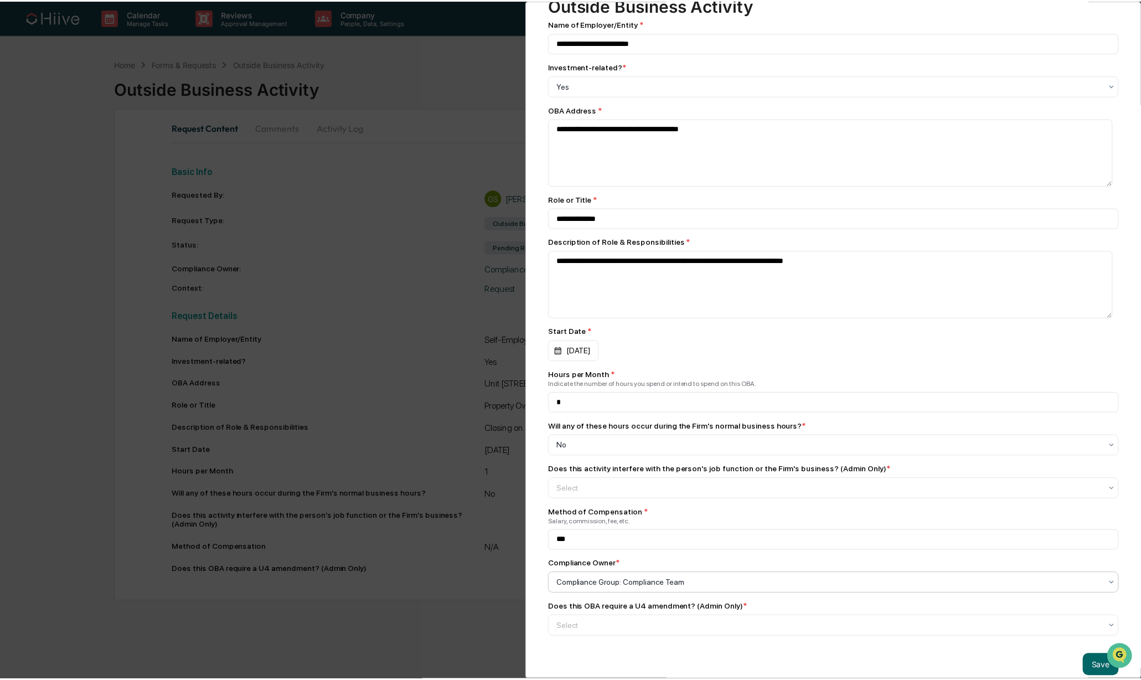
scroll to position [69, 0]
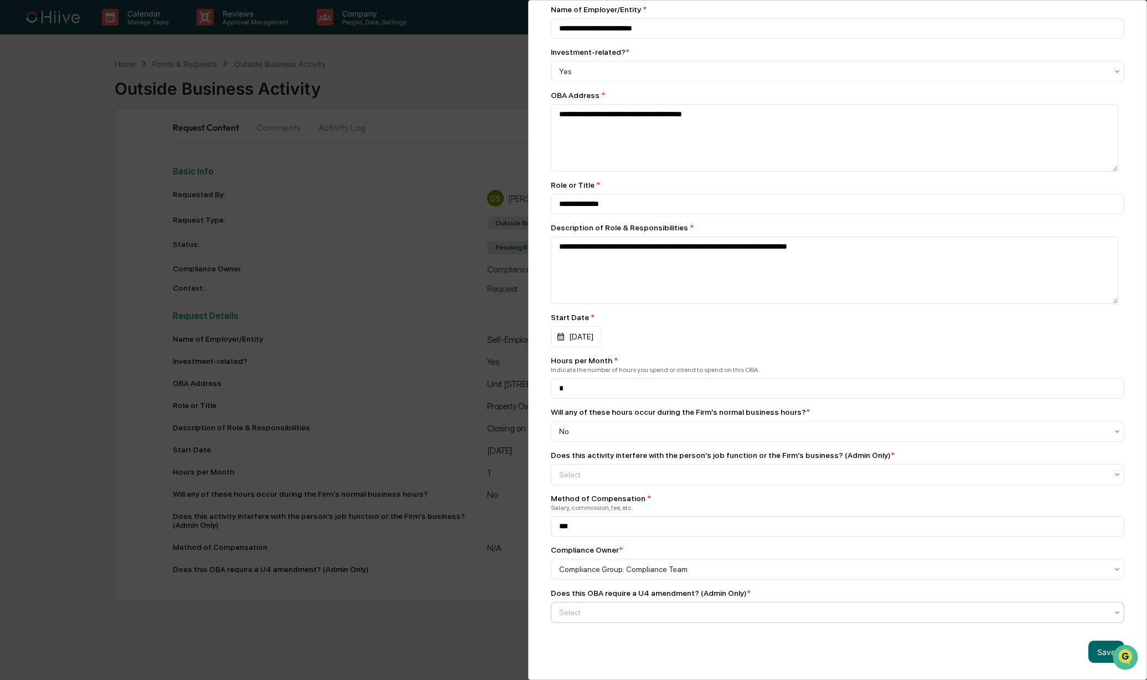
drag, startPoint x: 641, startPoint y: 599, endPoint x: 641, endPoint y: 607, distance: 7.7
click at [640, 604] on div "Select" at bounding box center [832, 611] width 559 height 15
click at [586, 633] on div "Yes" at bounding box center [834, 633] width 566 height 22
drag, startPoint x: 1101, startPoint y: 644, endPoint x: 739, endPoint y: 647, distance: 361.4
click at [739, 647] on div "Save" at bounding box center [837, 651] width 573 height 22
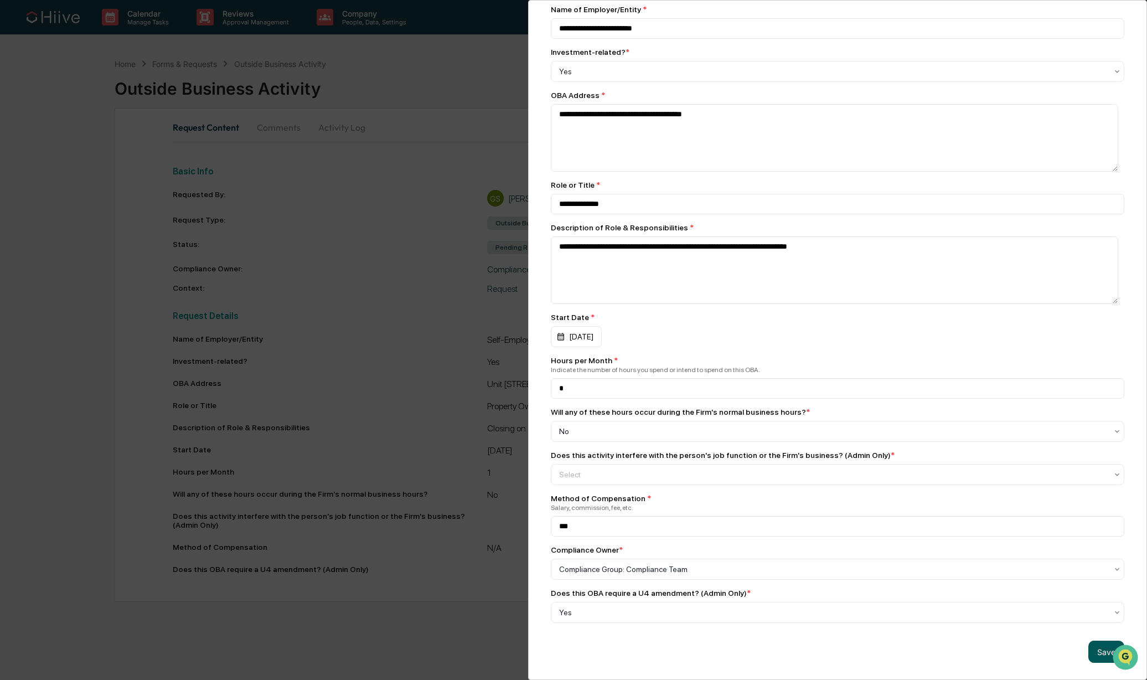
click at [1094, 640] on button "Save" at bounding box center [1106, 651] width 36 height 22
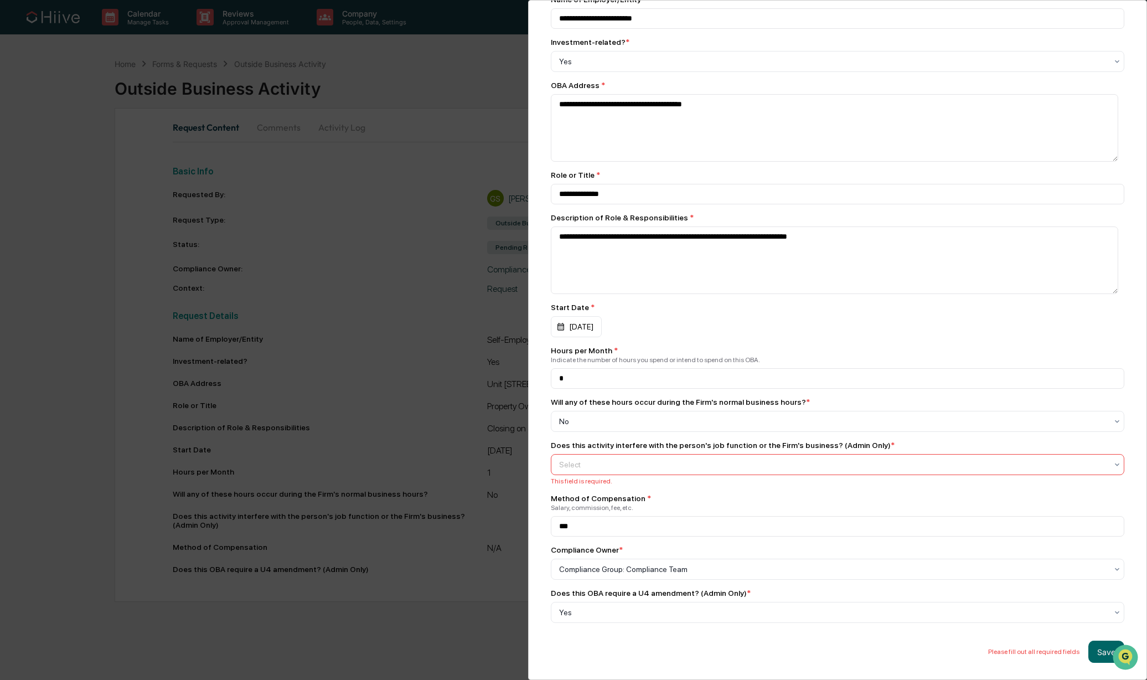
click at [632, 474] on div "Select" at bounding box center [837, 464] width 573 height 21
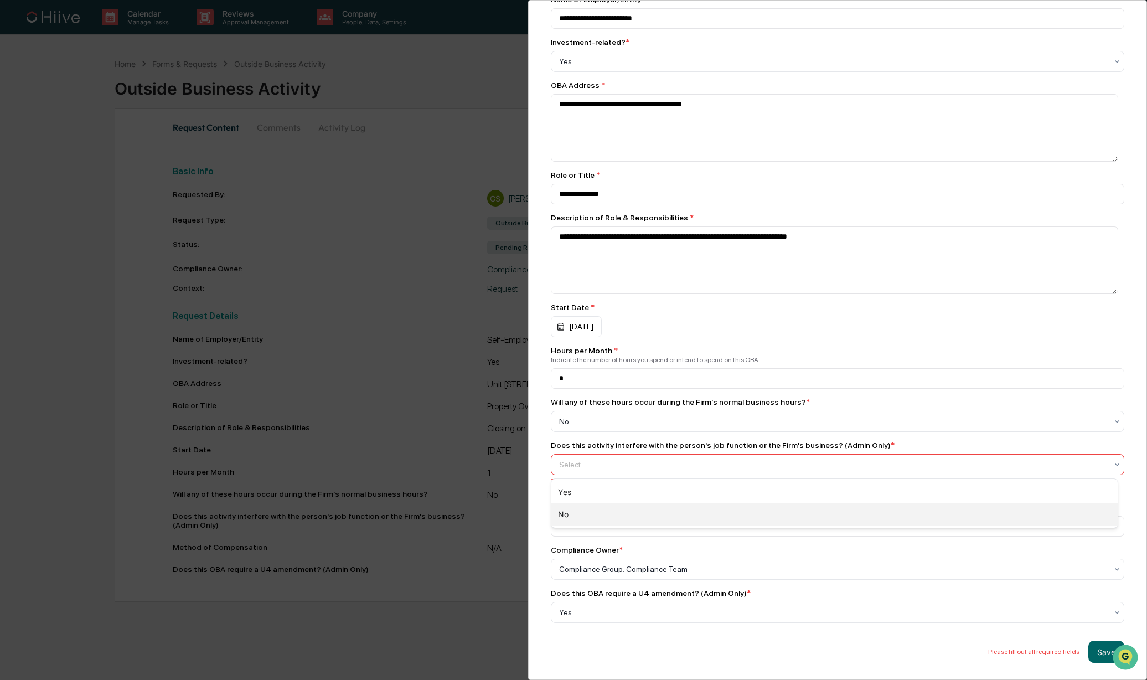
click at [617, 506] on div "No" at bounding box center [834, 514] width 566 height 22
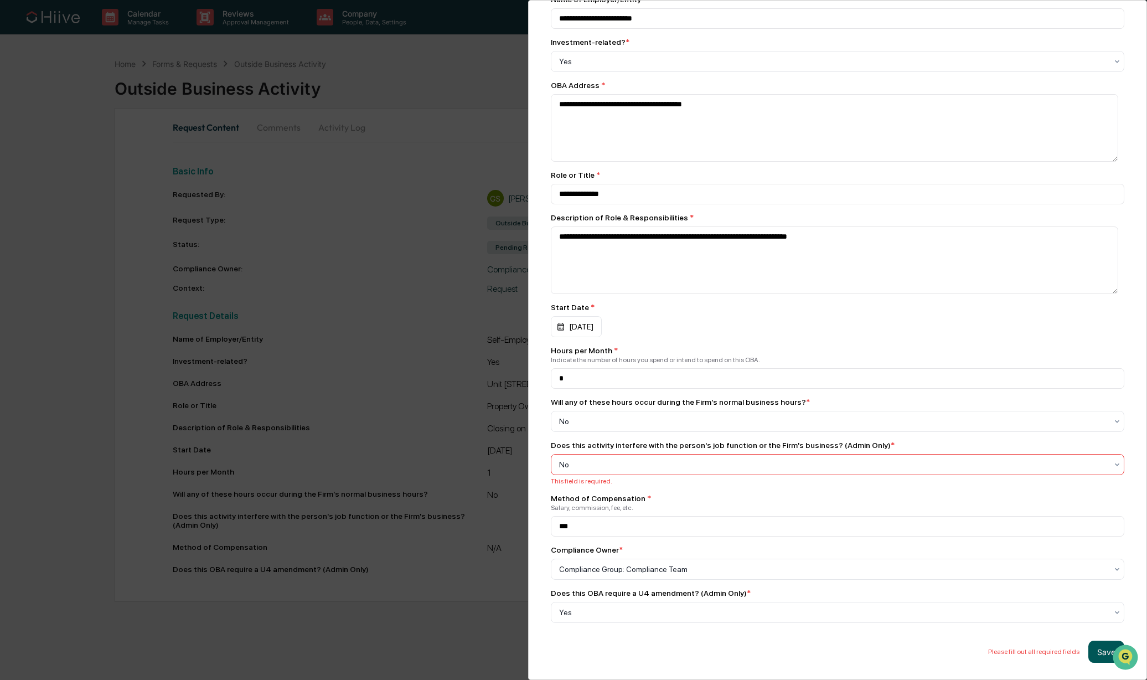
click at [1101, 651] on button "Save" at bounding box center [1106, 651] width 36 height 22
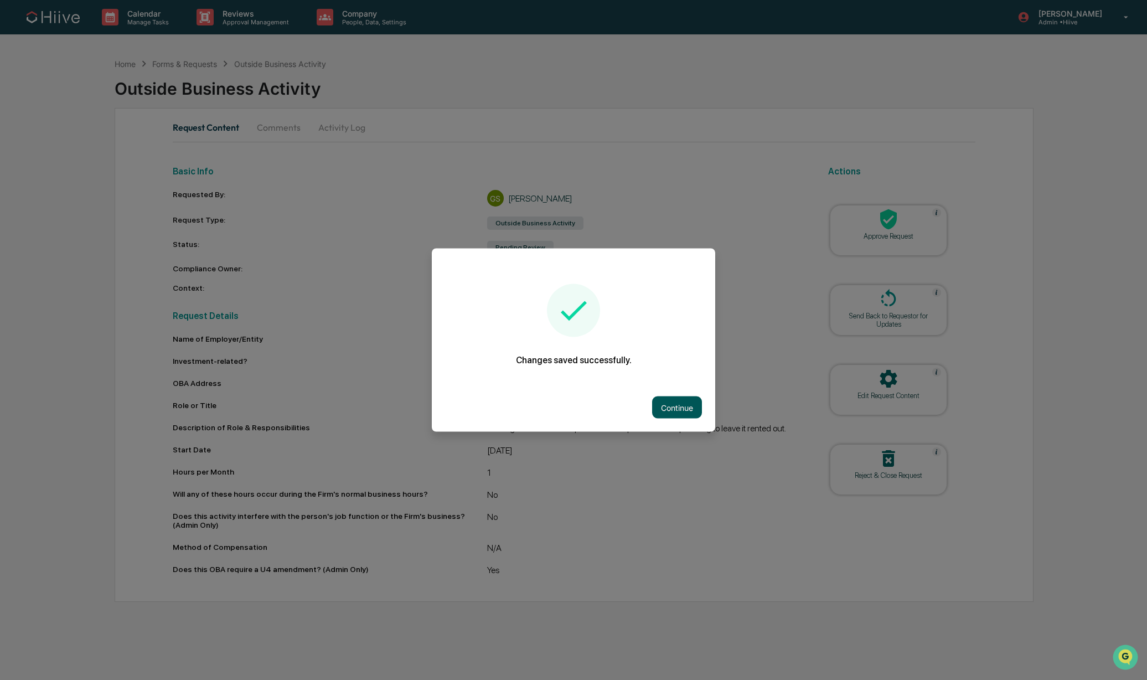
click at [664, 412] on button "Continue" at bounding box center [677, 407] width 50 height 22
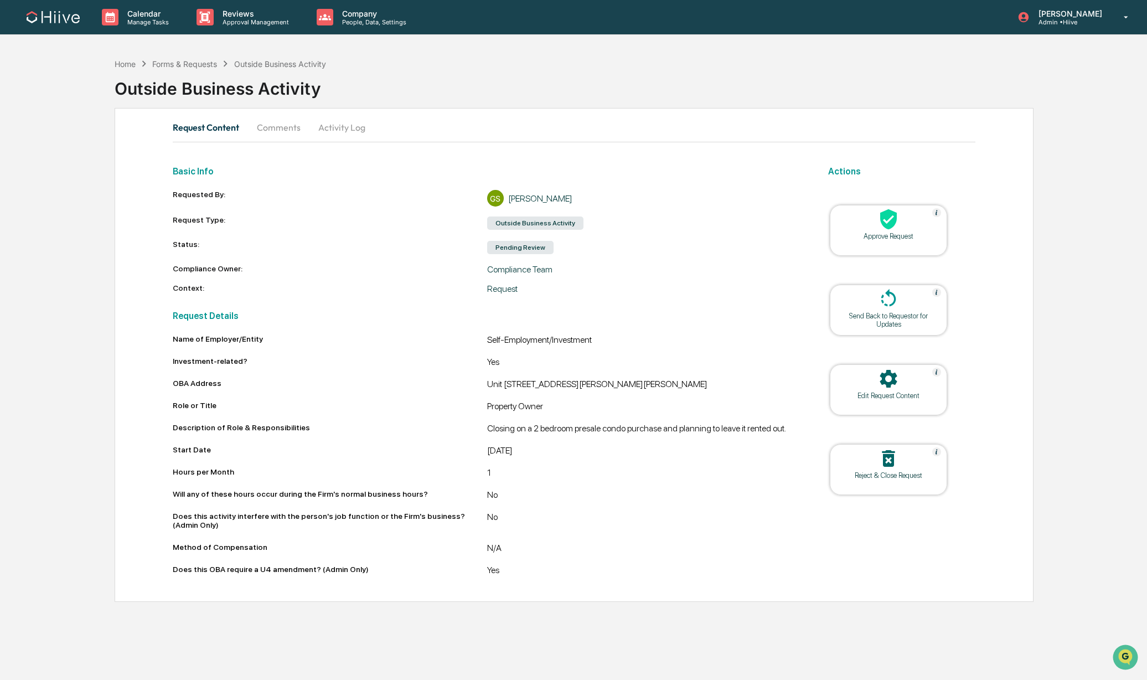
click at [271, 125] on button "Comments" at bounding box center [278, 127] width 61 height 27
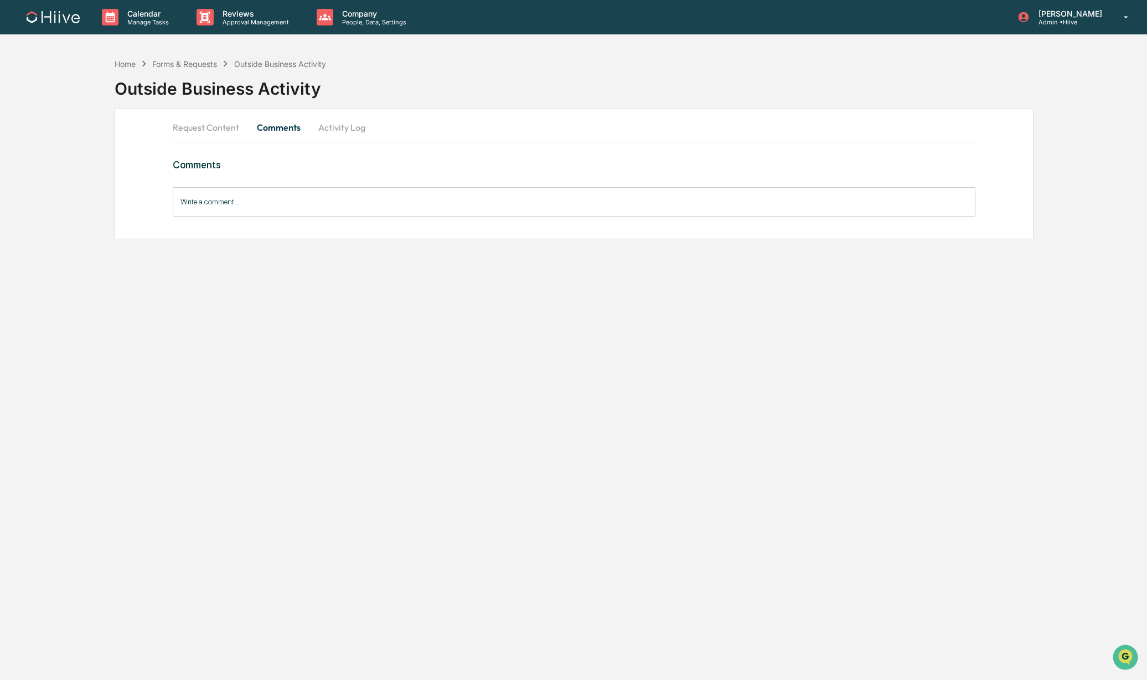
click at [244, 203] on input "Write a comment..." at bounding box center [574, 201] width 803 height 29
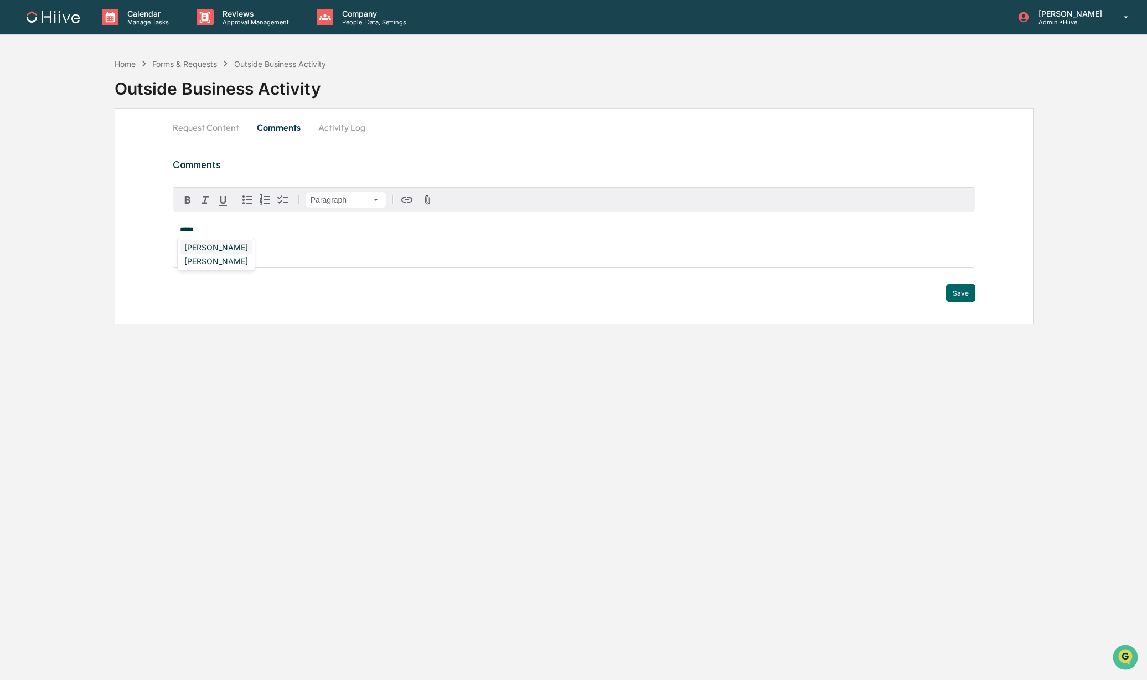
click at [225, 248] on div "Priya Seth" at bounding box center [216, 247] width 73 height 14
click at [974, 299] on div "**********" at bounding box center [574, 216] width 919 height 216
click at [957, 286] on button "Save" at bounding box center [960, 293] width 29 height 18
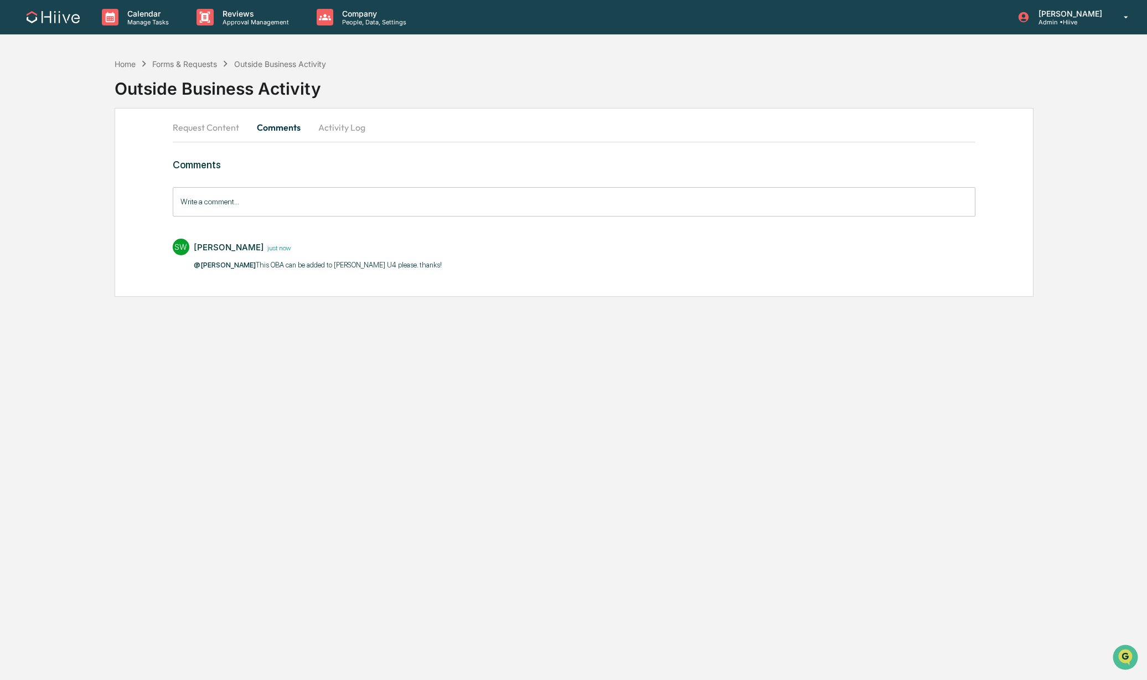
click at [347, 121] on button "Activity Log" at bounding box center [341, 127] width 65 height 27
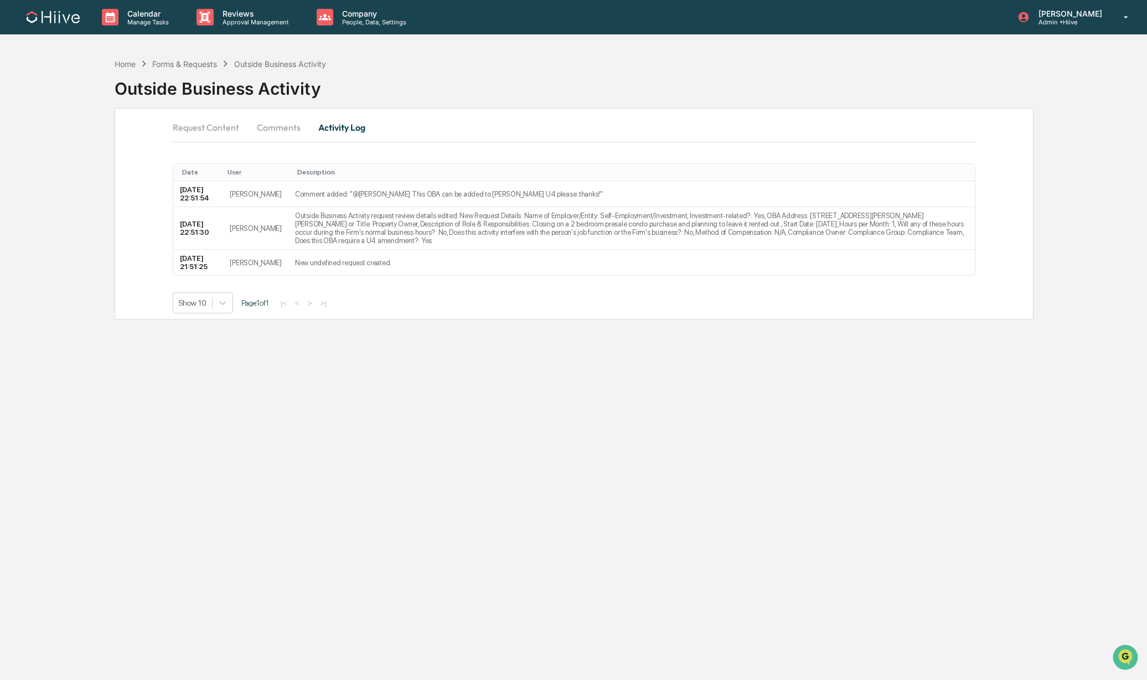
click at [211, 125] on button "Request Content" at bounding box center [210, 127] width 75 height 27
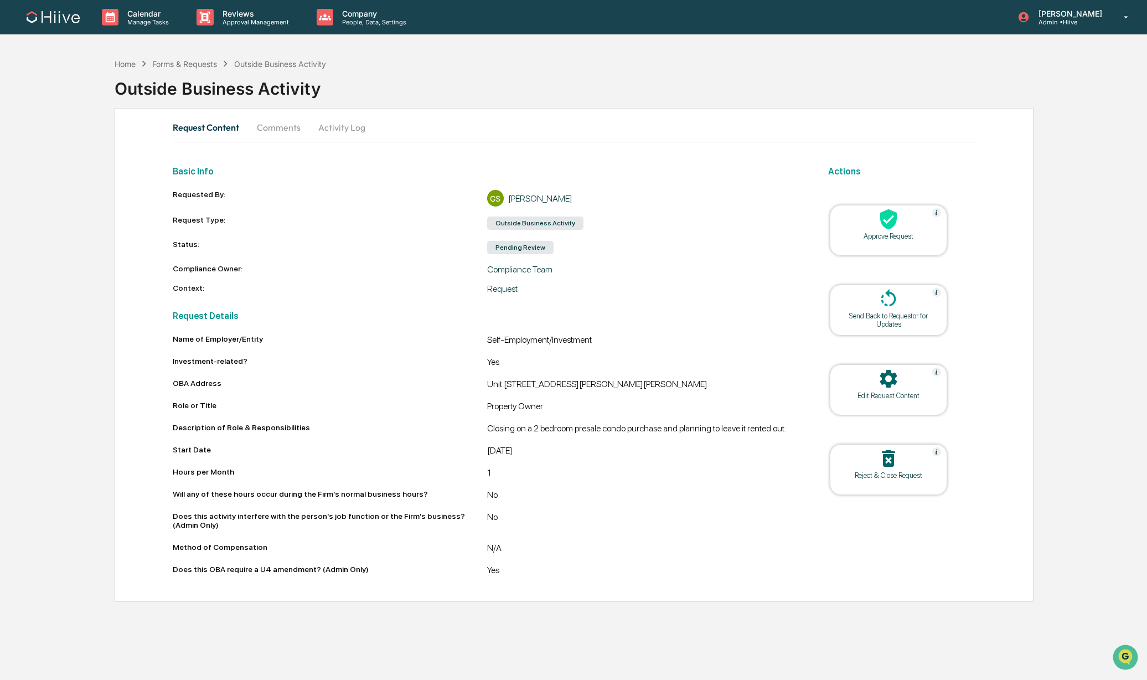
click at [860, 219] on div at bounding box center [888, 220] width 111 height 24
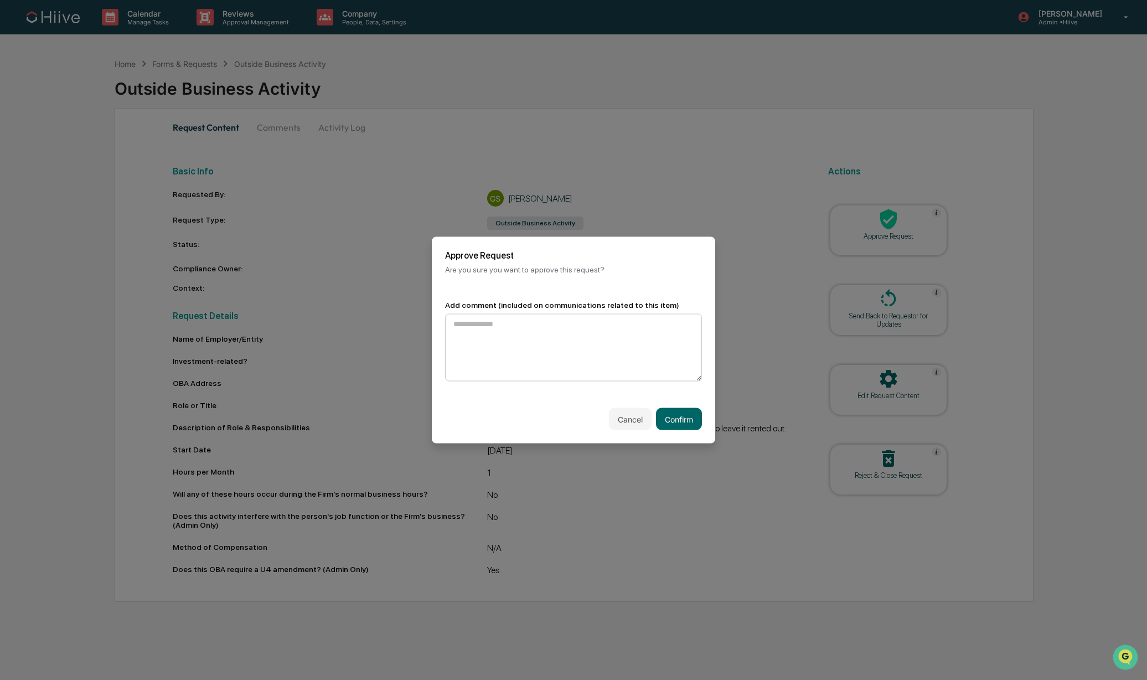
click at [520, 342] on textarea at bounding box center [573, 348] width 257 height 68
type textarea "**********"
click at [671, 415] on button "Confirm" at bounding box center [679, 419] width 46 height 22
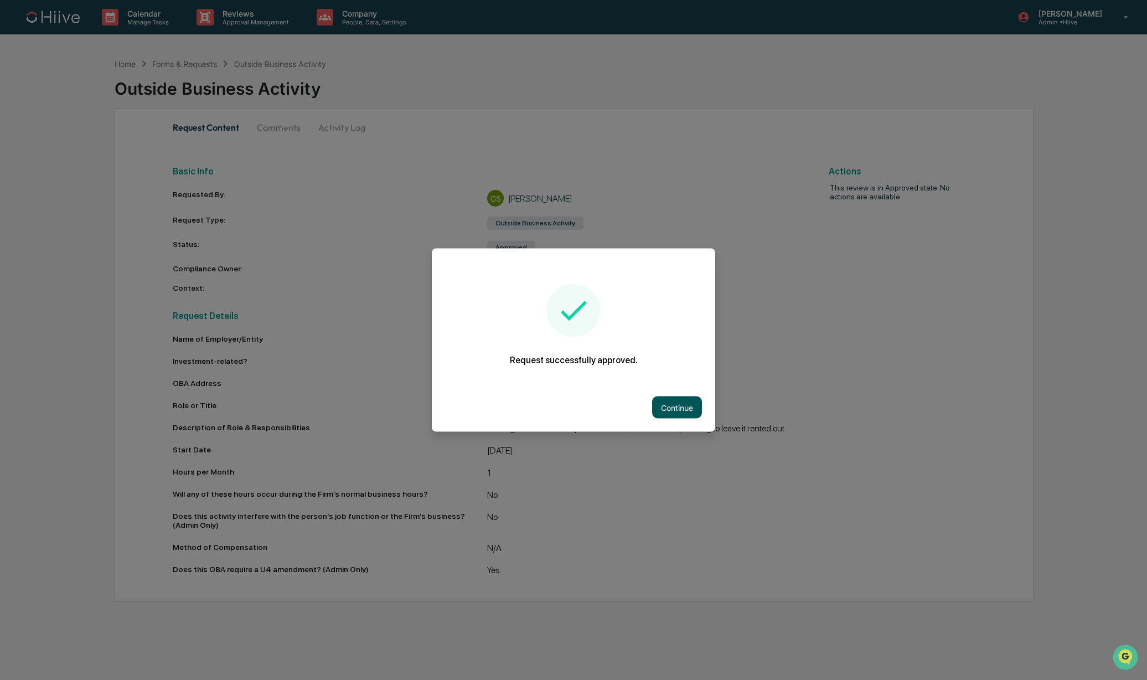
click at [660, 401] on button "Continue" at bounding box center [677, 407] width 50 height 22
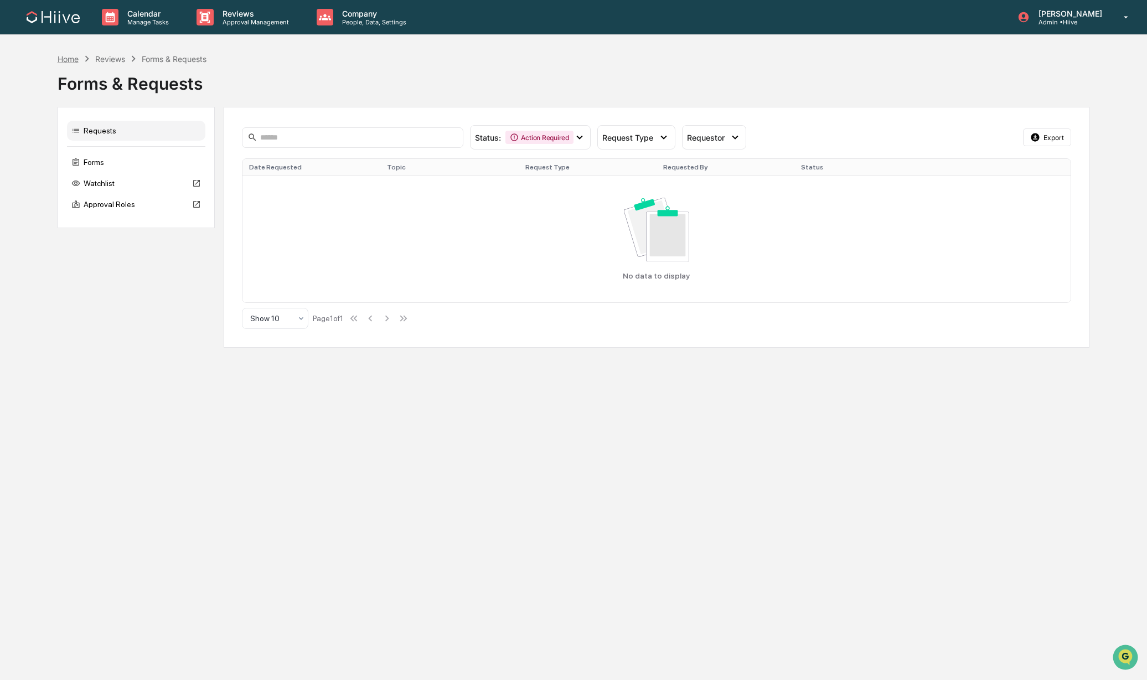
click at [60, 55] on div "Home" at bounding box center [68, 58] width 21 height 9
